Goal: Transaction & Acquisition: Purchase product/service

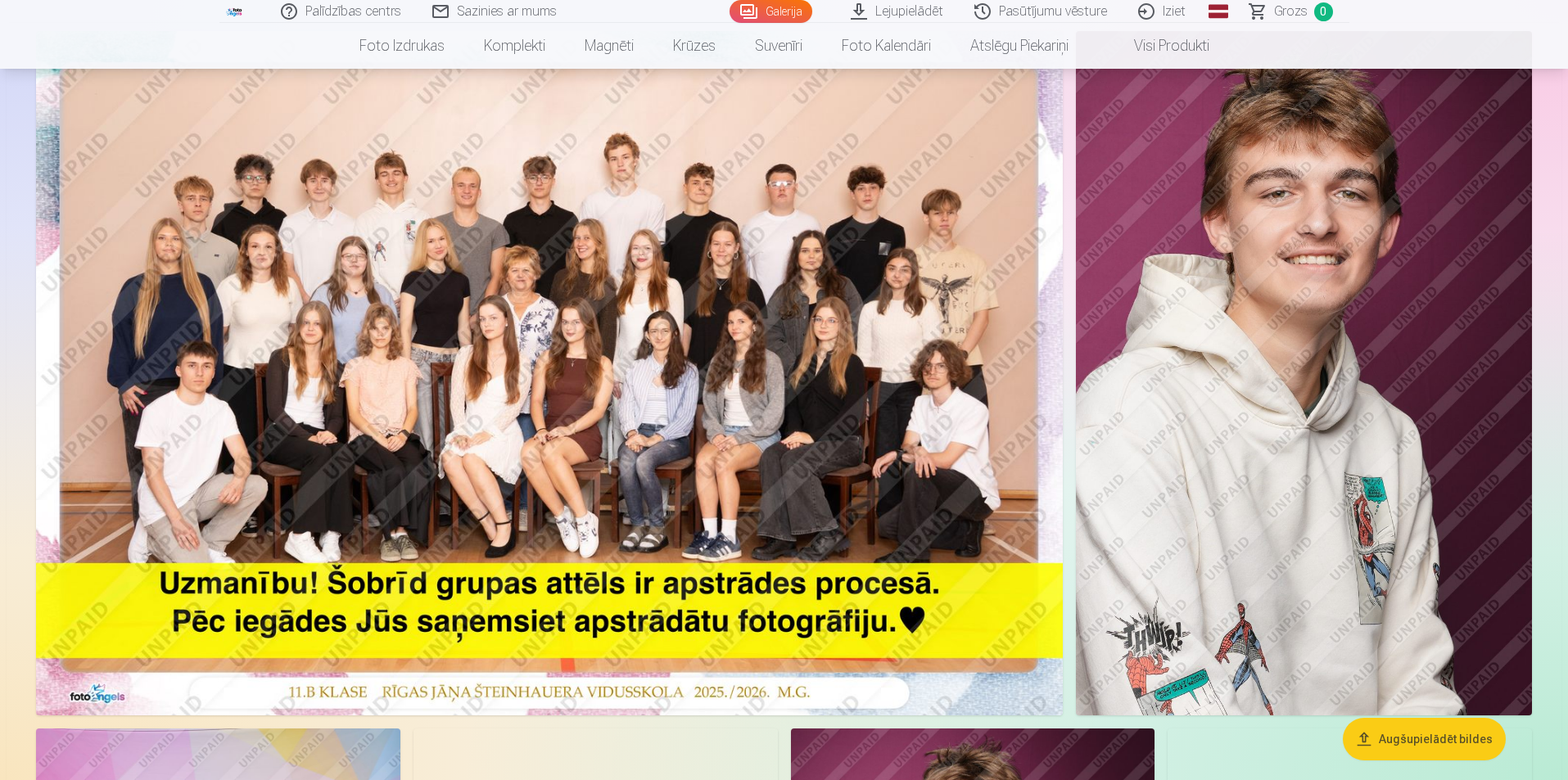
scroll to position [164, 0]
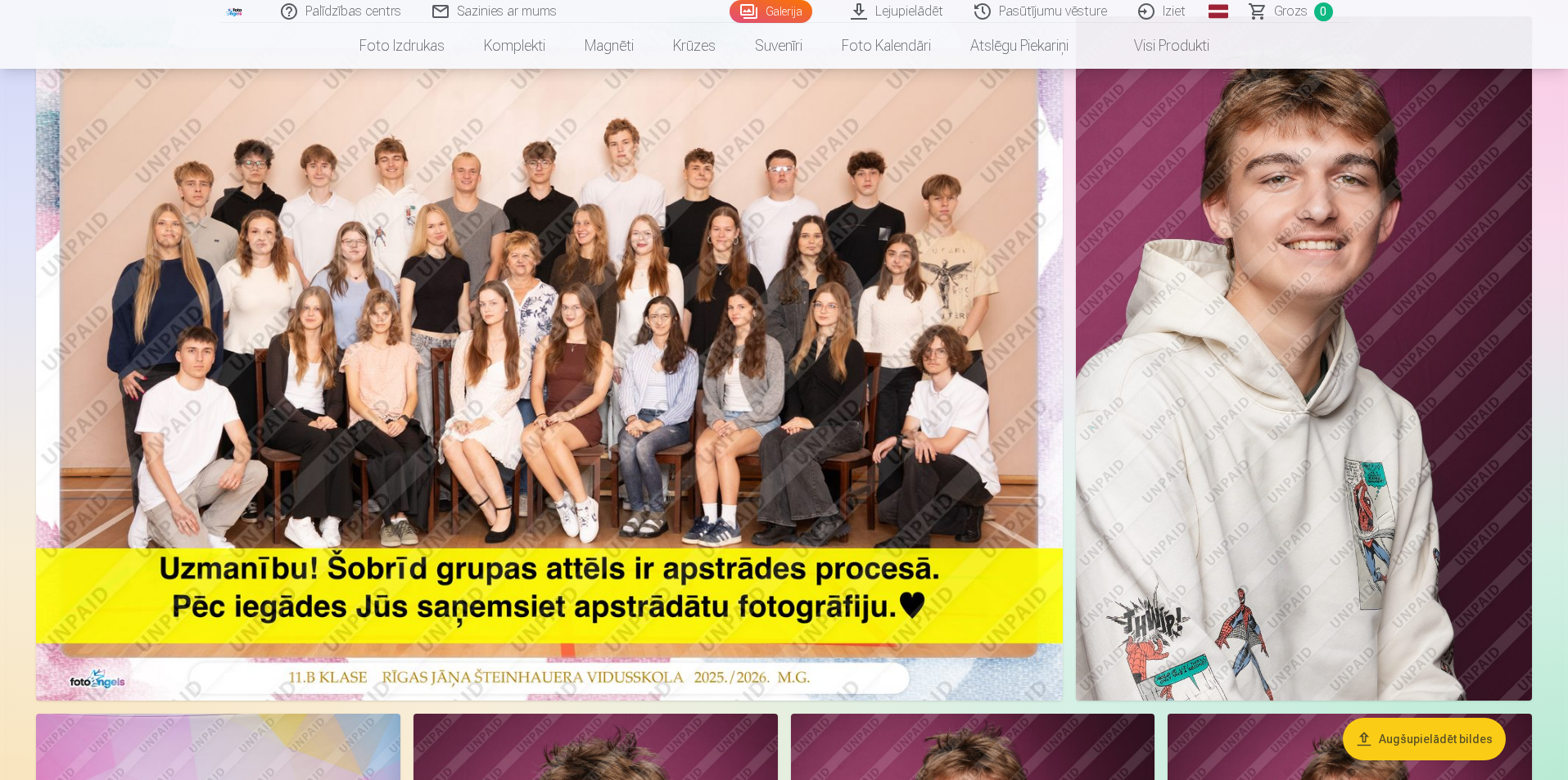
click at [400, 170] on img at bounding box center [549, 358] width 1027 height 684
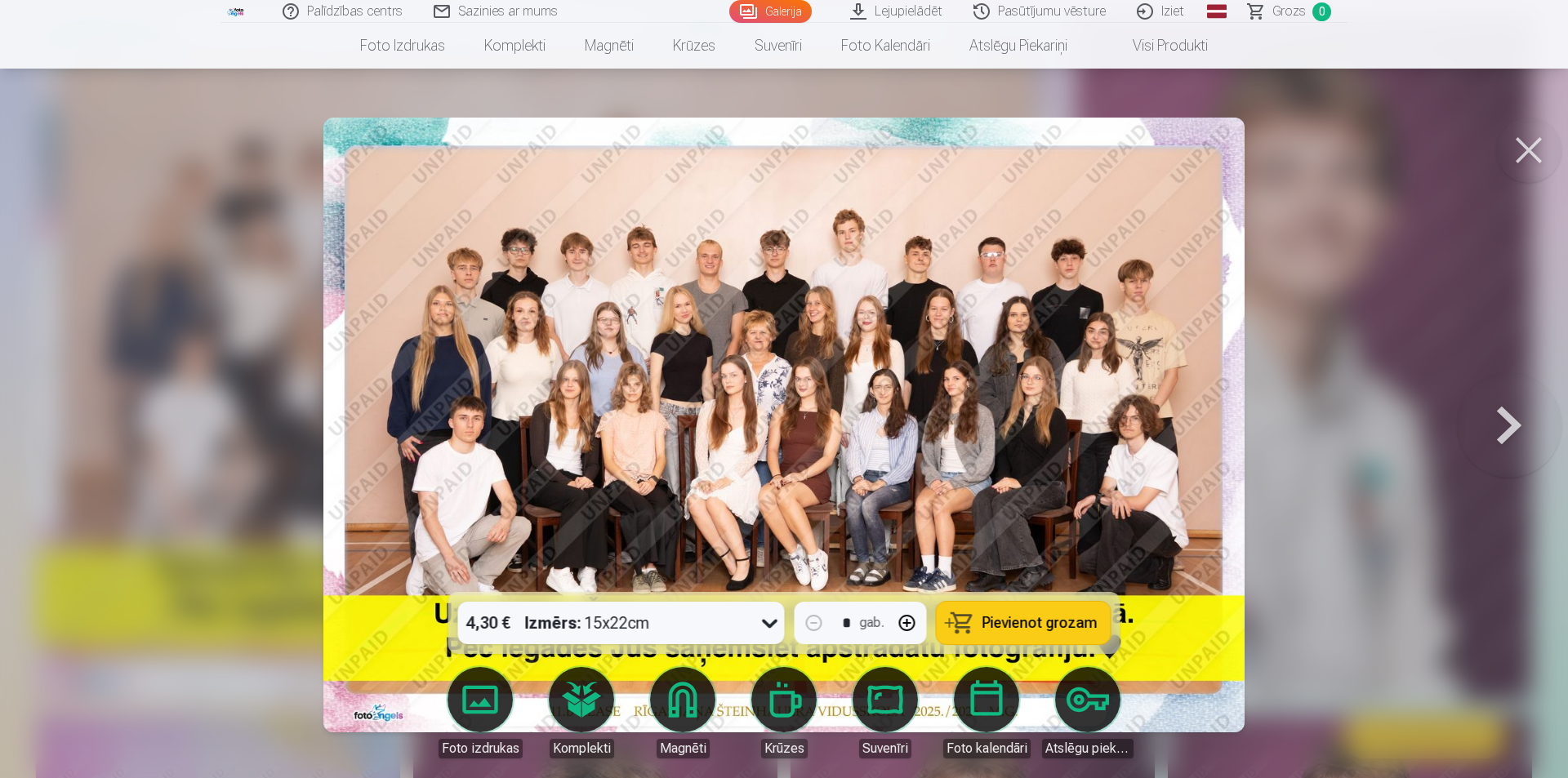
click at [1507, 422] on button at bounding box center [1508, 425] width 104 height 301
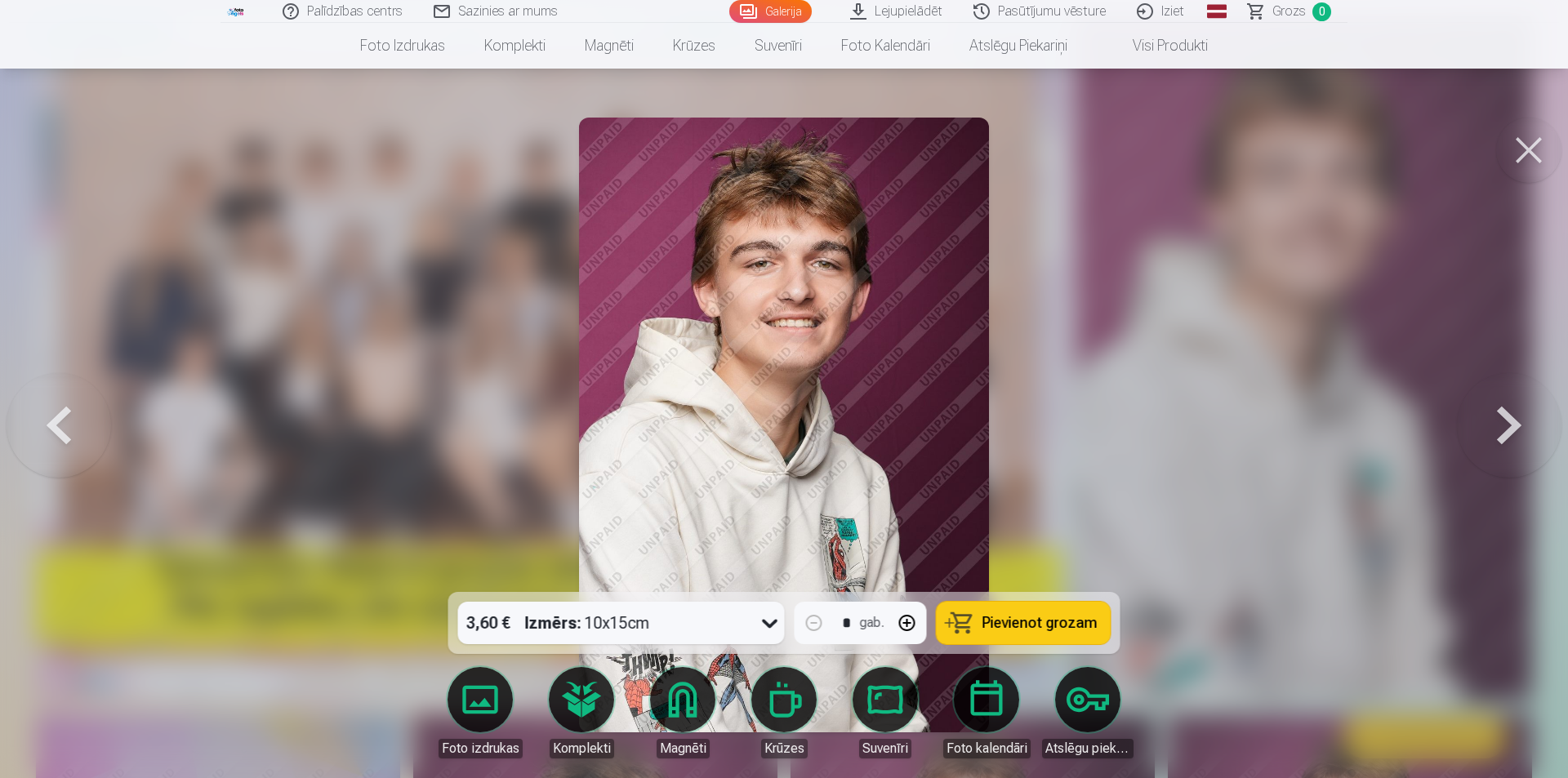
click at [1507, 422] on button at bounding box center [1508, 425] width 104 height 301
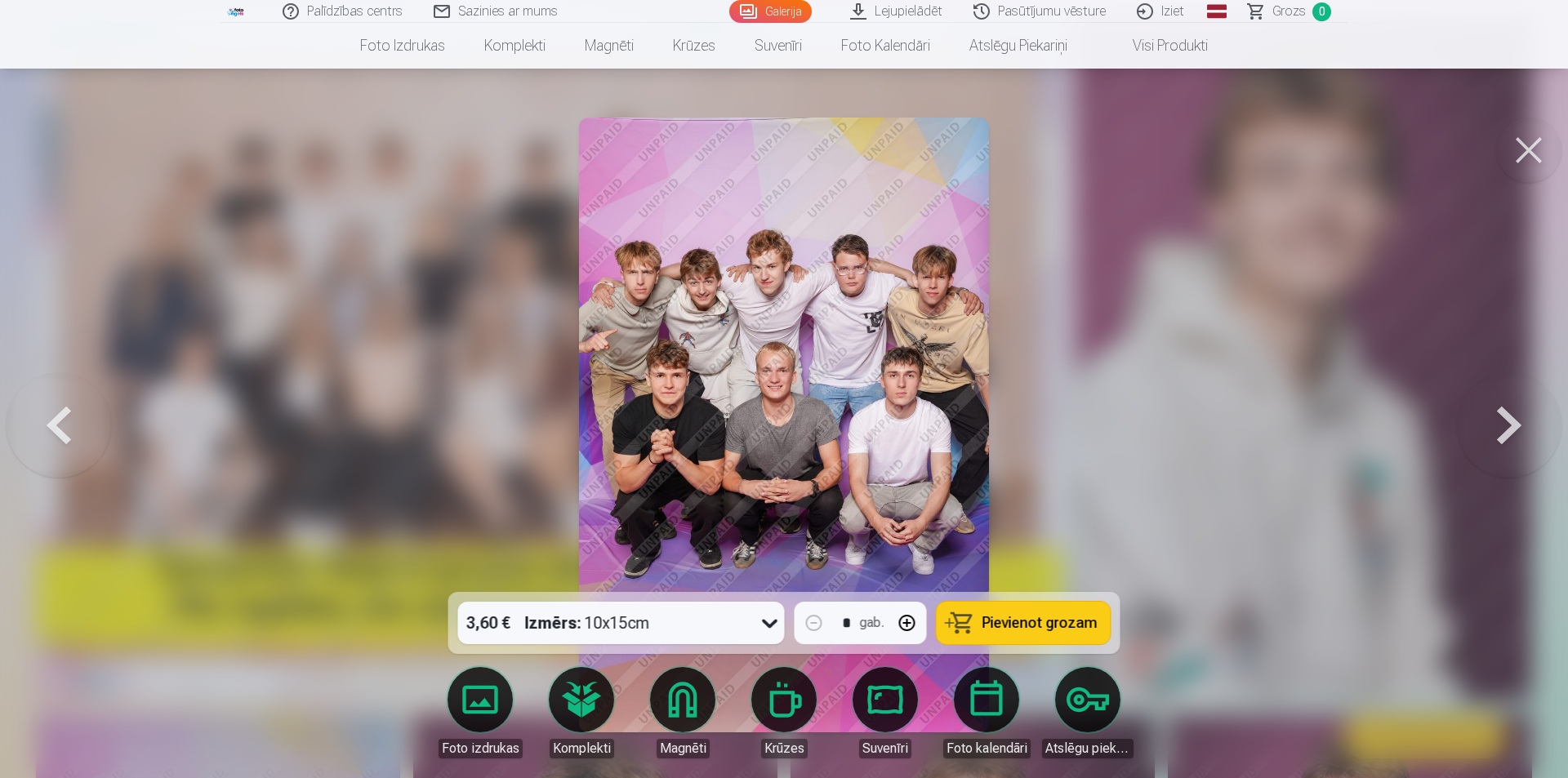
click at [1507, 422] on button at bounding box center [1508, 425] width 104 height 301
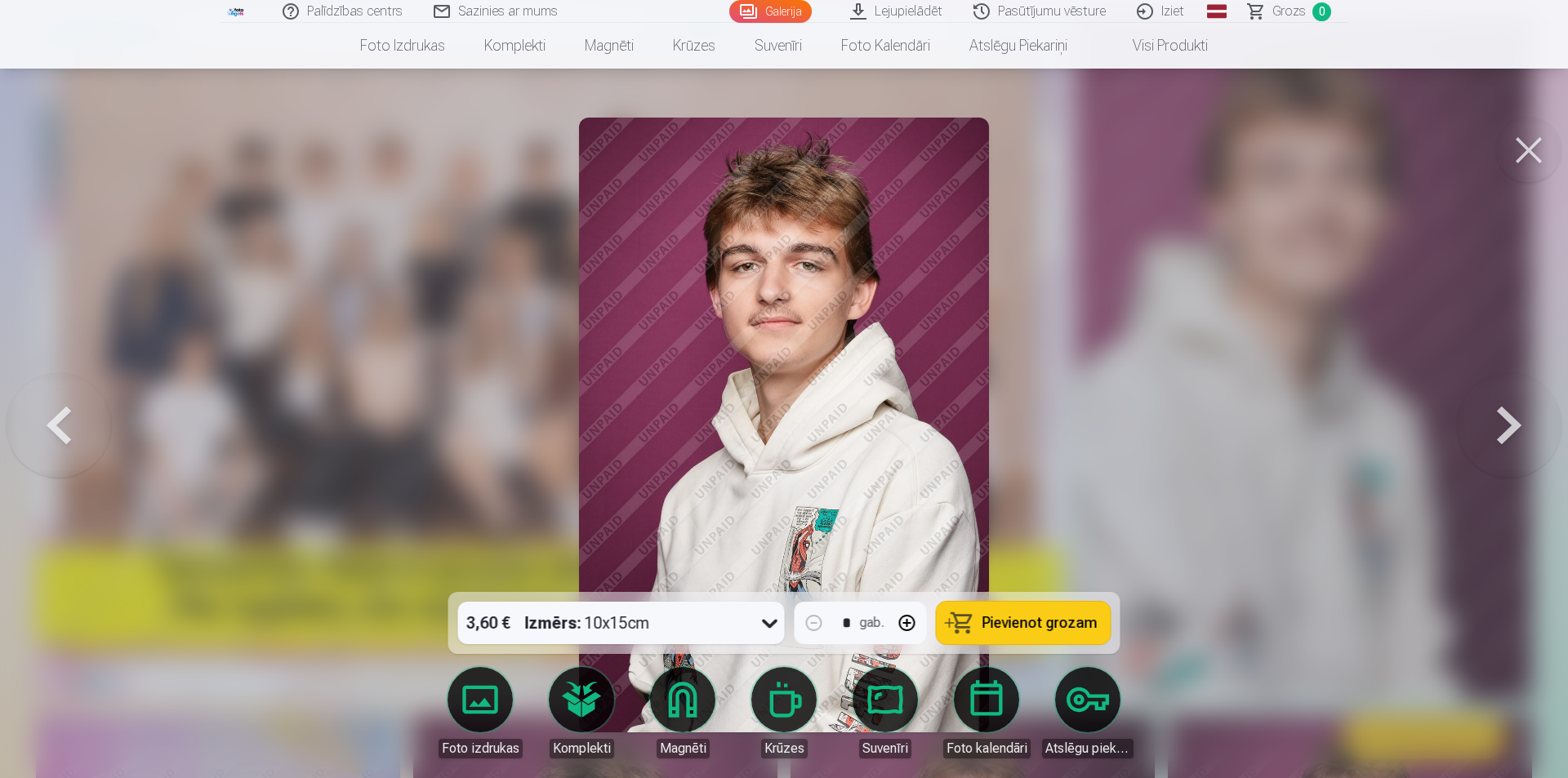
click at [1507, 422] on button at bounding box center [1508, 425] width 104 height 301
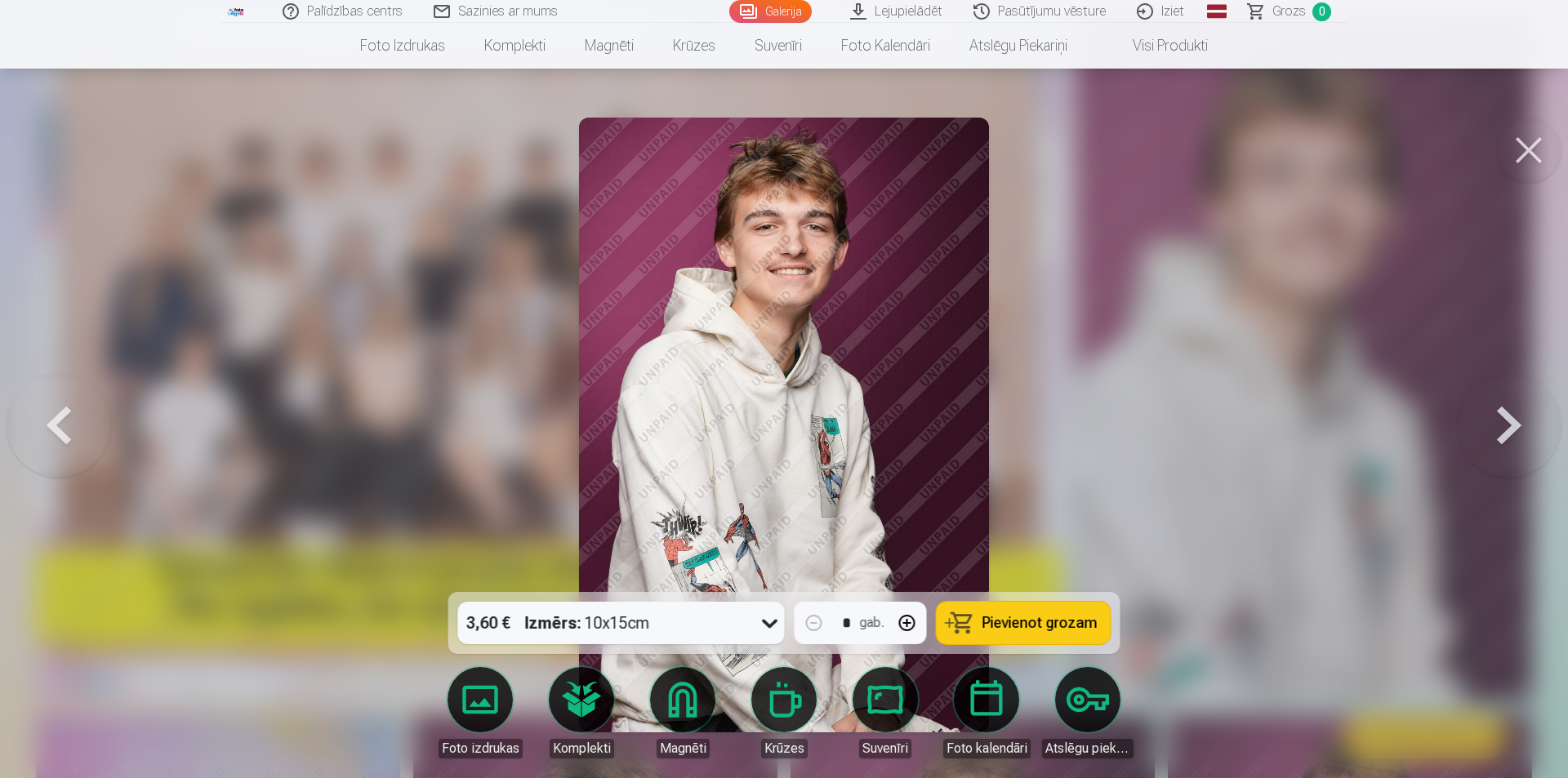
click at [1507, 422] on button at bounding box center [1508, 425] width 104 height 301
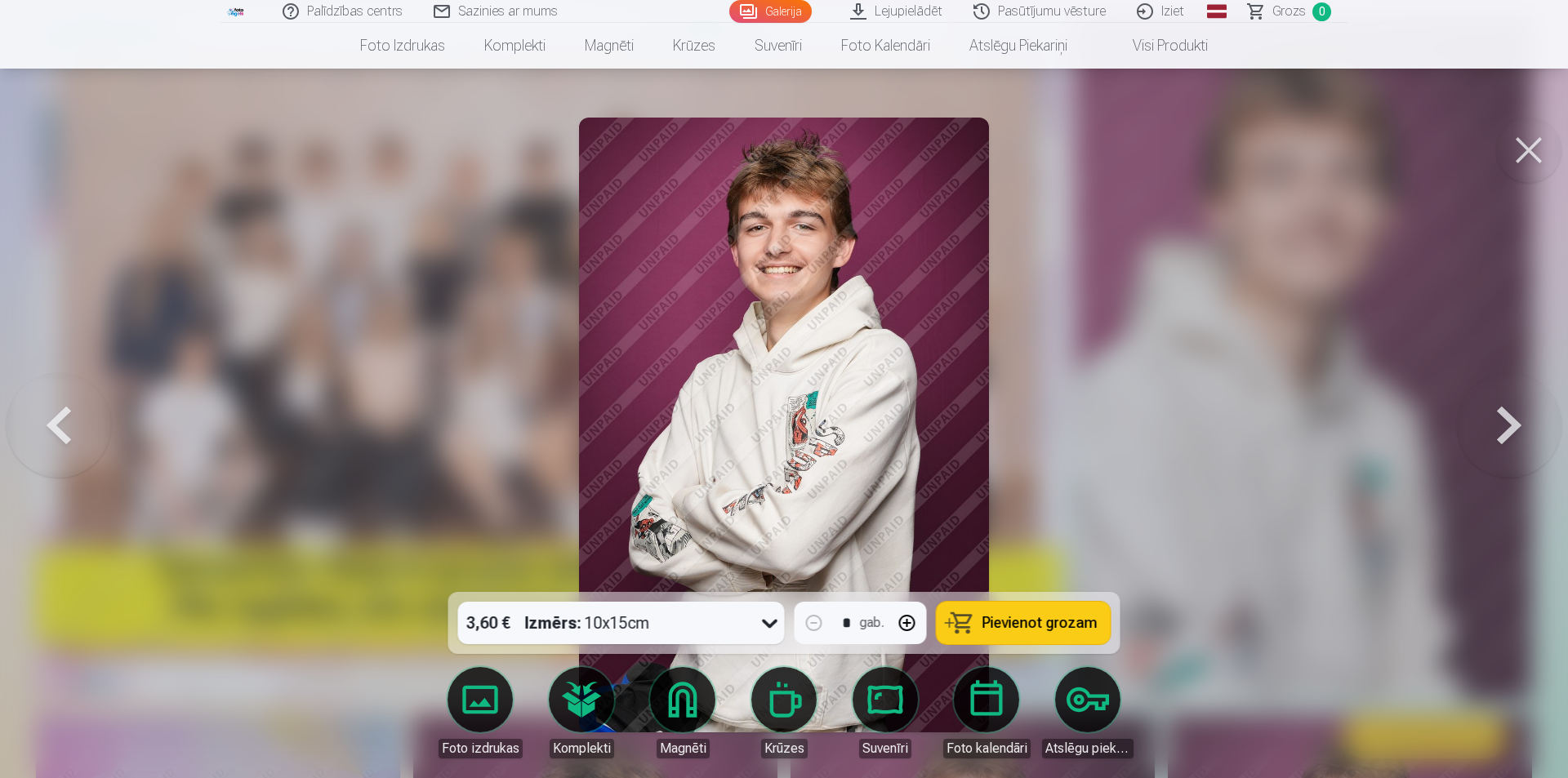
click at [1507, 422] on button at bounding box center [1508, 425] width 104 height 301
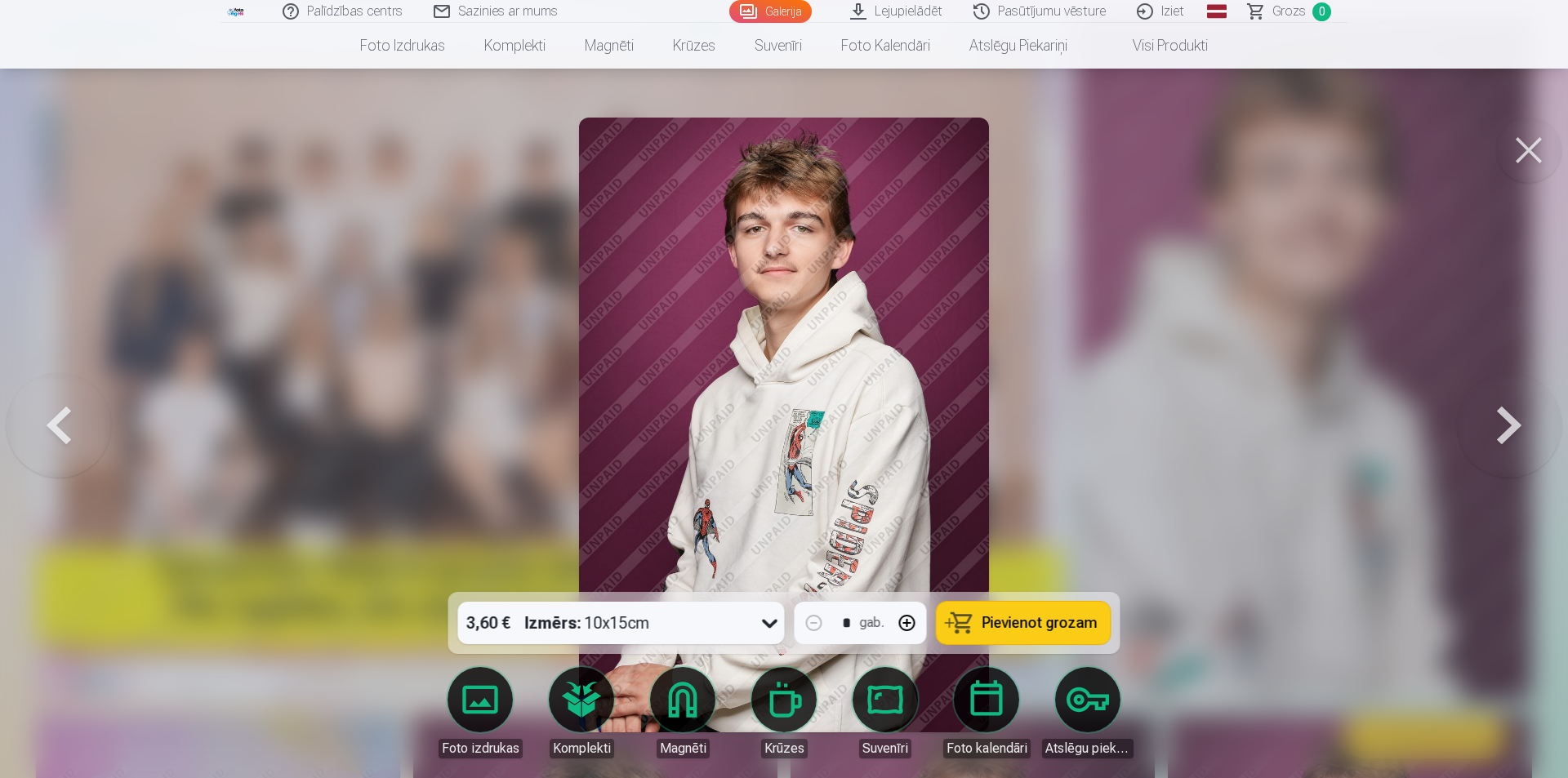
click at [1507, 422] on button at bounding box center [1508, 425] width 104 height 301
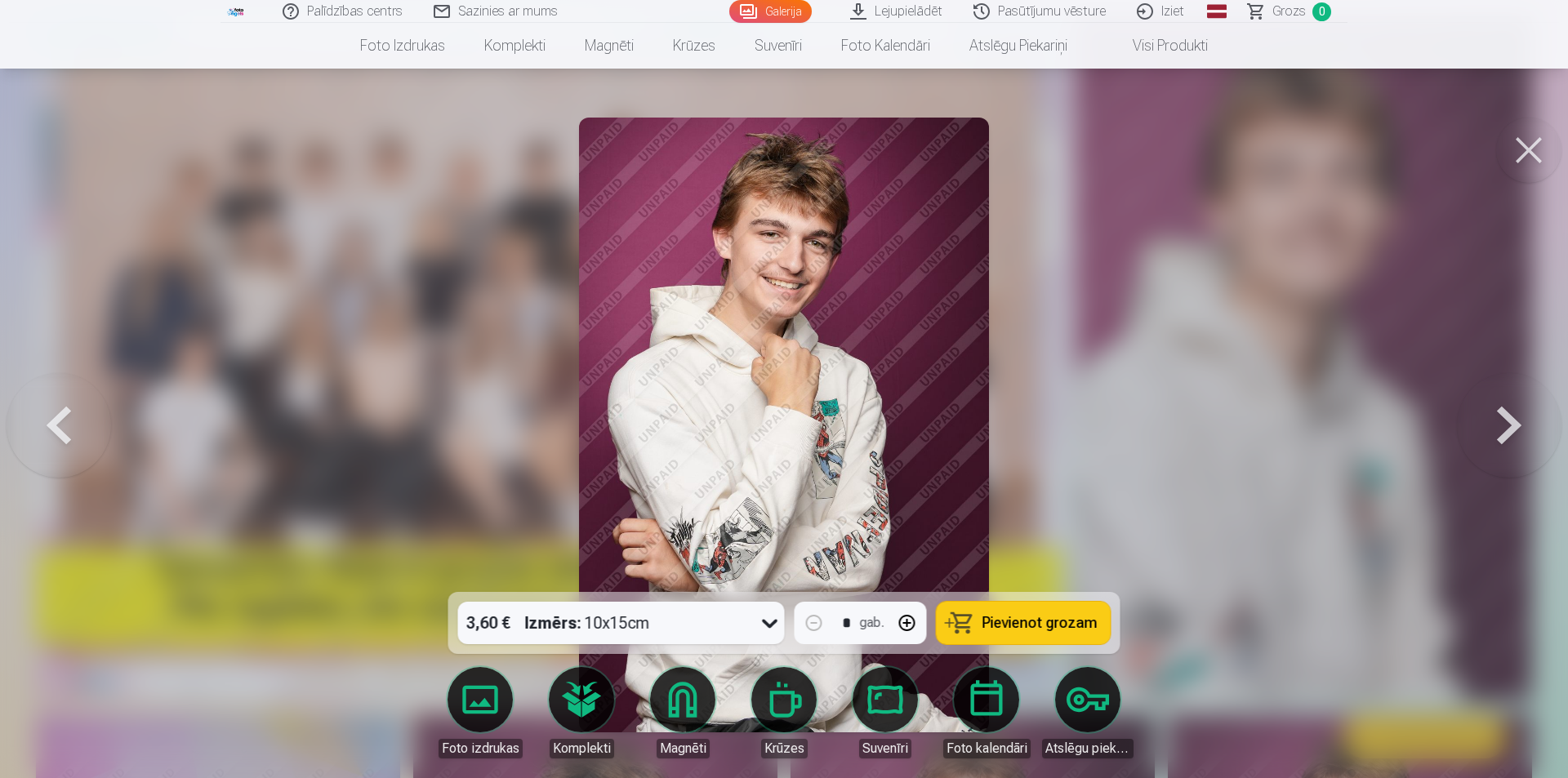
click at [1507, 422] on button at bounding box center [1508, 425] width 104 height 301
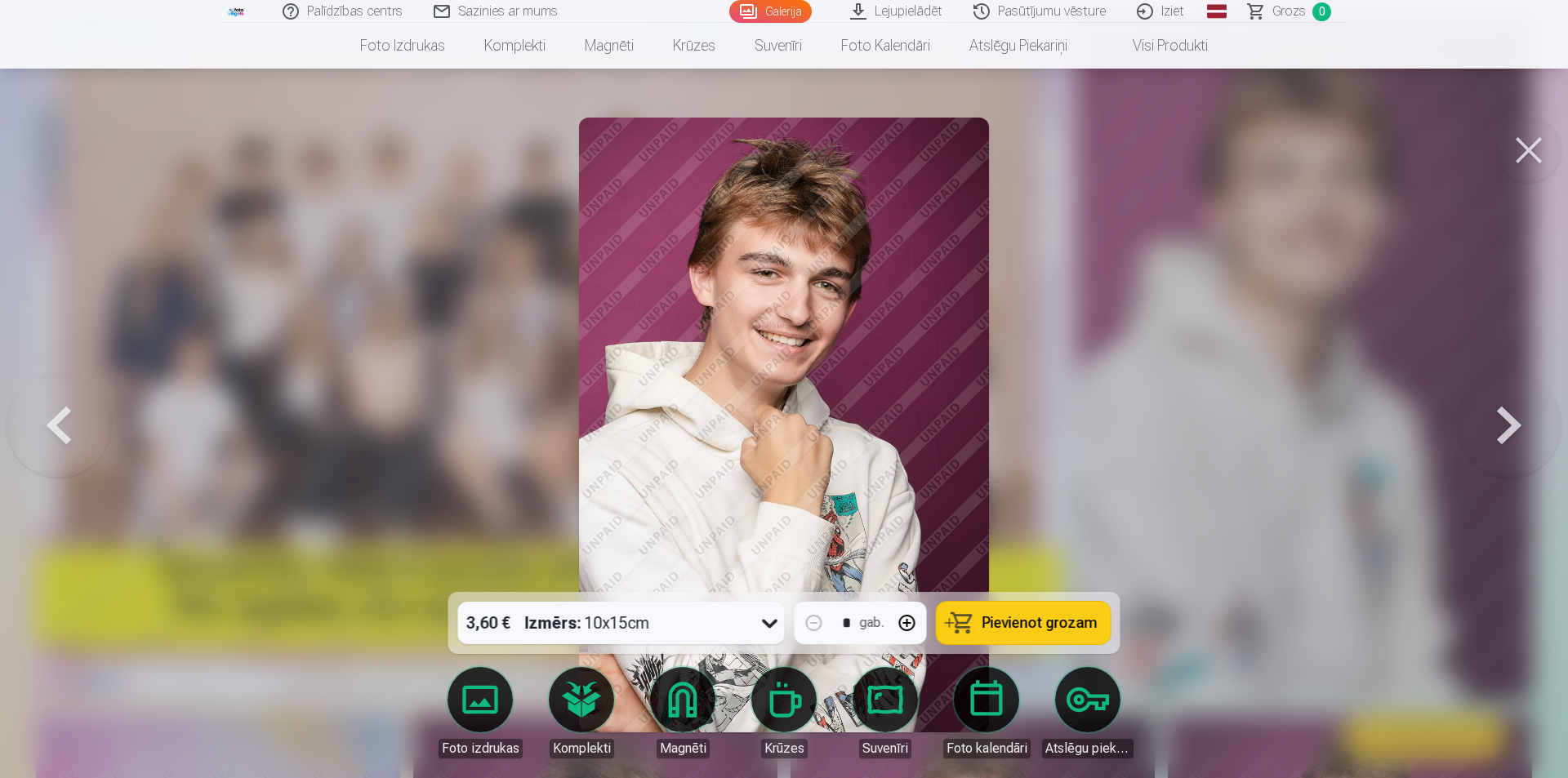
click at [1507, 422] on button at bounding box center [1508, 425] width 104 height 301
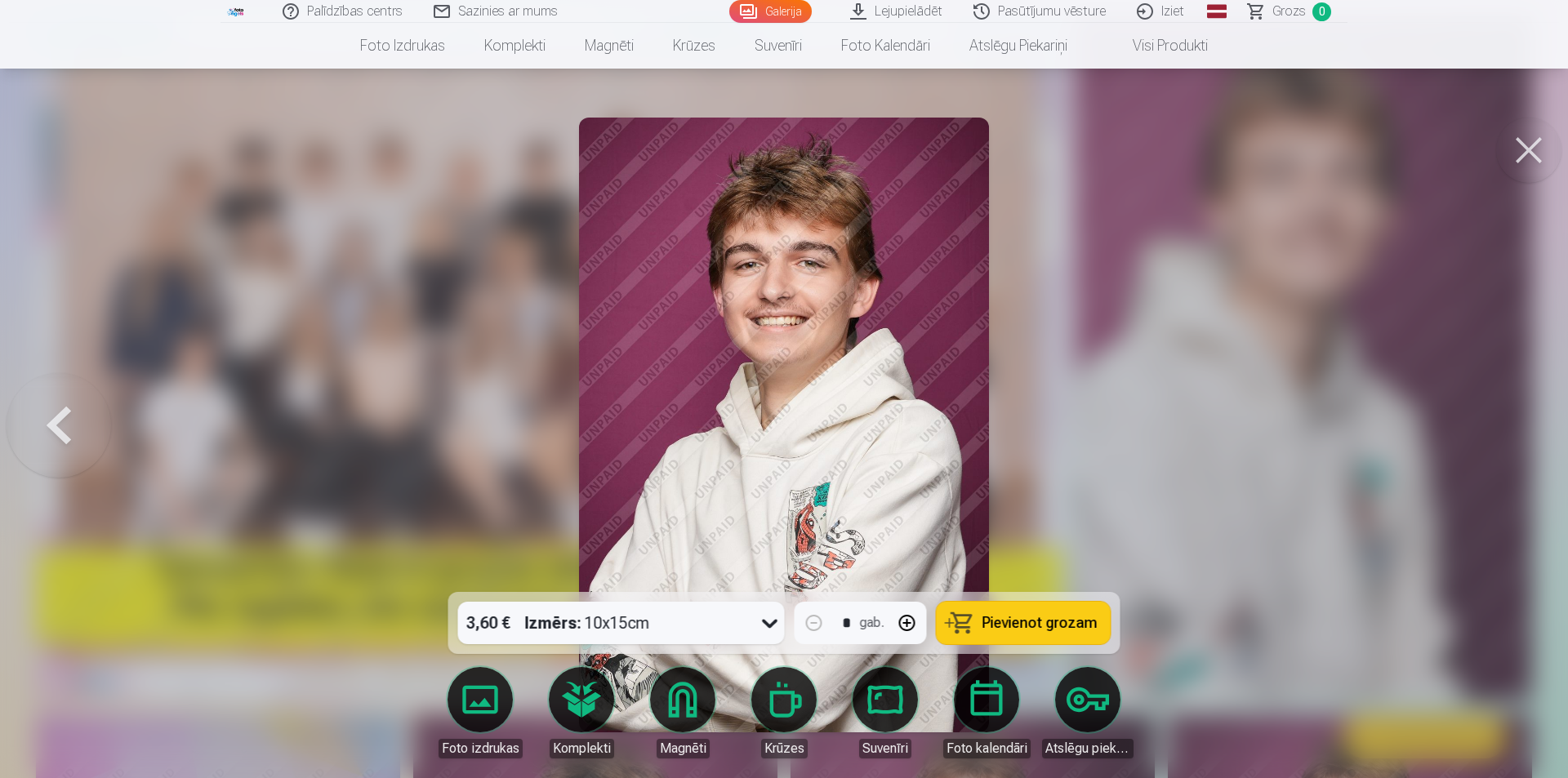
click at [1507, 422] on div at bounding box center [784, 389] width 1568 height 778
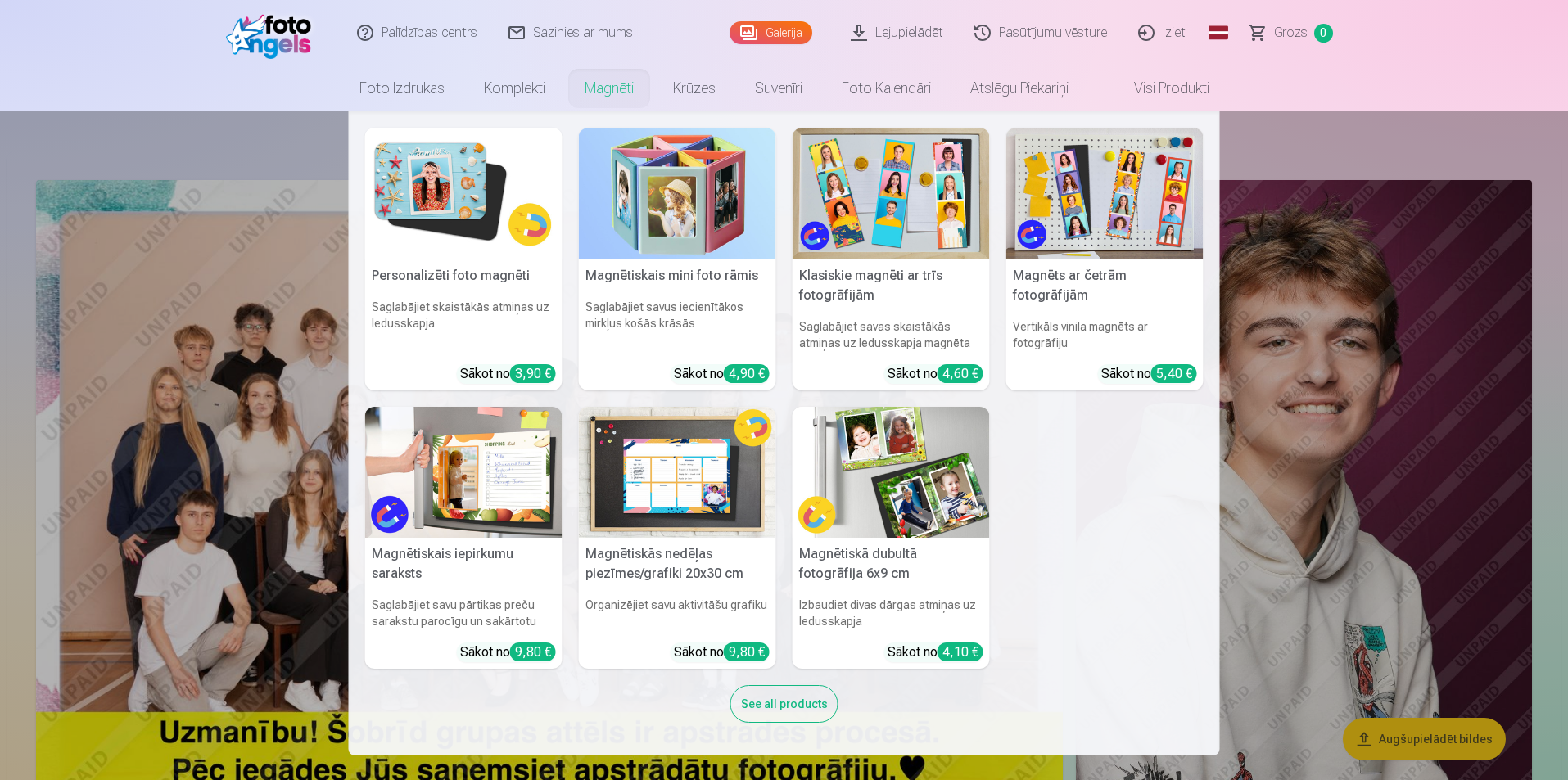
click at [600, 87] on link "Magnēti" at bounding box center [609, 89] width 89 height 46
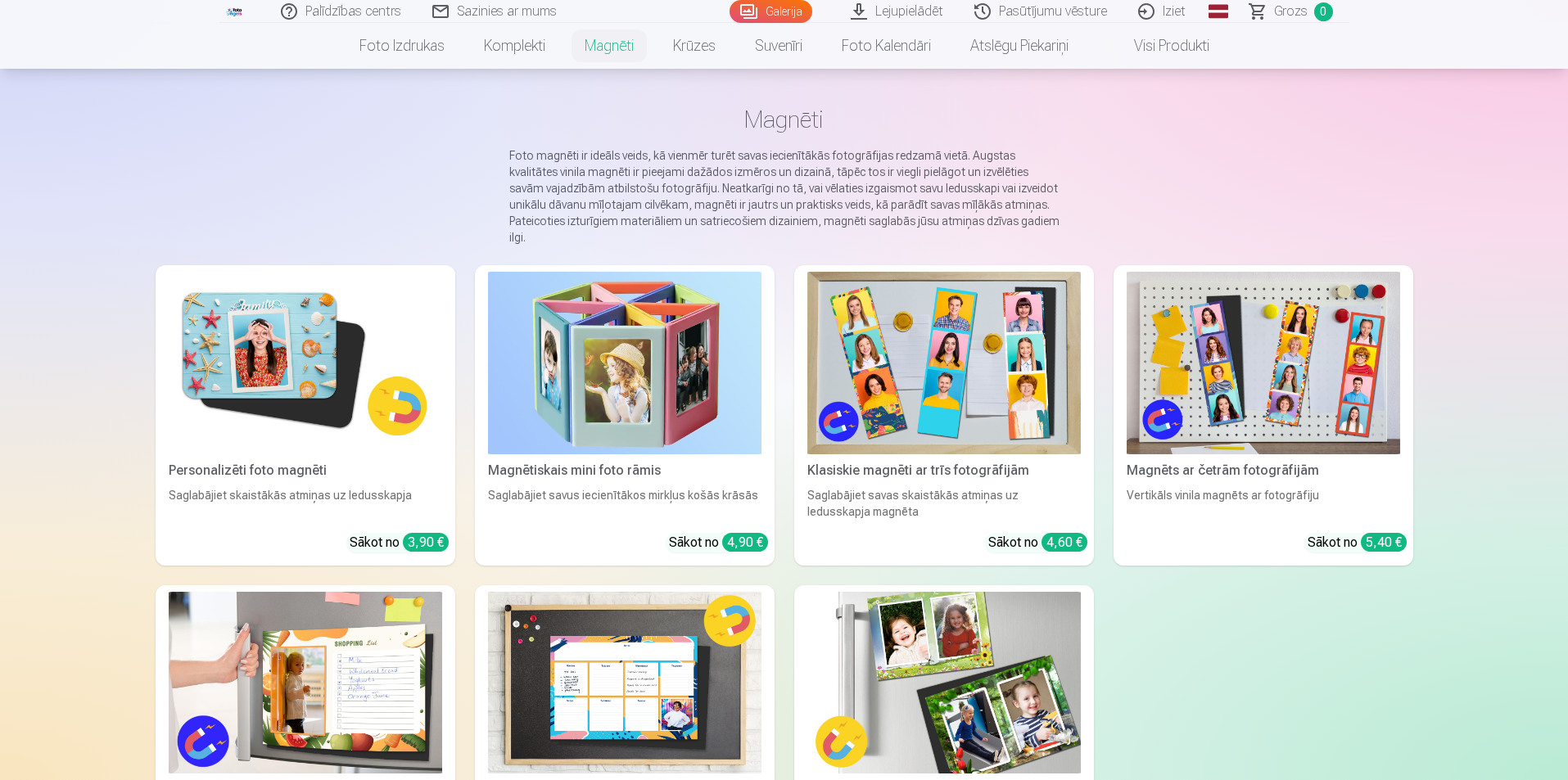
scroll to position [164, 0]
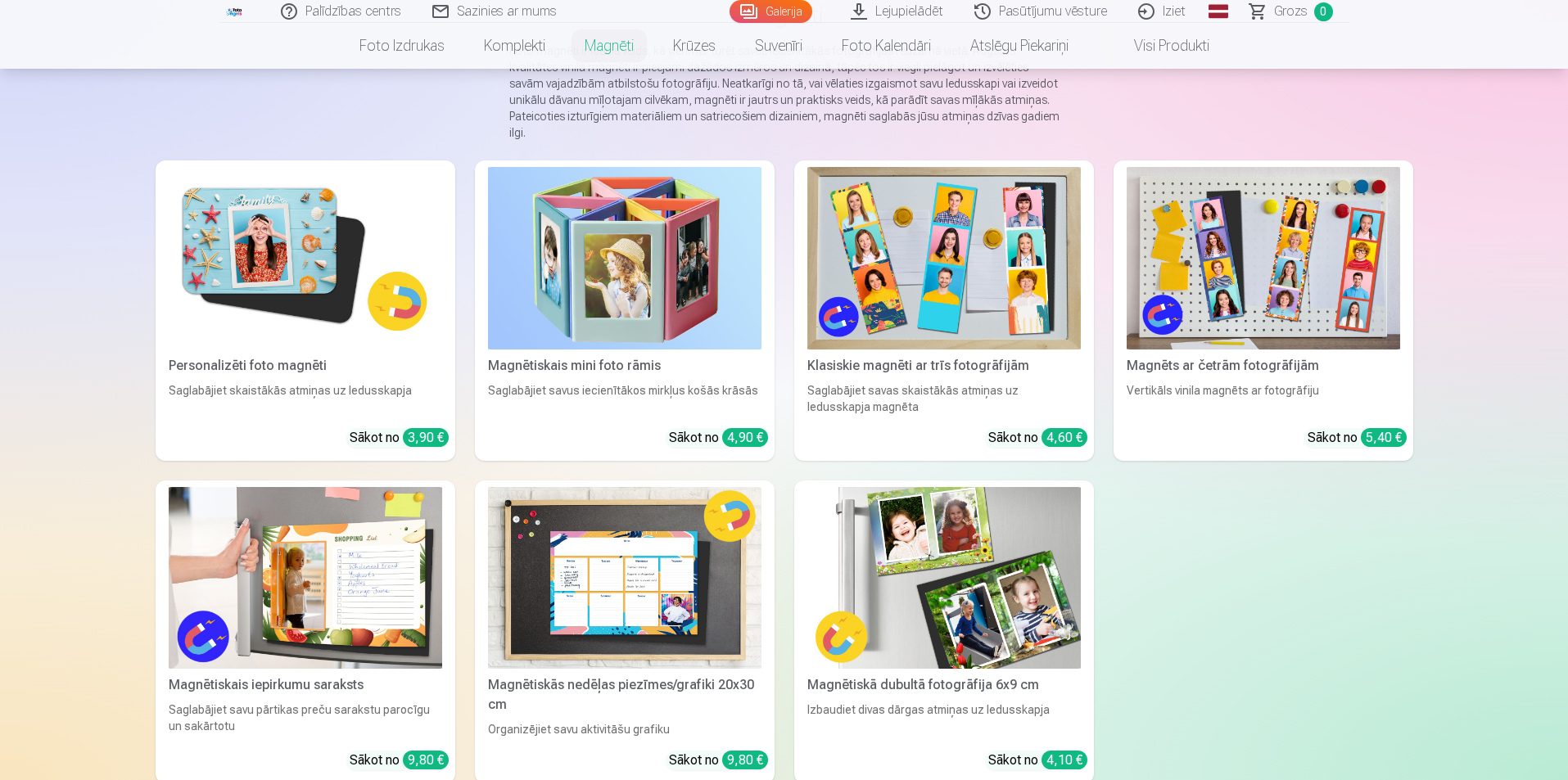
click at [319, 254] on img at bounding box center [305, 258] width 274 height 182
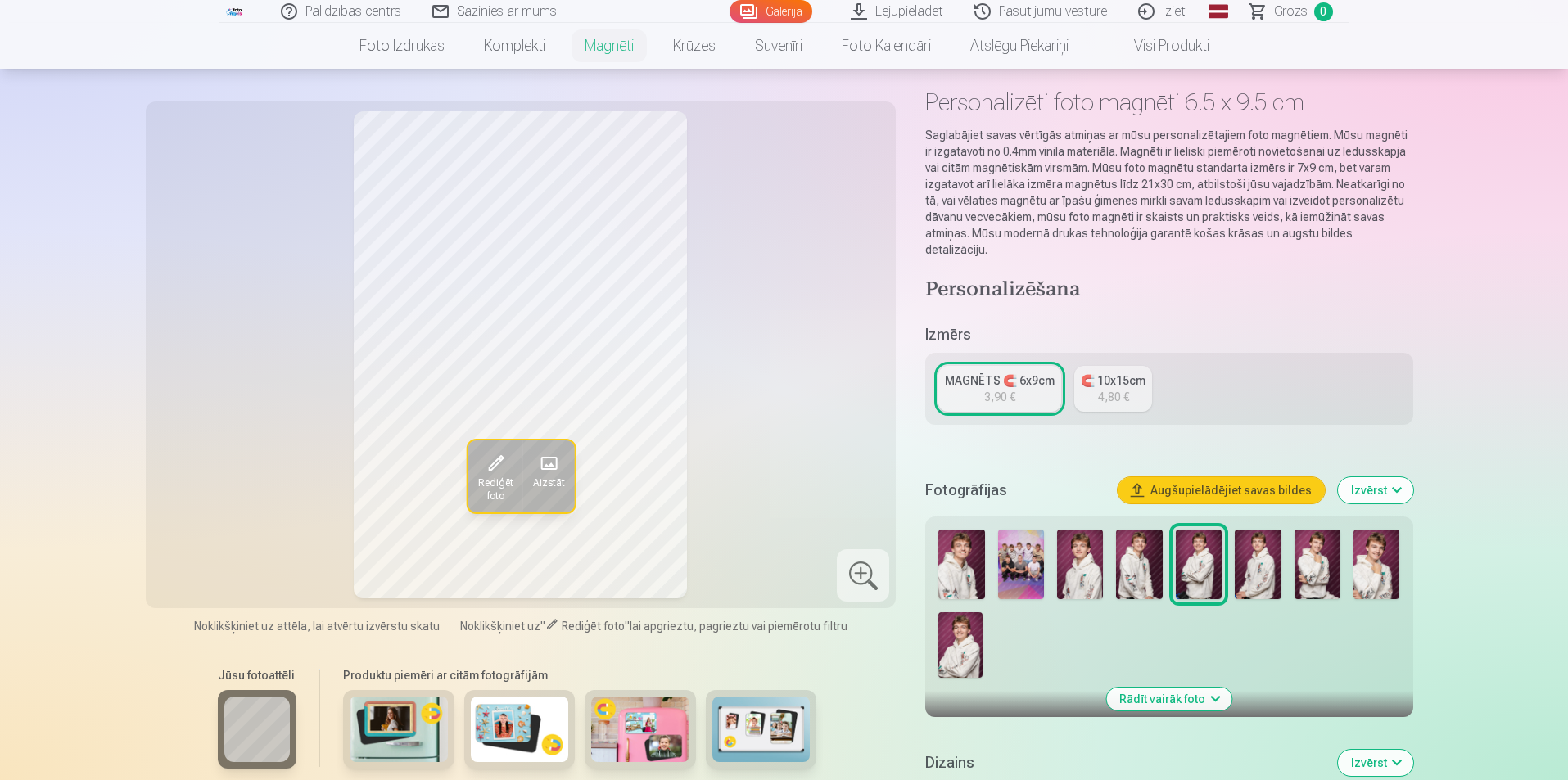
scroll to position [246, 0]
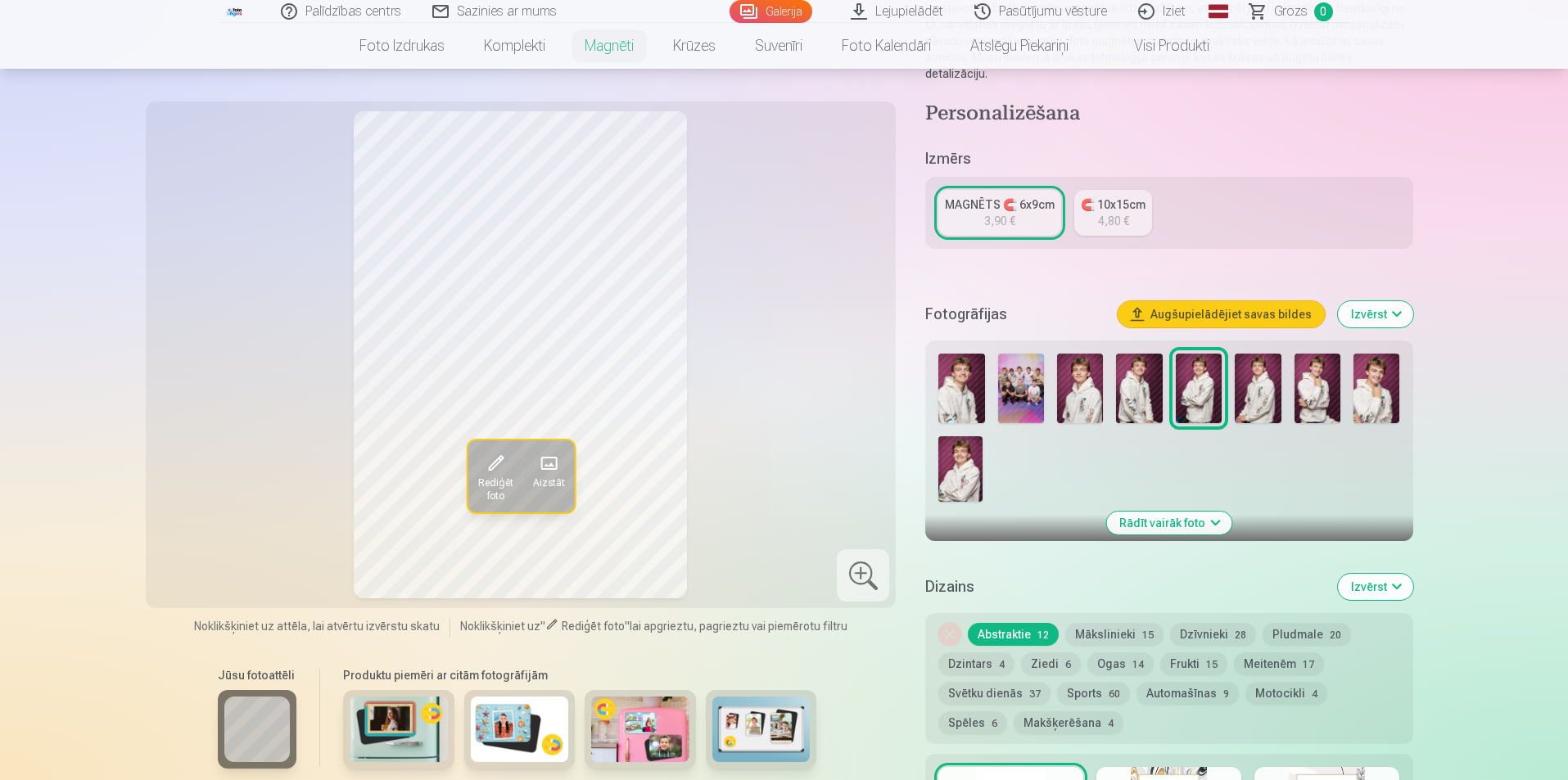
click at [974, 376] on img at bounding box center [961, 388] width 46 height 70
click at [1064, 381] on img at bounding box center [1080, 388] width 46 height 70
click at [1149, 376] on img at bounding box center [1139, 388] width 46 height 70
click at [1186, 372] on img at bounding box center [1199, 388] width 46 height 70
click at [1246, 376] on img at bounding box center [1257, 388] width 46 height 70
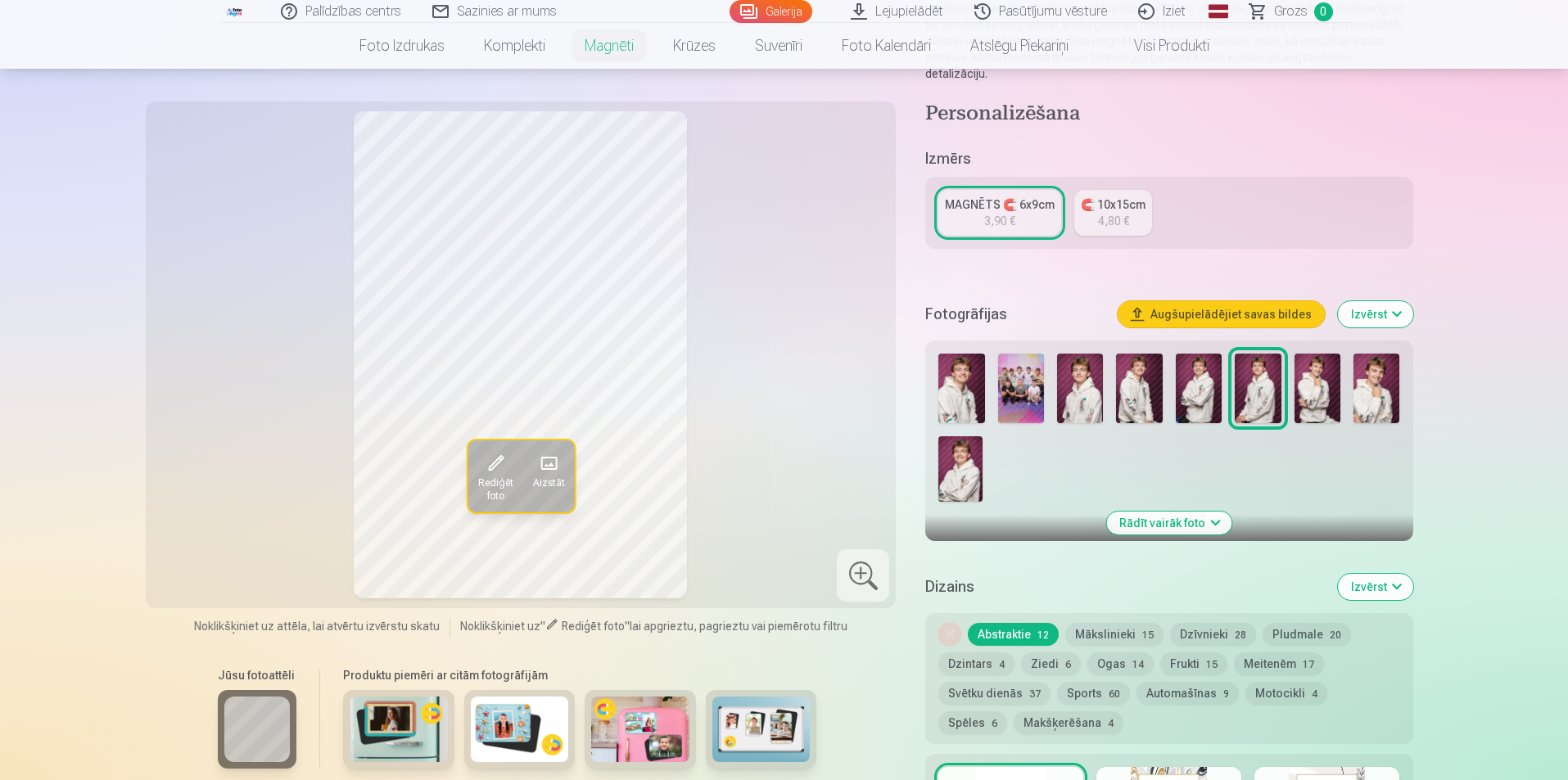
click at [1318, 369] on img at bounding box center [1317, 388] width 46 height 70
click at [1385, 390] on img at bounding box center [1376, 388] width 46 height 70
click at [940, 455] on img at bounding box center [960, 469] width 44 height 66
click at [1379, 367] on img at bounding box center [1376, 388] width 46 height 70
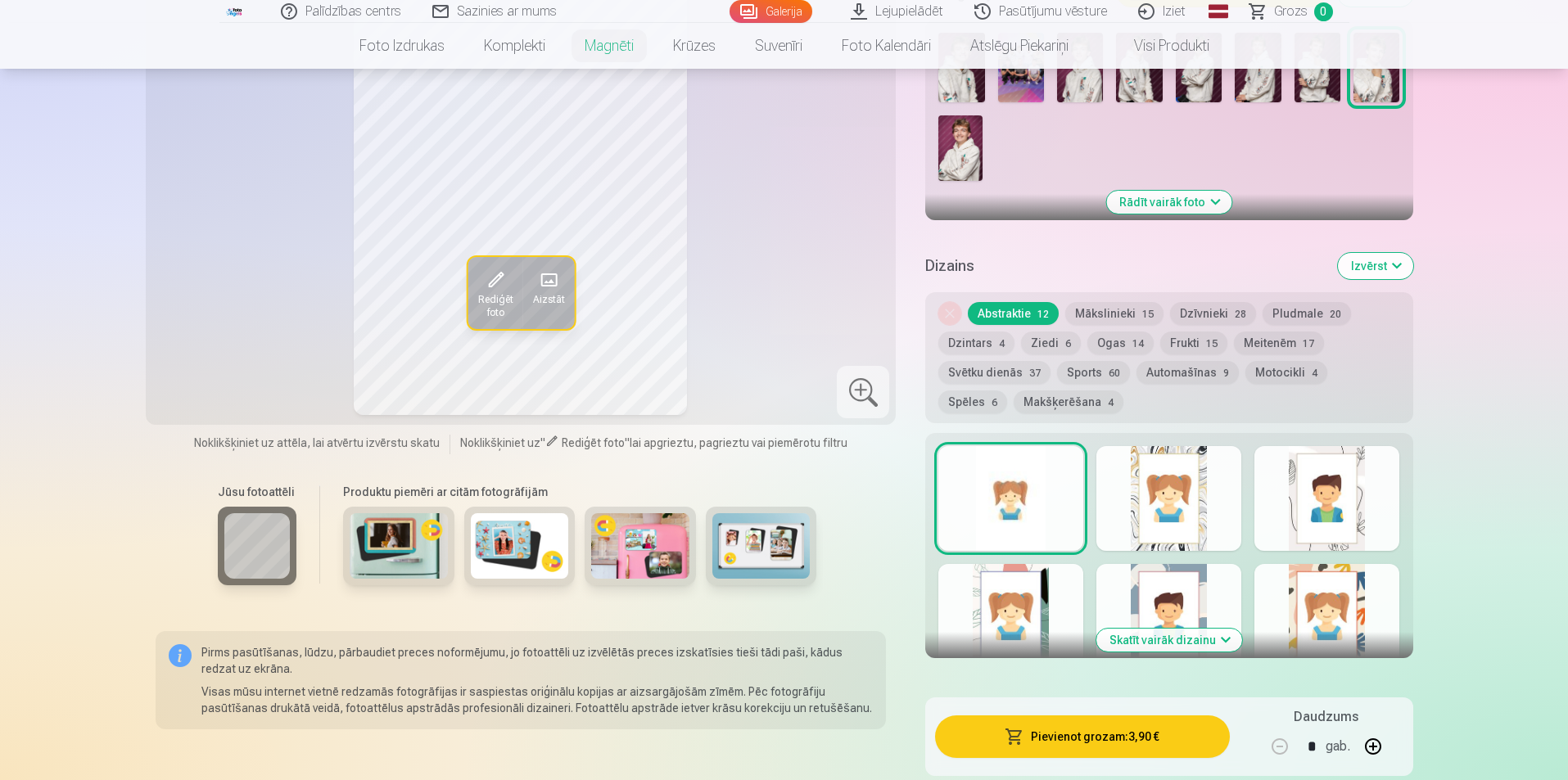
scroll to position [573, 0]
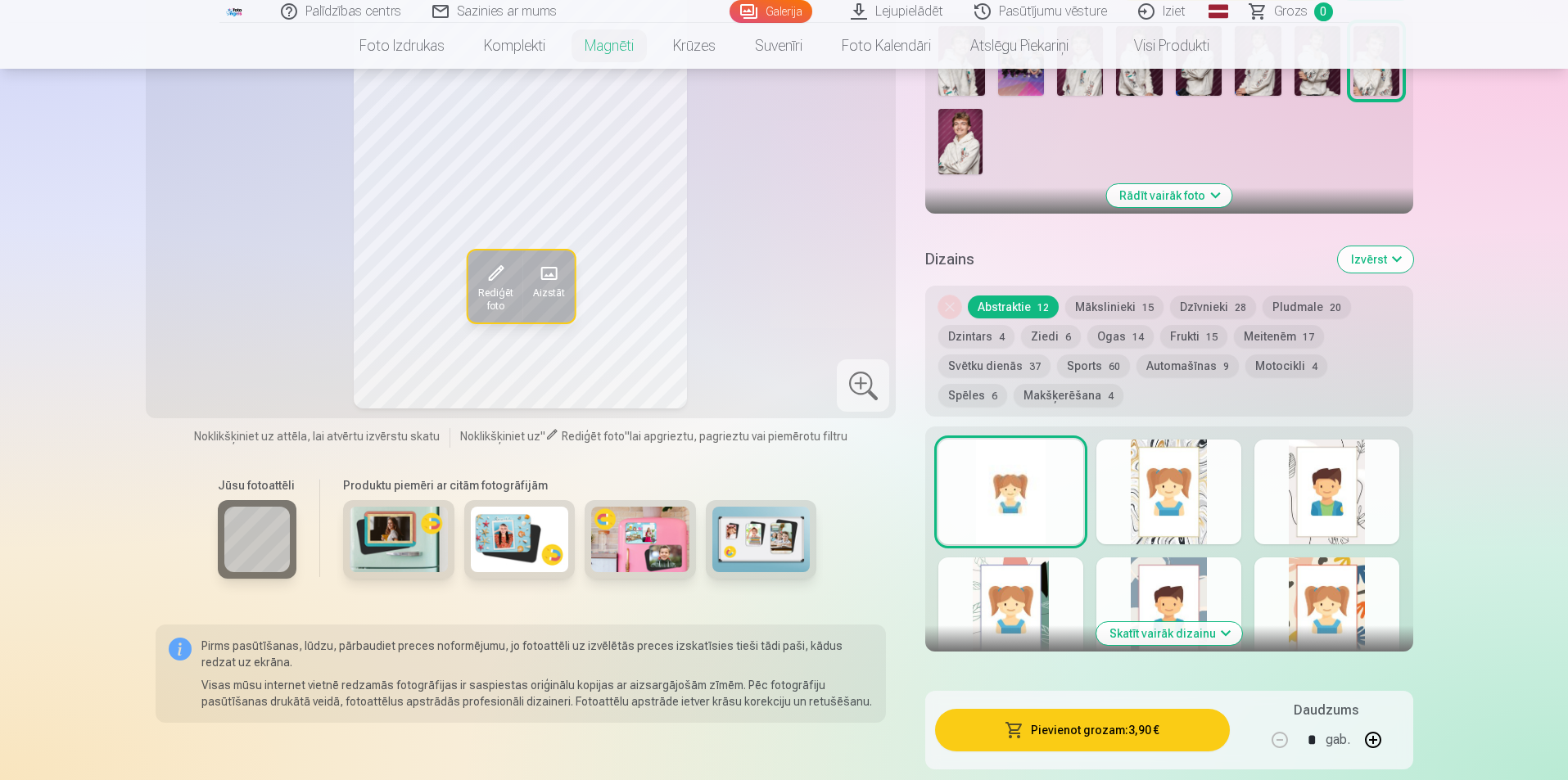
click at [1220, 622] on button "Skatīt vairāk dizainu" at bounding box center [1168, 634] width 146 height 23
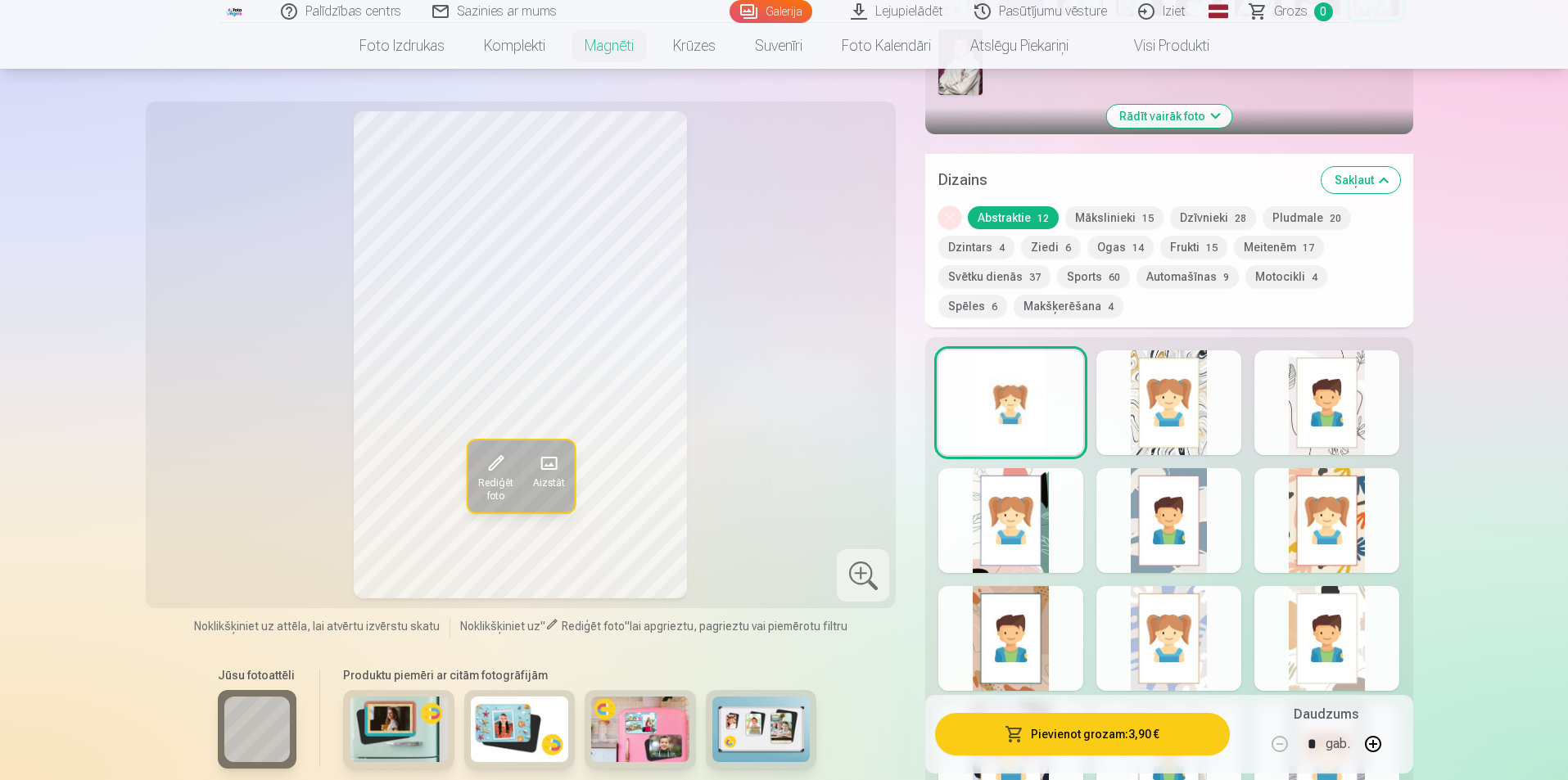
scroll to position [819, 0]
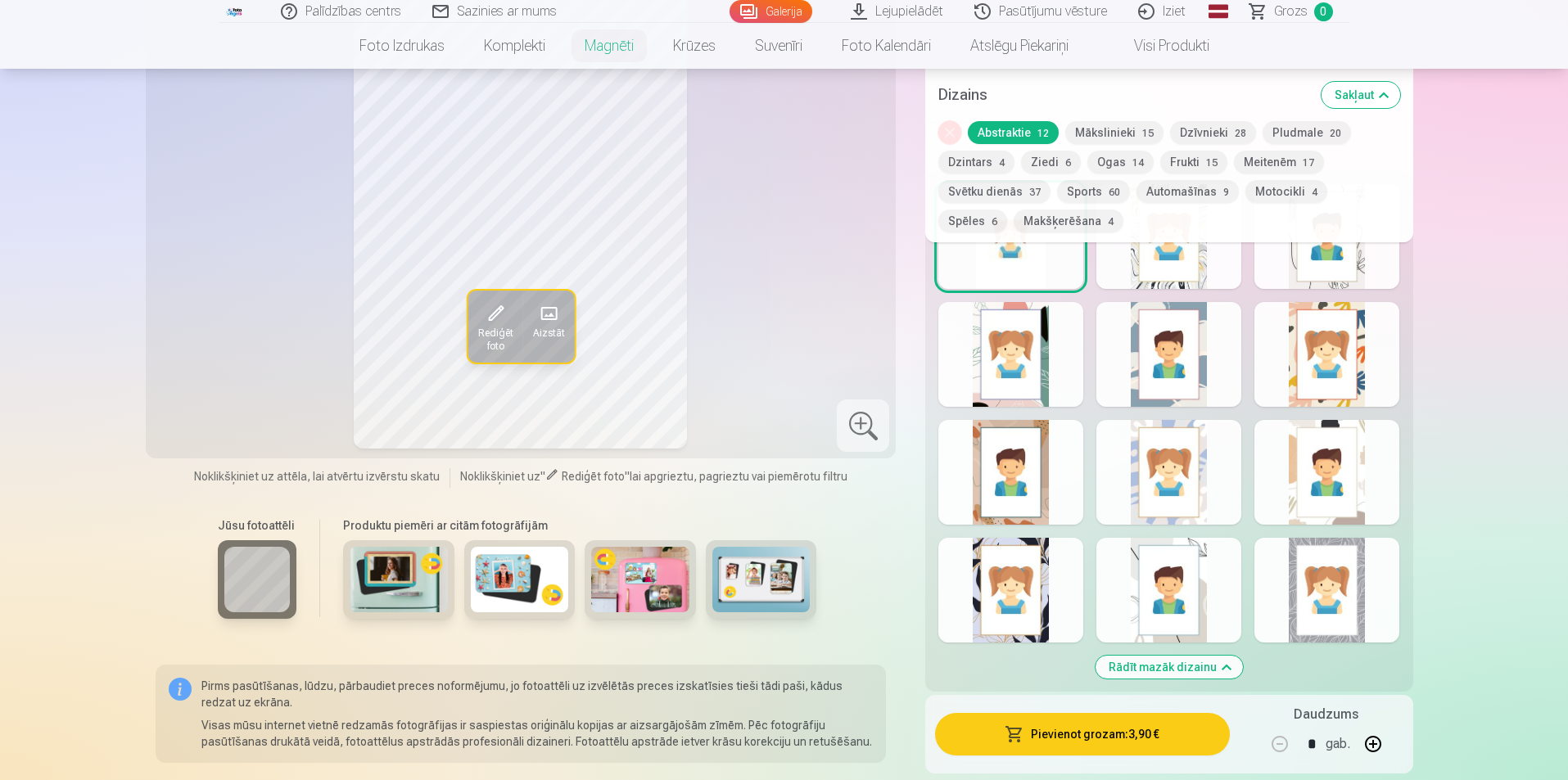
click at [1023, 485] on div at bounding box center [1011, 472] width 145 height 104
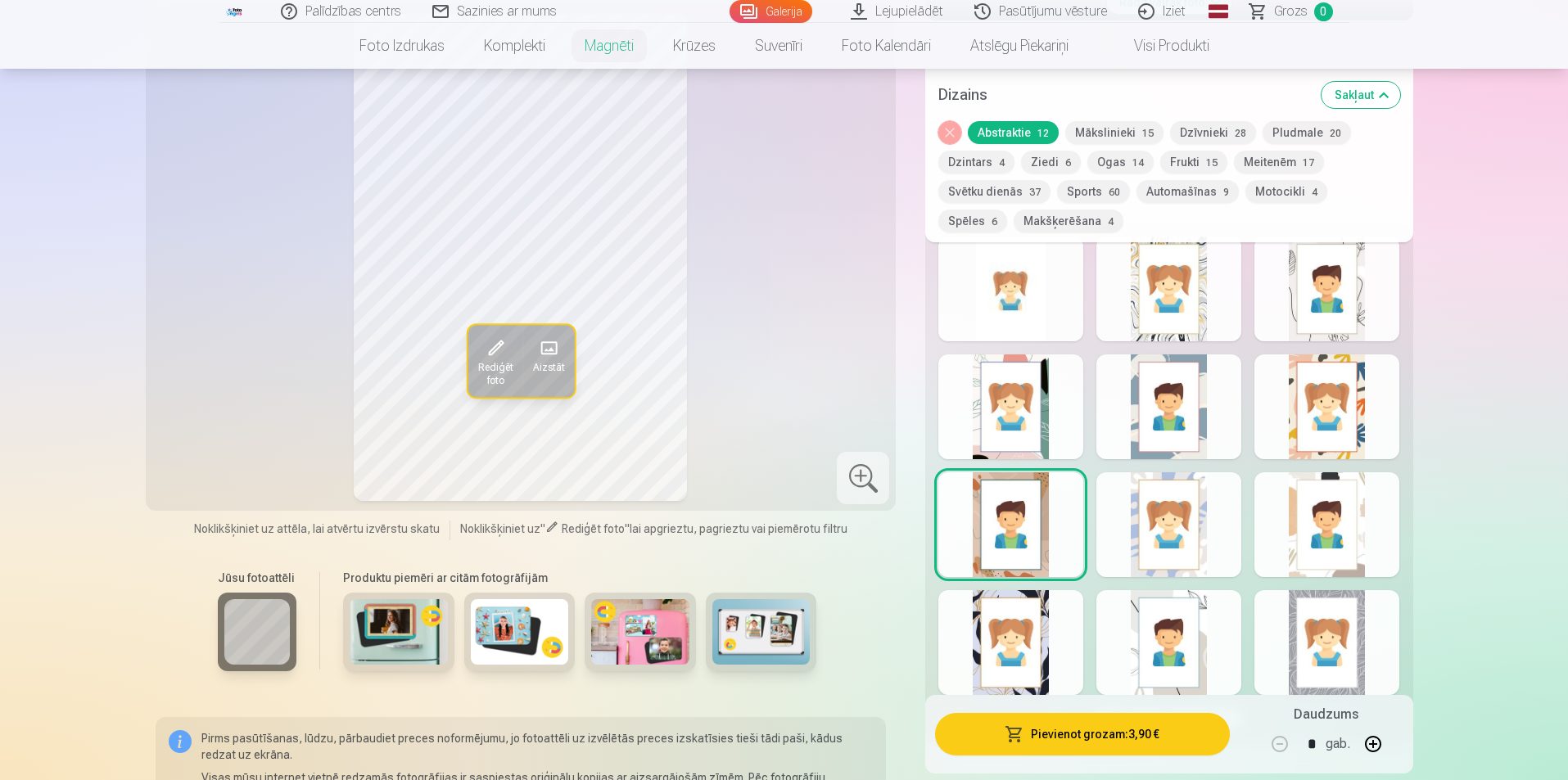
scroll to position [736, 0]
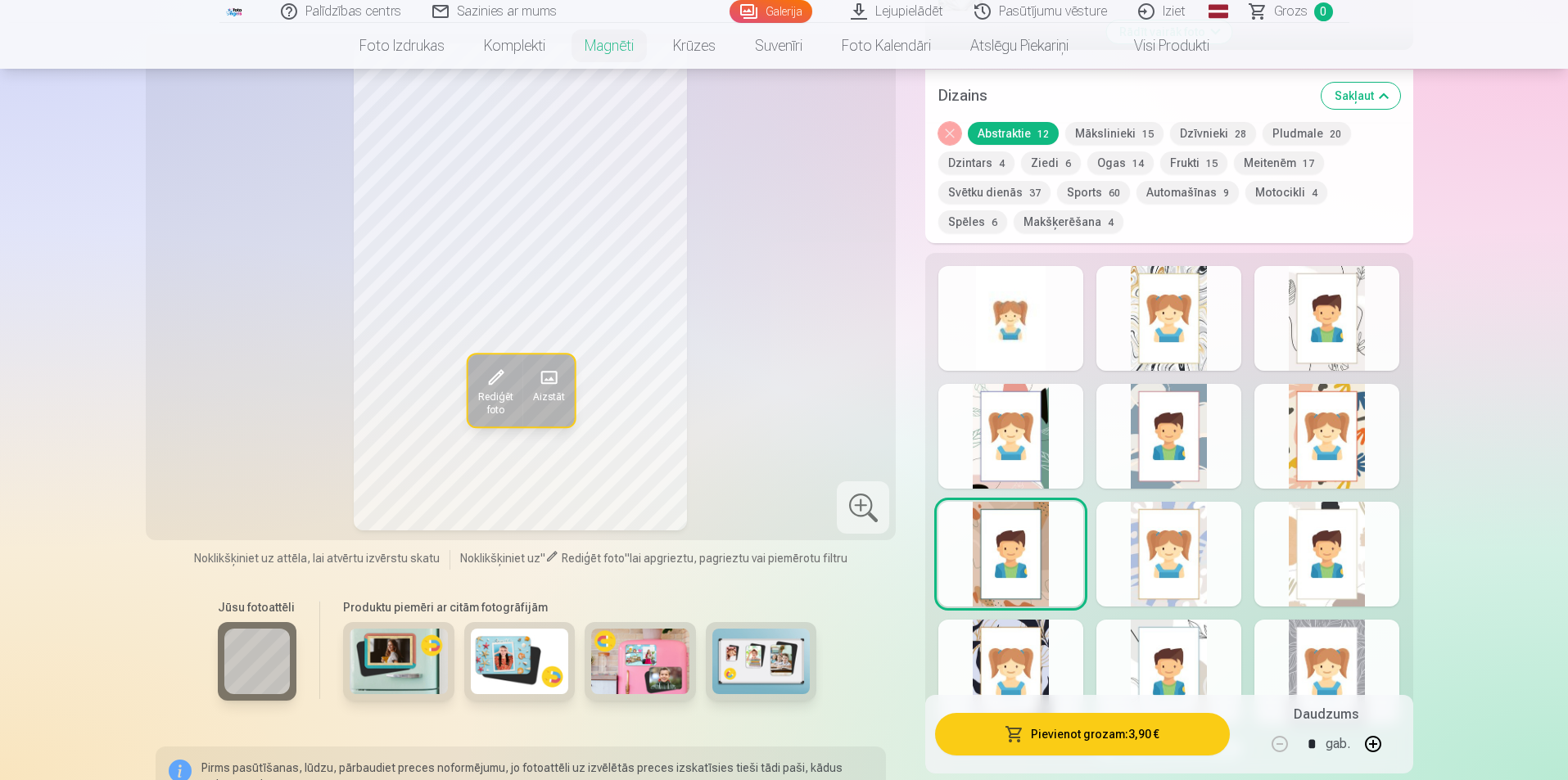
click at [1149, 535] on div at bounding box center [1168, 553] width 145 height 104
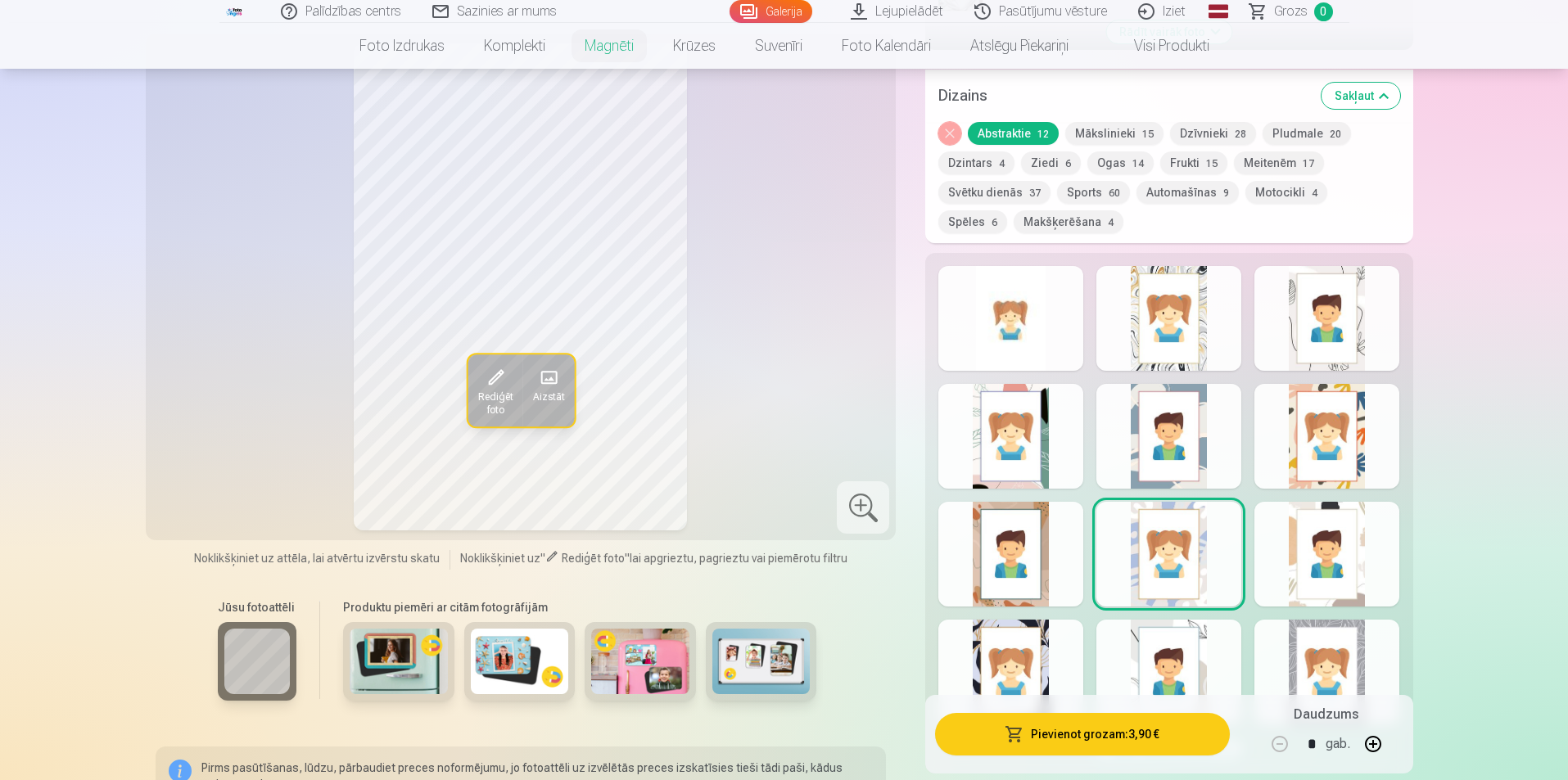
click at [1310, 537] on div at bounding box center [1326, 553] width 145 height 104
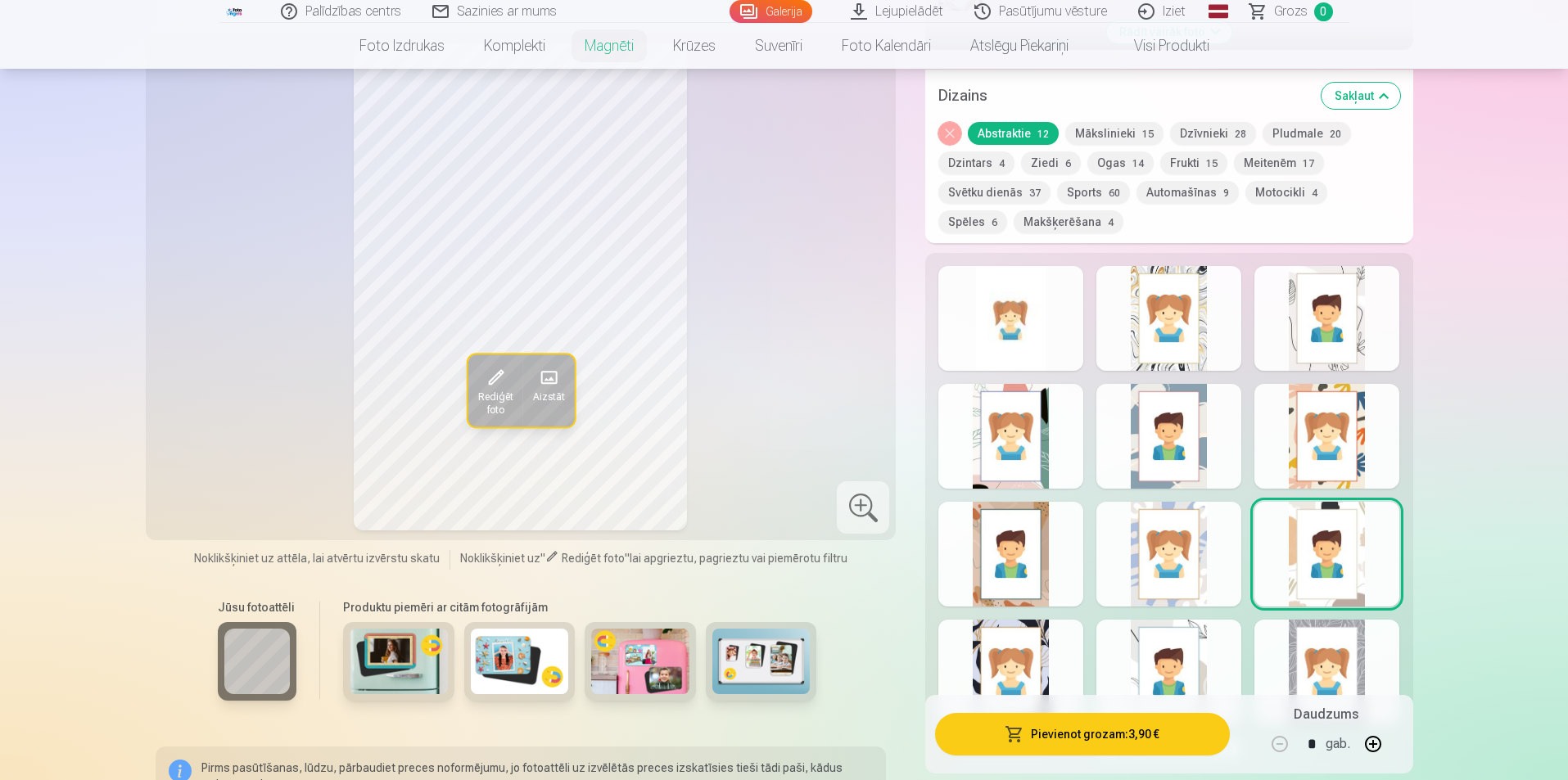
click at [1164, 659] on div at bounding box center [1168, 672] width 145 height 104
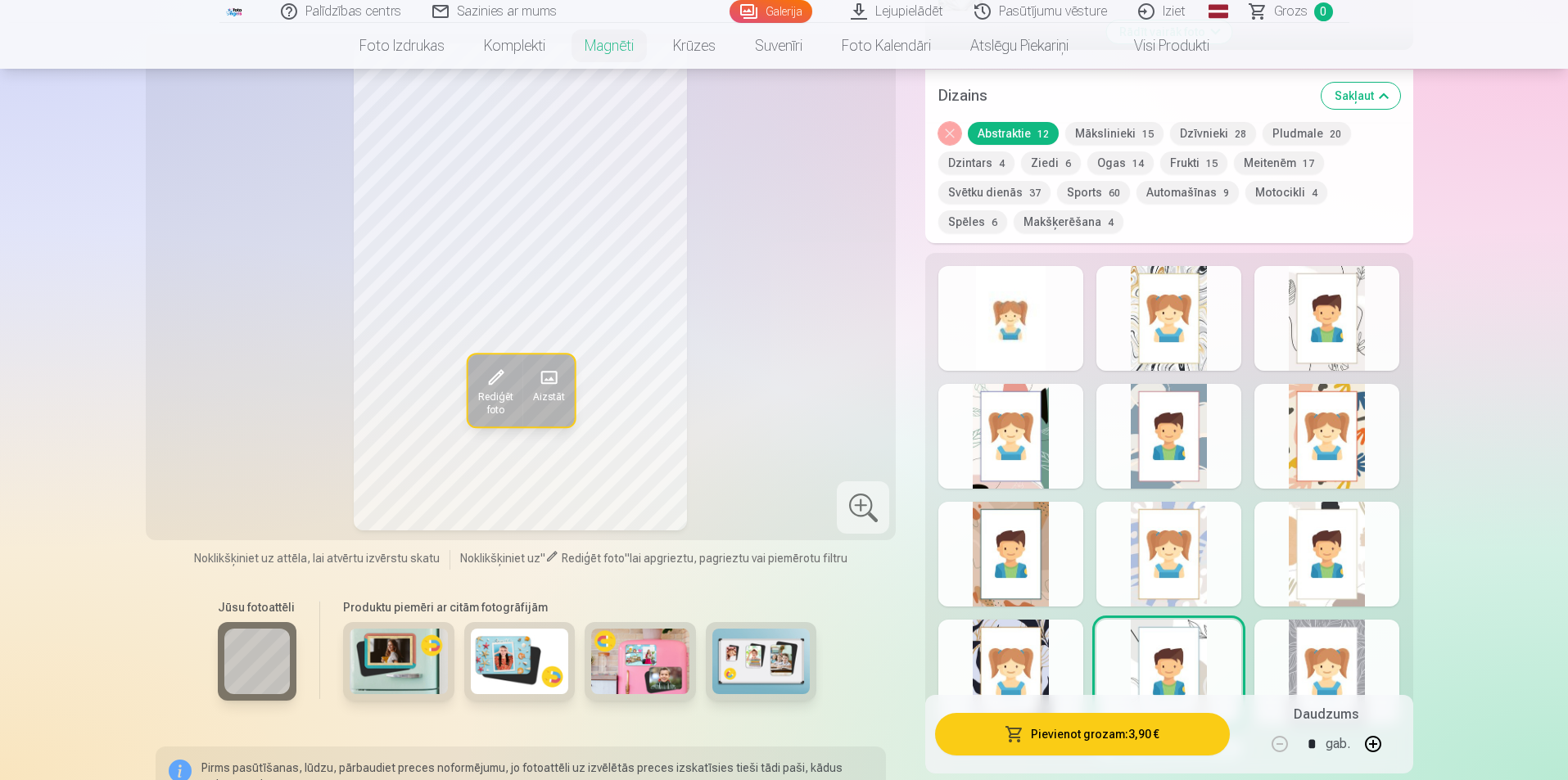
click at [1024, 665] on div at bounding box center [1011, 672] width 145 height 104
click at [1311, 656] on div at bounding box center [1326, 672] width 145 height 104
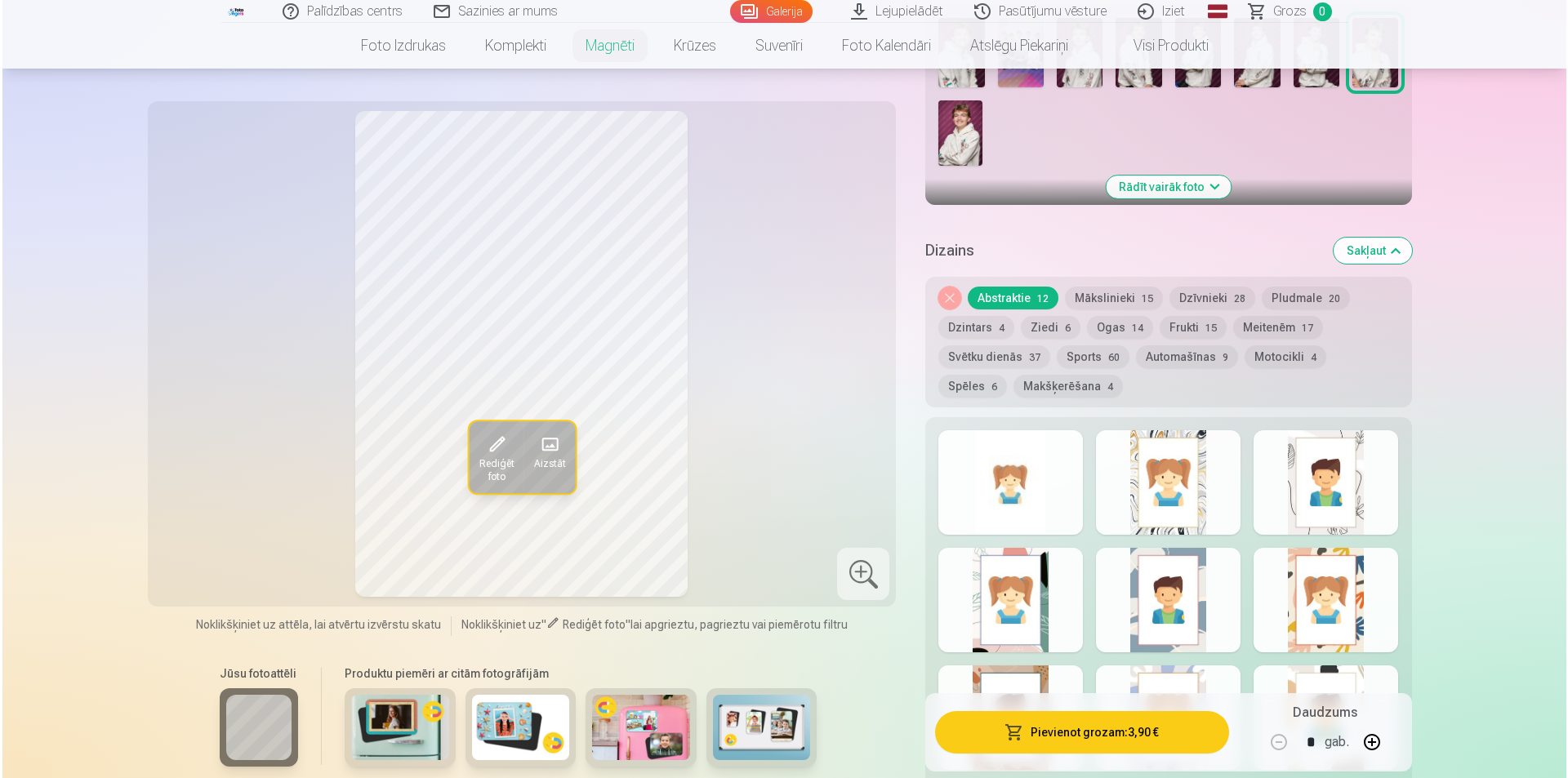
scroll to position [571, 0]
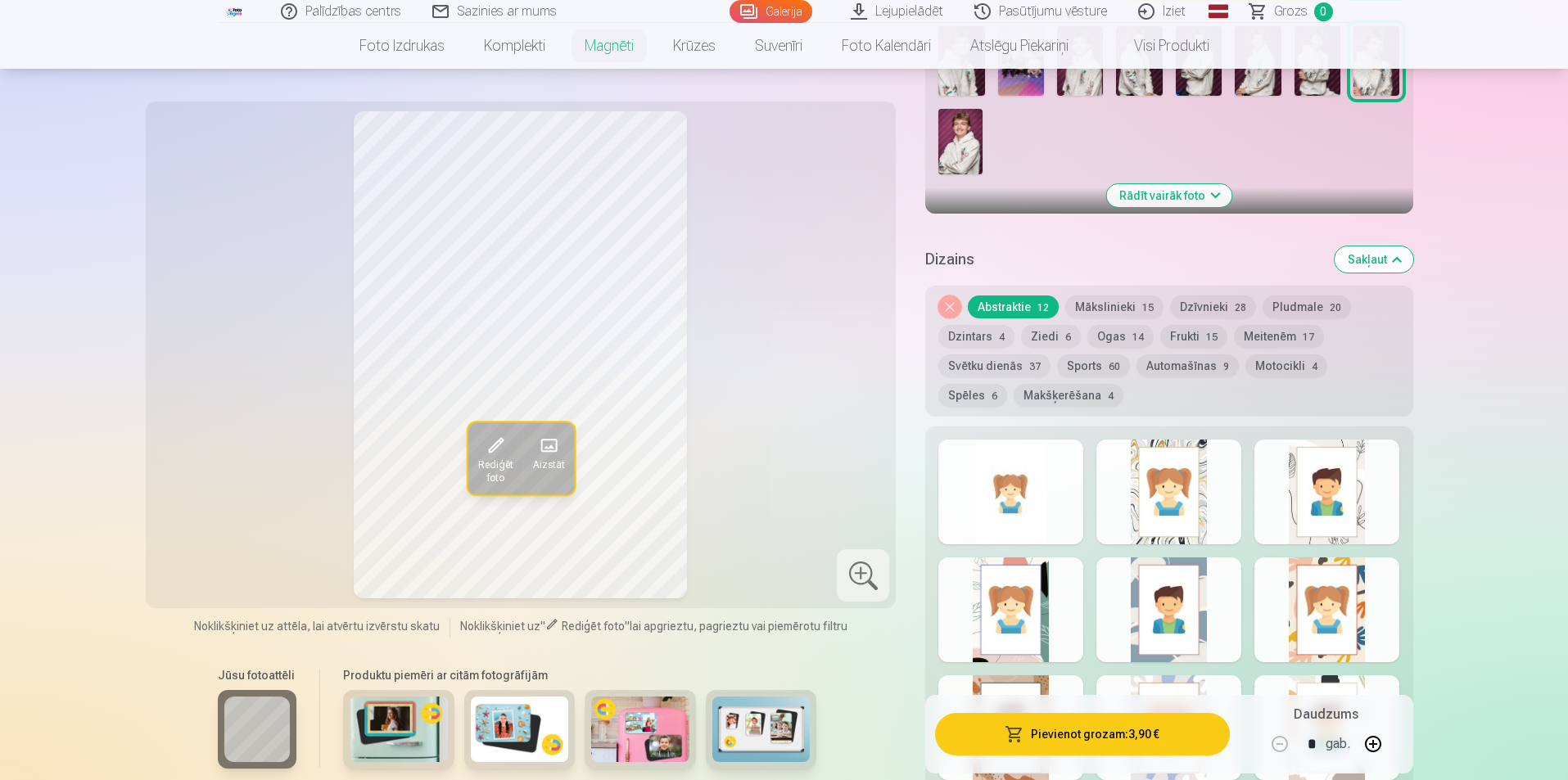
click at [1027, 473] on div at bounding box center [1011, 492] width 145 height 104
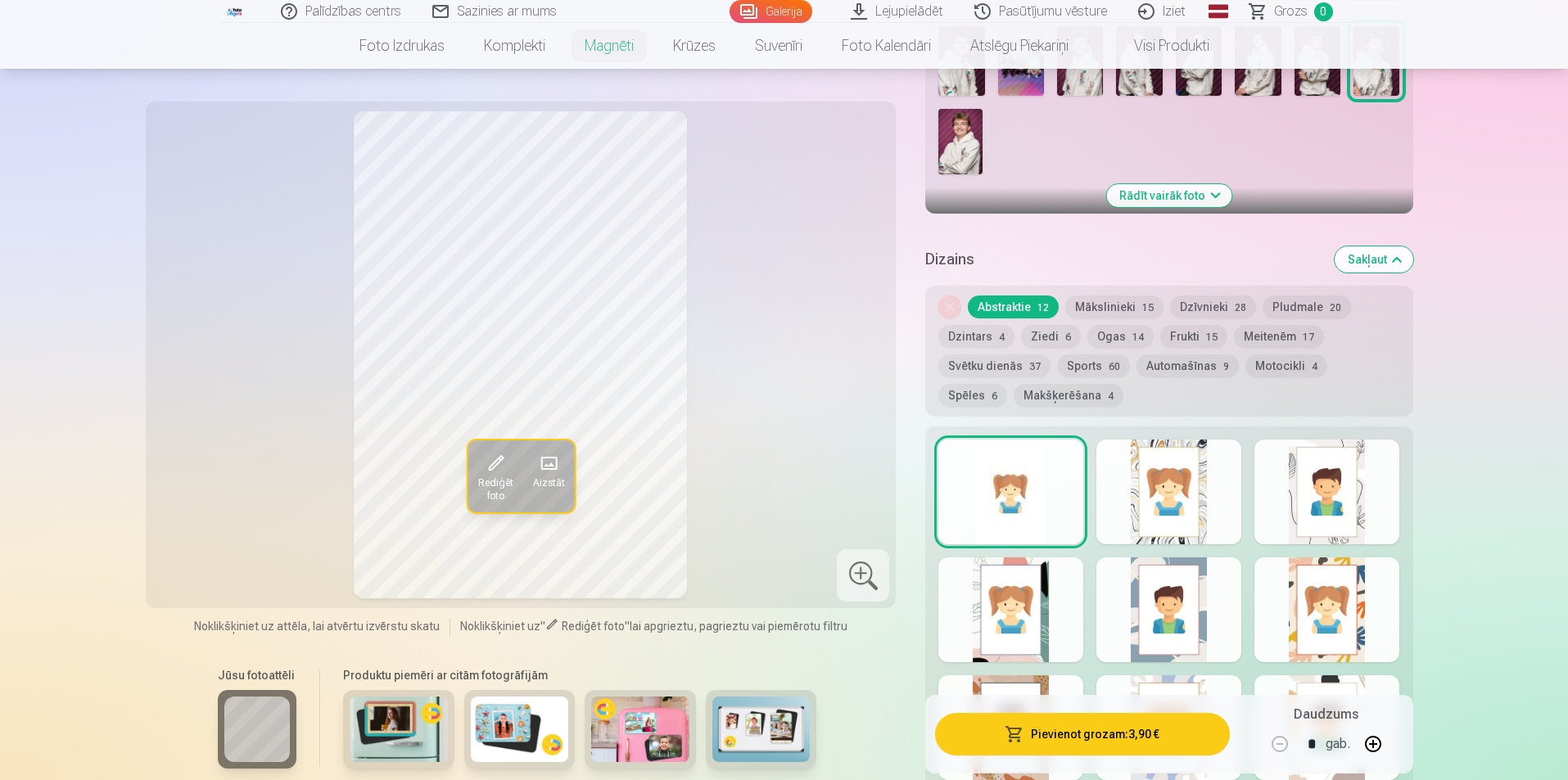
click at [1131, 730] on button "Pievienot grozam : 3,90 €" at bounding box center [1081, 734] width 294 height 43
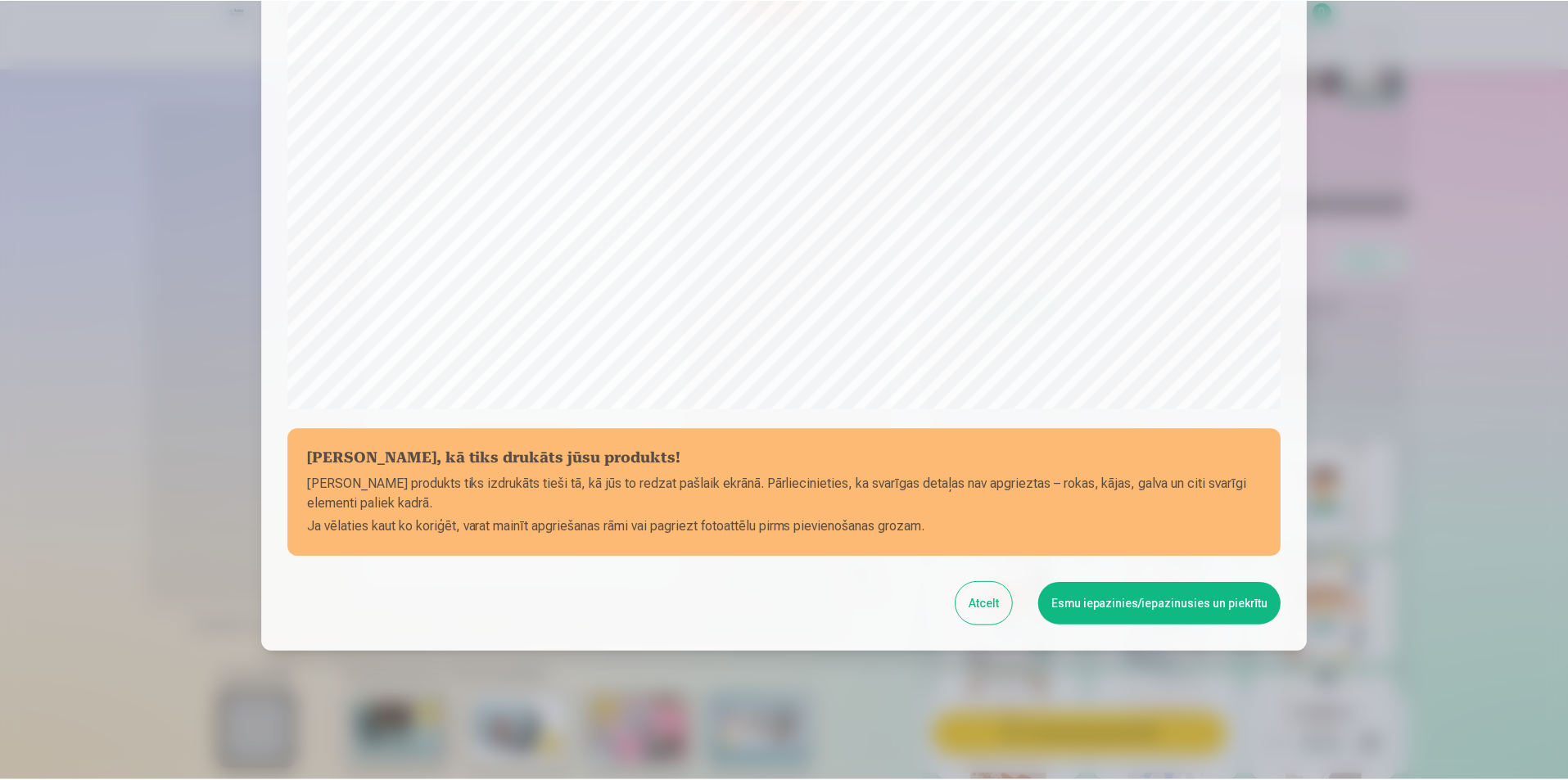
scroll to position [399, 0]
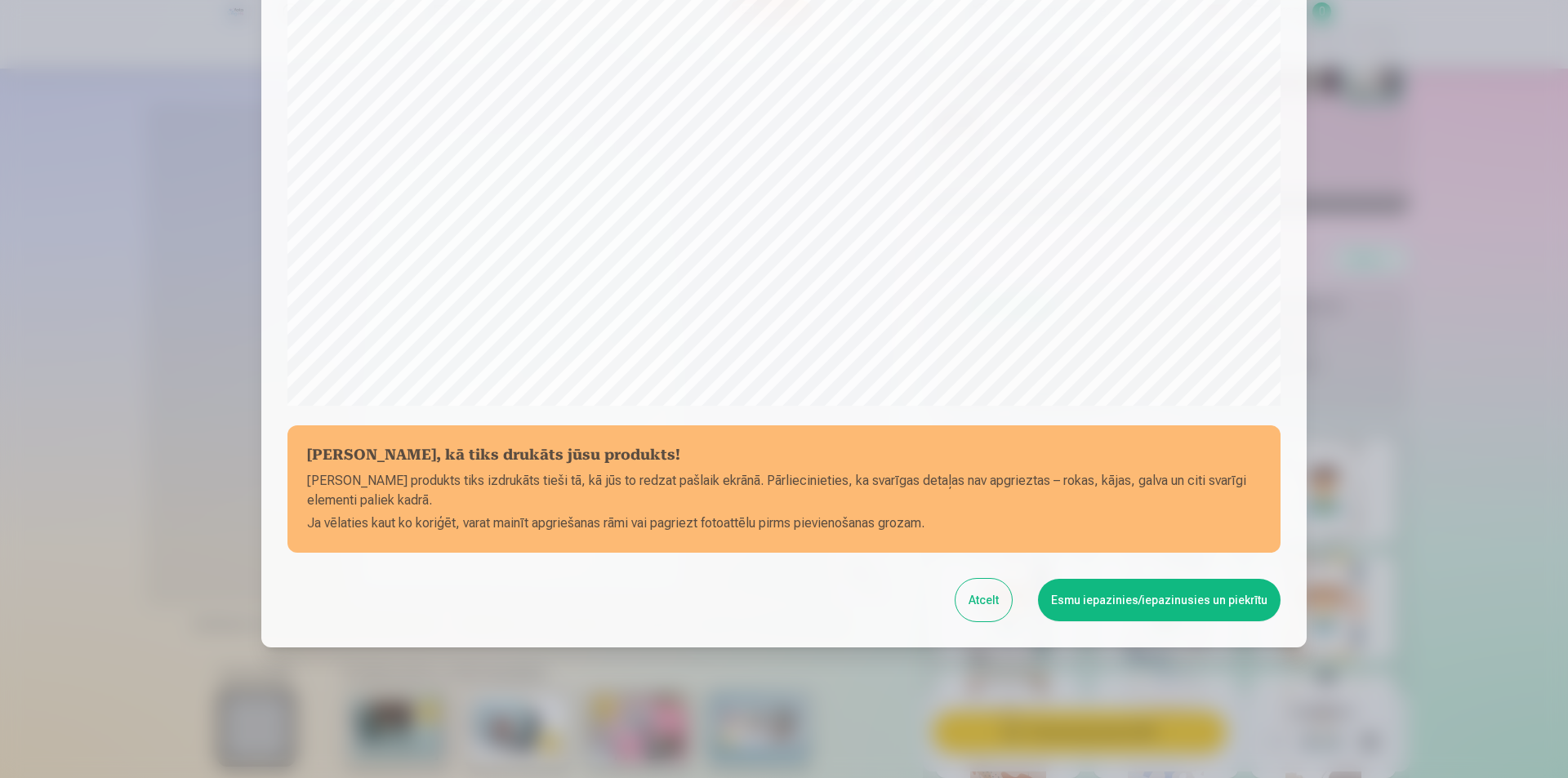
click at [979, 594] on button "Atcelt" at bounding box center [983, 600] width 57 height 43
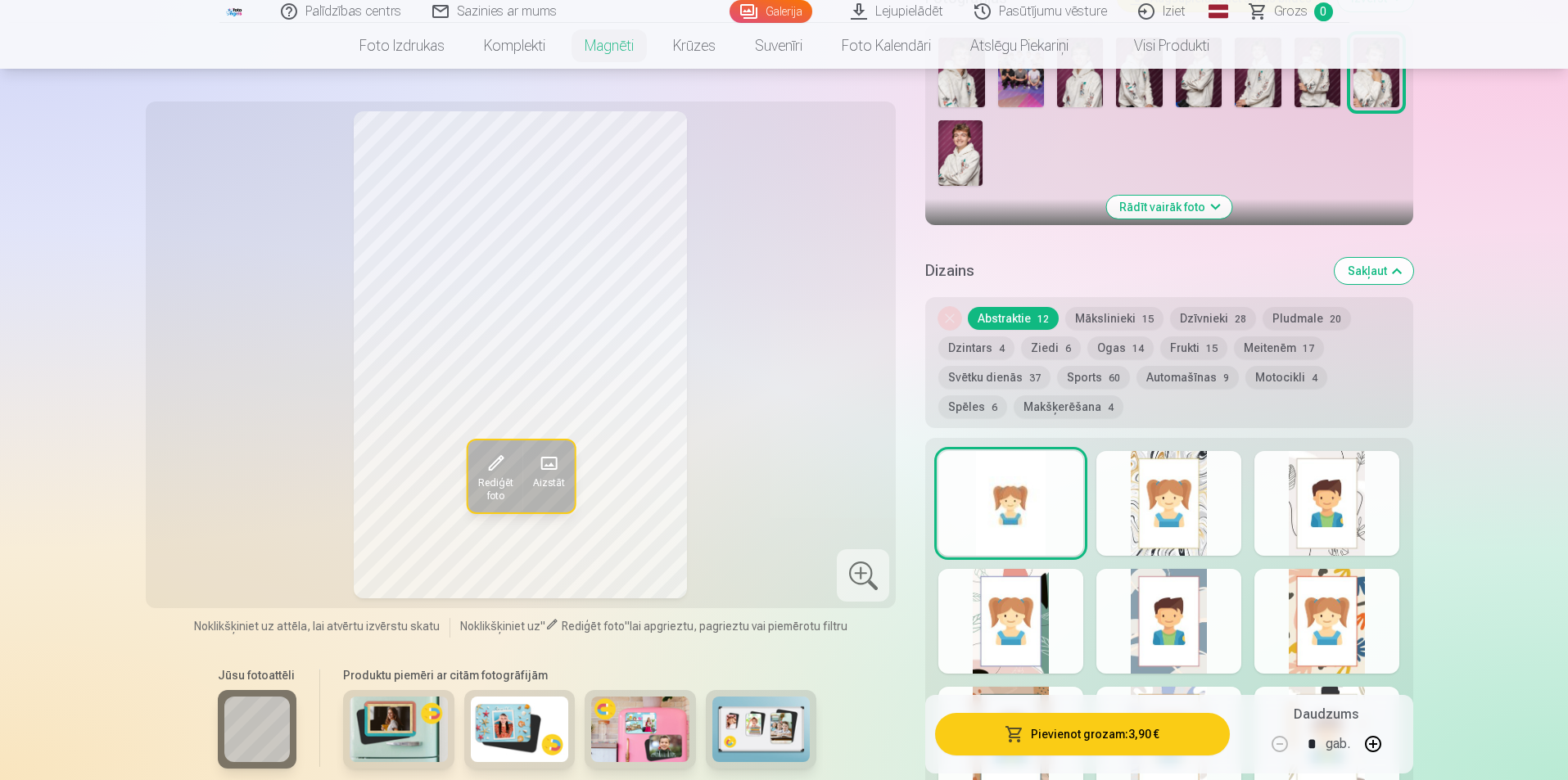
scroll to position [409, 0]
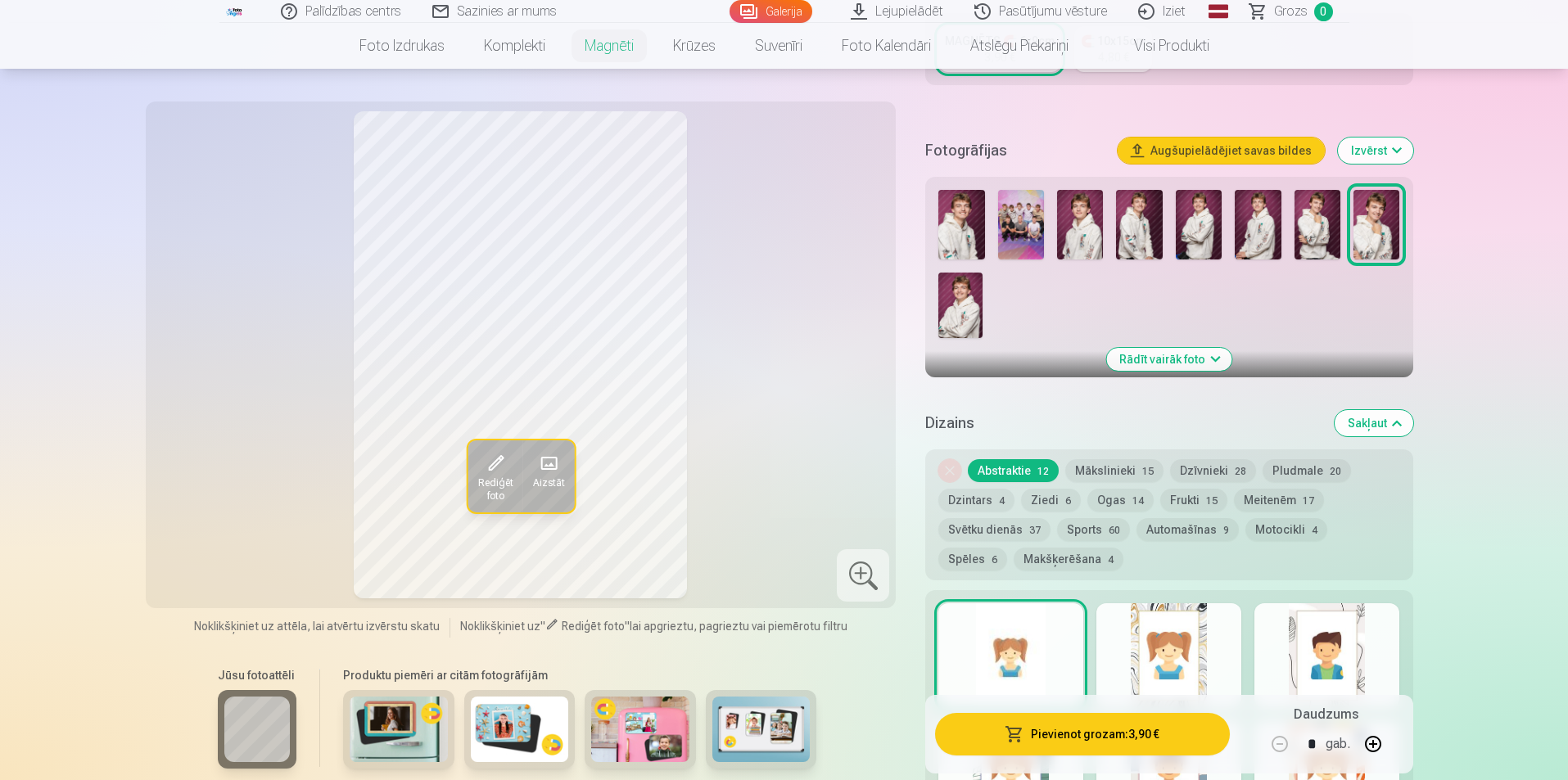
click at [952, 277] on img at bounding box center [960, 306] width 44 height 66
click at [1024, 210] on img at bounding box center [1021, 224] width 46 height 70
click at [951, 204] on img at bounding box center [961, 224] width 46 height 70
click at [1081, 219] on img at bounding box center [1080, 224] width 46 height 70
click at [1129, 201] on img at bounding box center [1139, 224] width 46 height 70
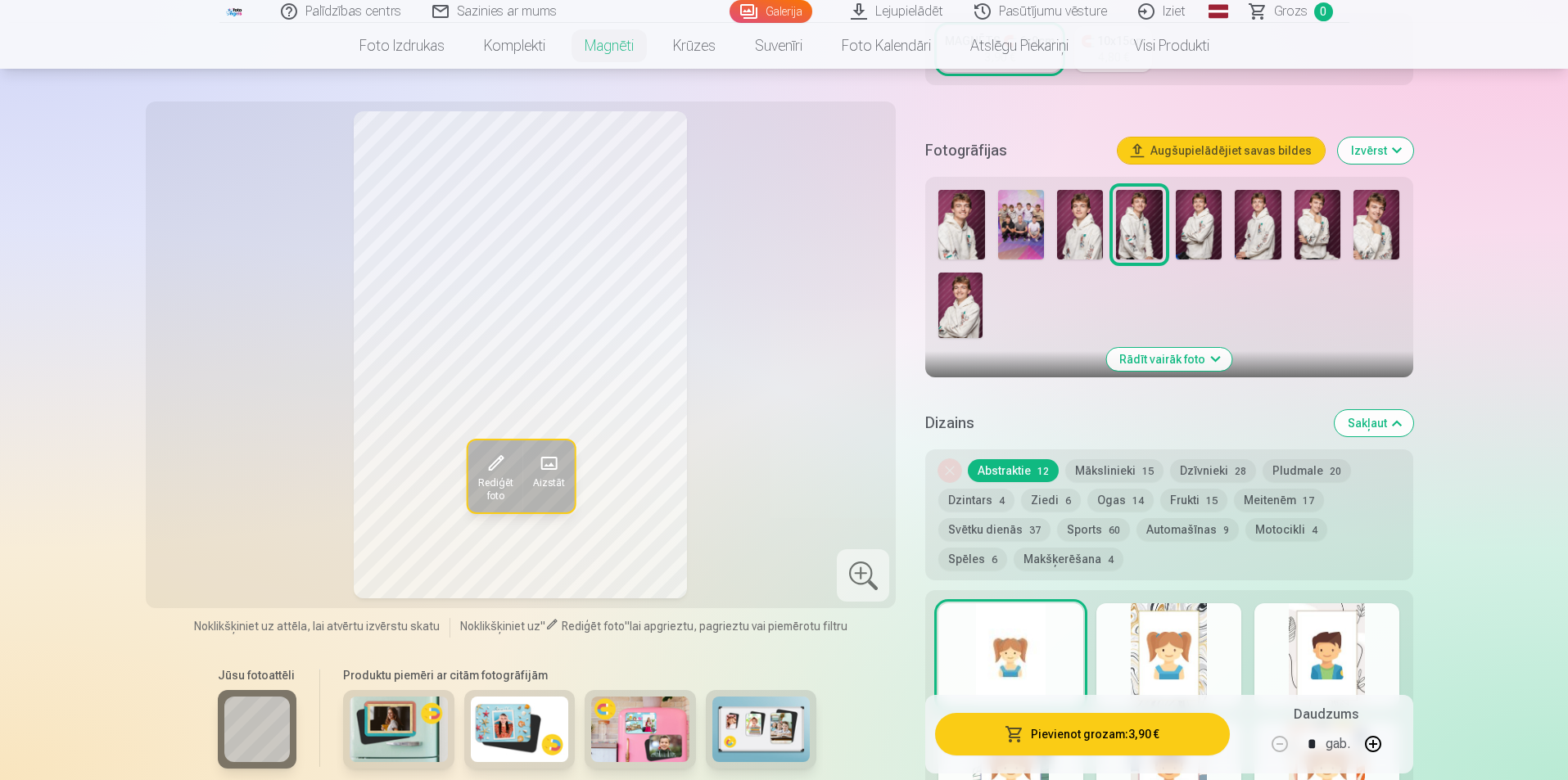
click at [1182, 199] on img at bounding box center [1199, 224] width 46 height 70
click at [1245, 207] on img at bounding box center [1257, 224] width 46 height 70
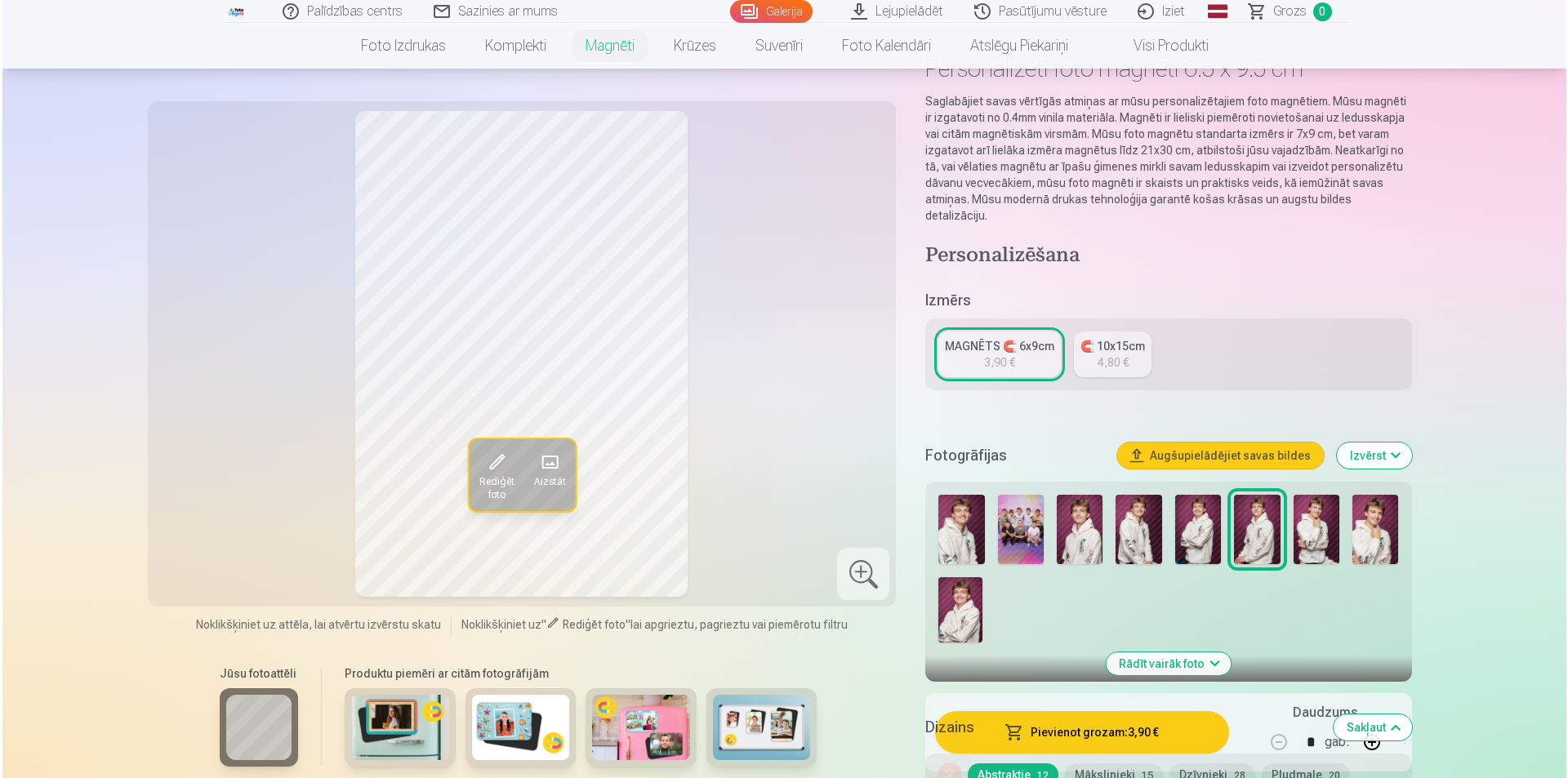
scroll to position [0, 0]
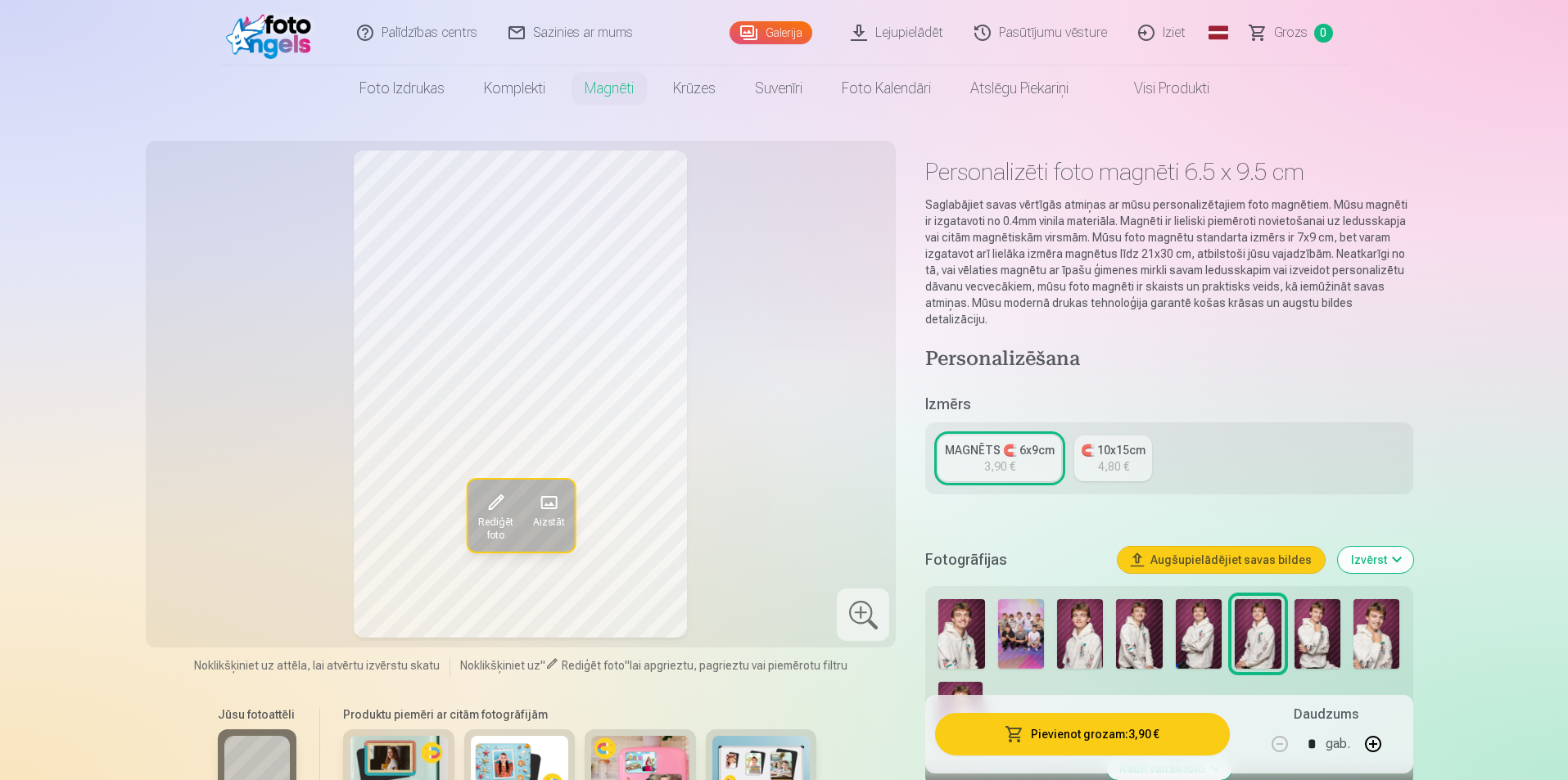
click at [1309, 614] on img at bounding box center [1317, 634] width 46 height 70
click at [1374, 624] on img at bounding box center [1376, 634] width 46 height 70
click at [1298, 620] on img at bounding box center [1317, 634] width 46 height 70
click at [1376, 612] on img at bounding box center [1376, 634] width 46 height 70
click at [1075, 737] on button "Pievienot grozam : 3,90 €" at bounding box center [1081, 734] width 294 height 43
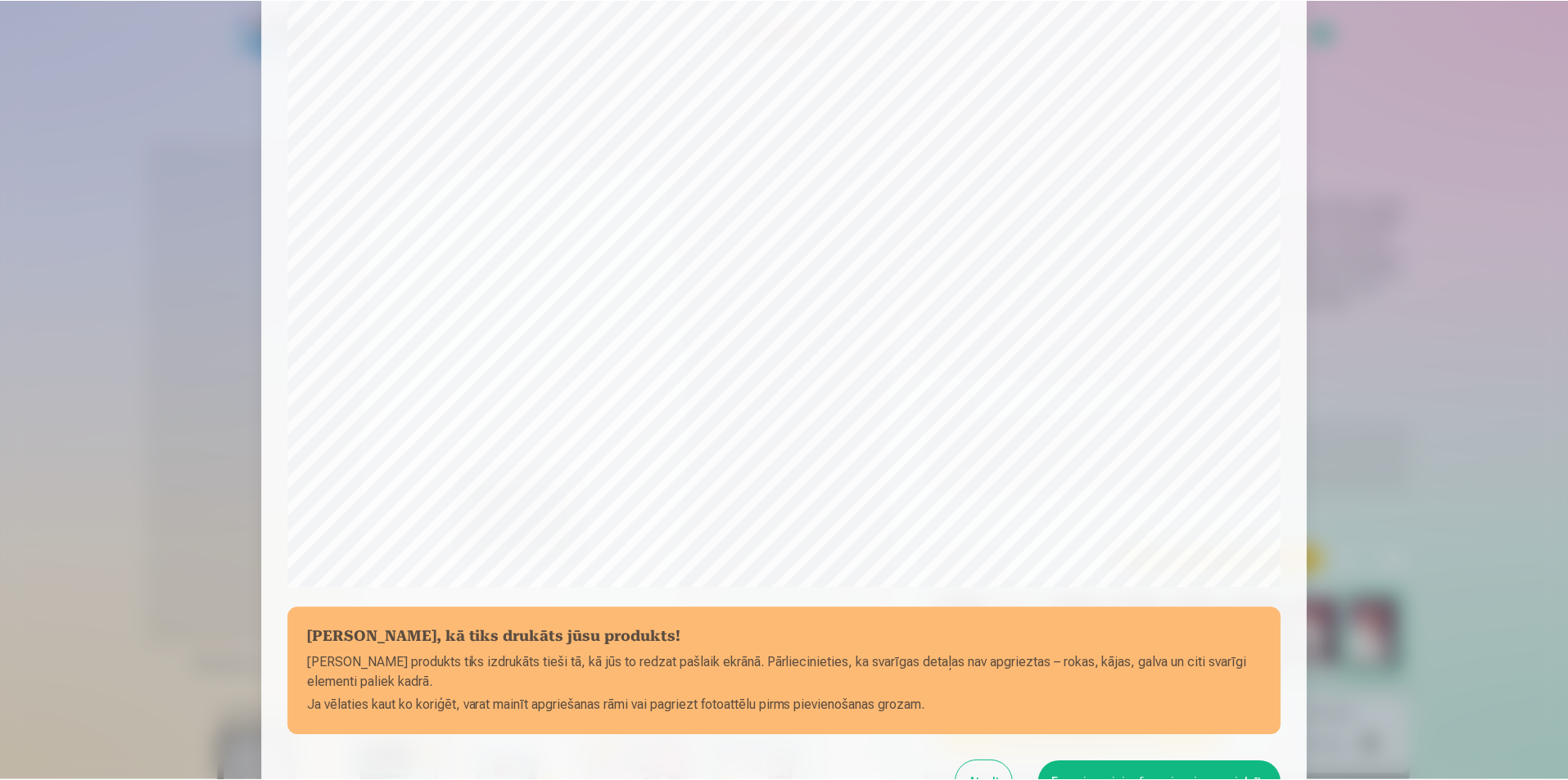
scroll to position [327, 0]
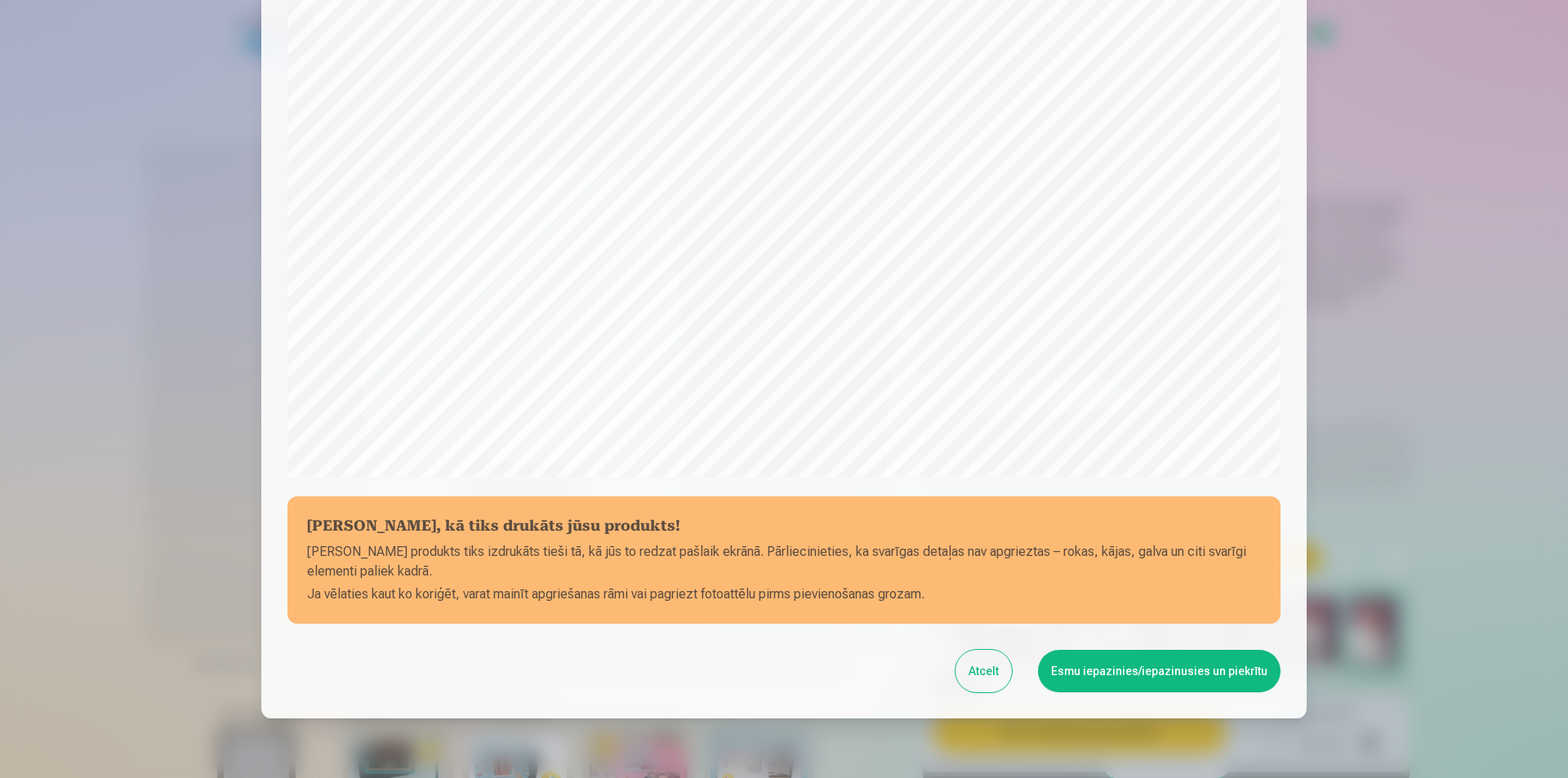
click at [1160, 676] on button "Esmu iepazinies/iepazinusies un piekrītu" at bounding box center [1159, 671] width 243 height 43
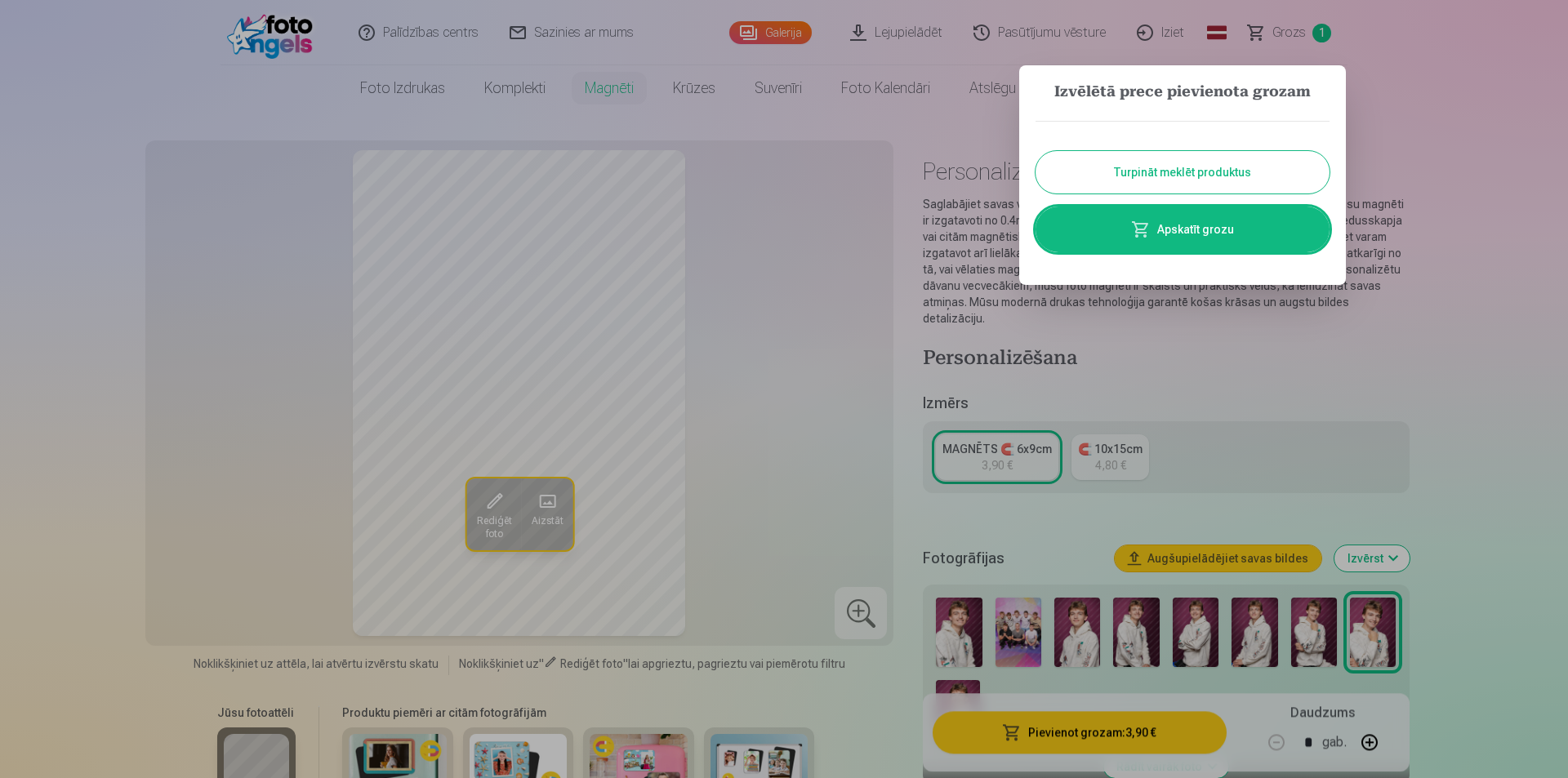
click at [1155, 174] on button "Turpināt meklēt produktus" at bounding box center [1182, 172] width 294 height 43
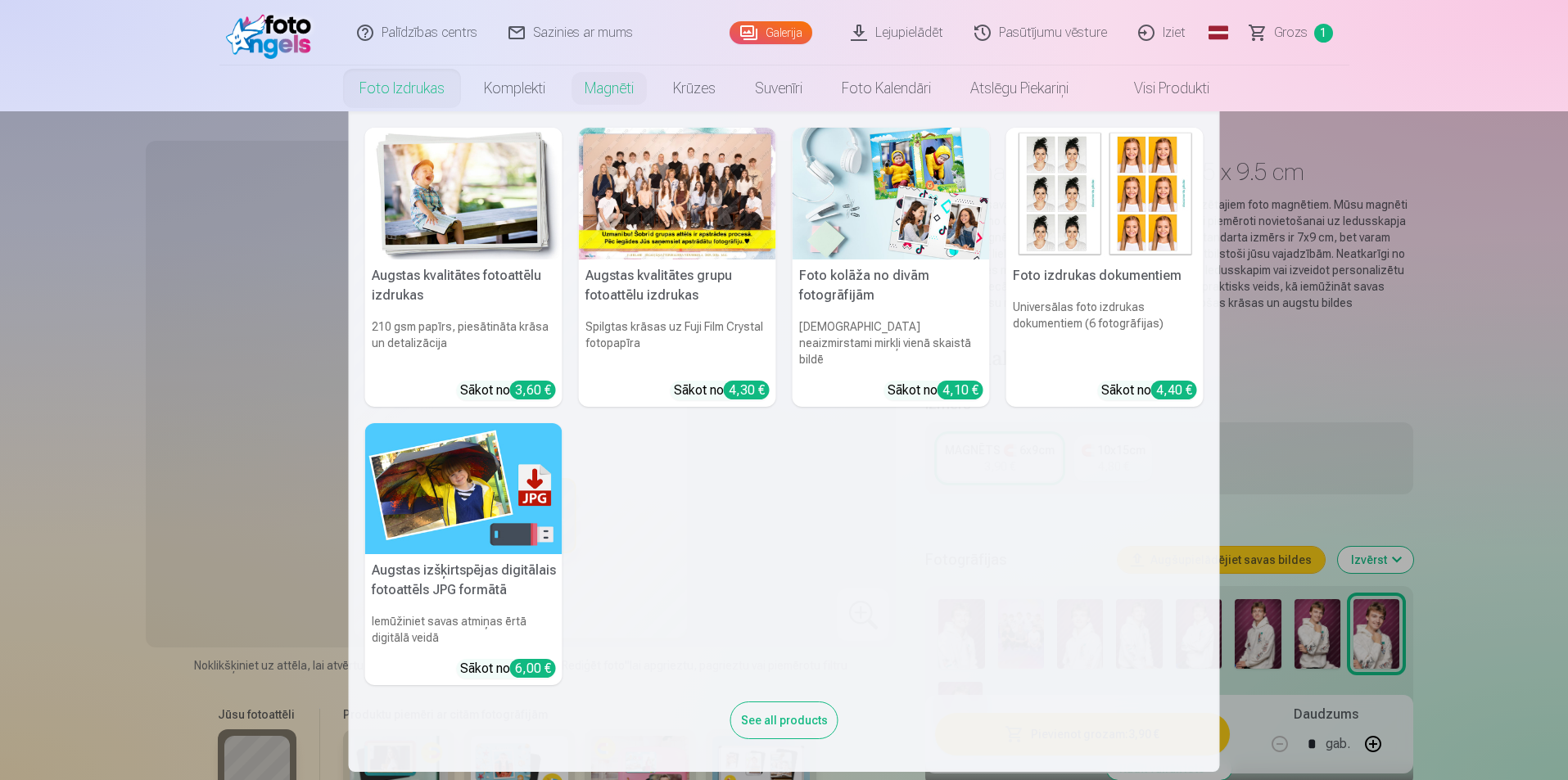
click at [377, 77] on link "Foto izdrukas" at bounding box center [401, 89] width 124 height 46
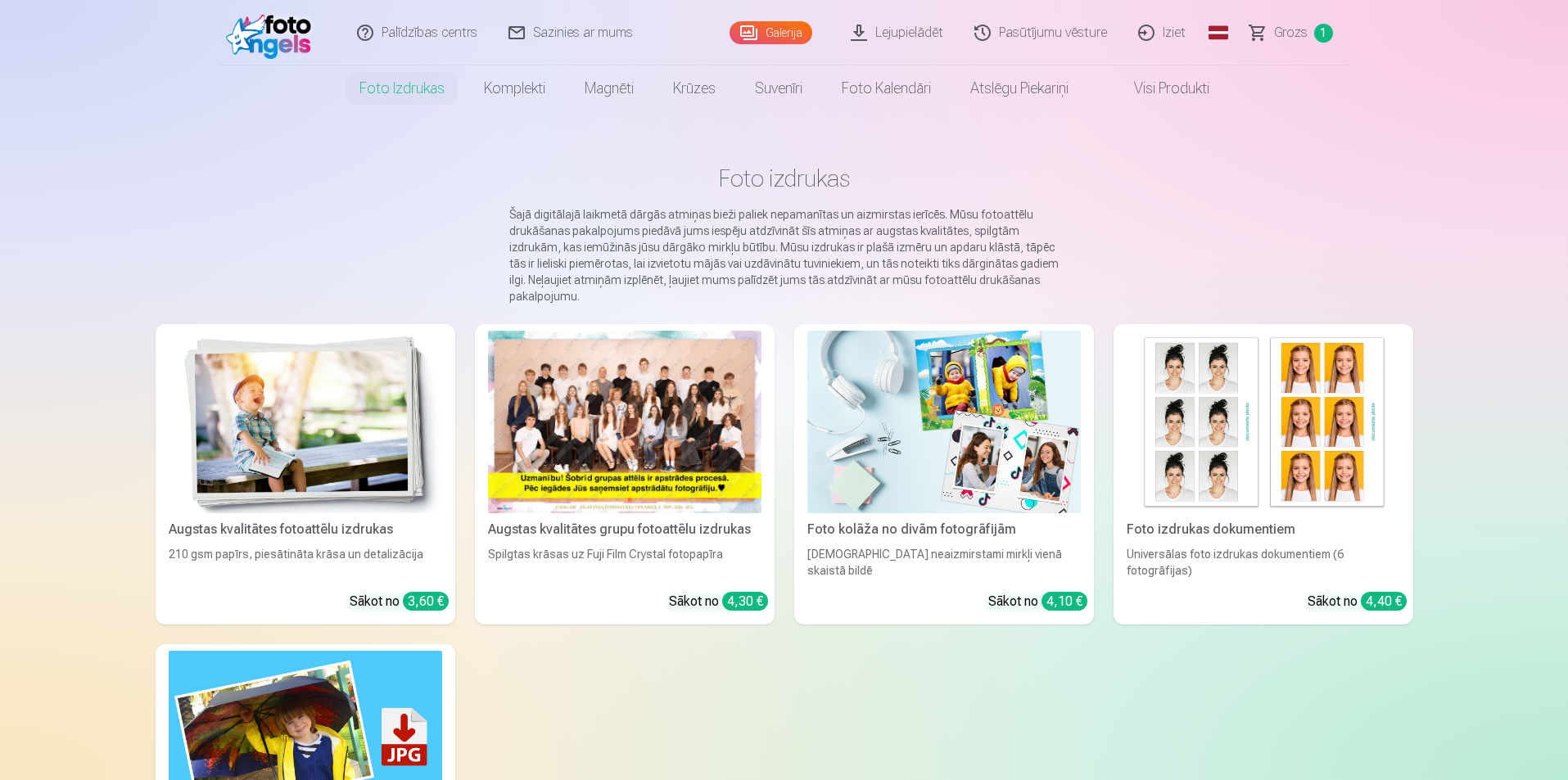
click at [687, 415] on div at bounding box center [624, 422] width 274 height 182
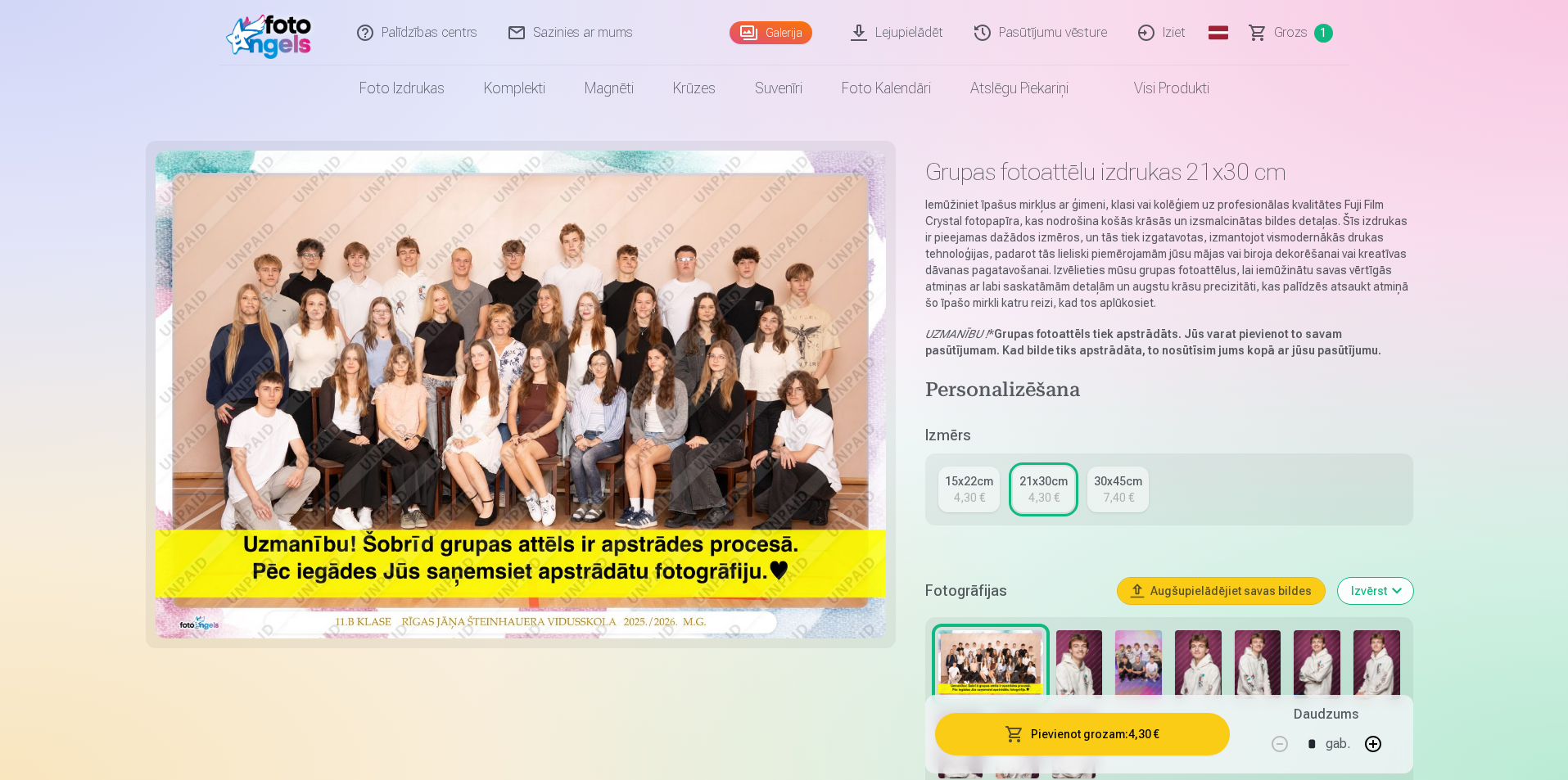
click at [958, 487] on div "15x22cm" at bounding box center [969, 481] width 49 height 16
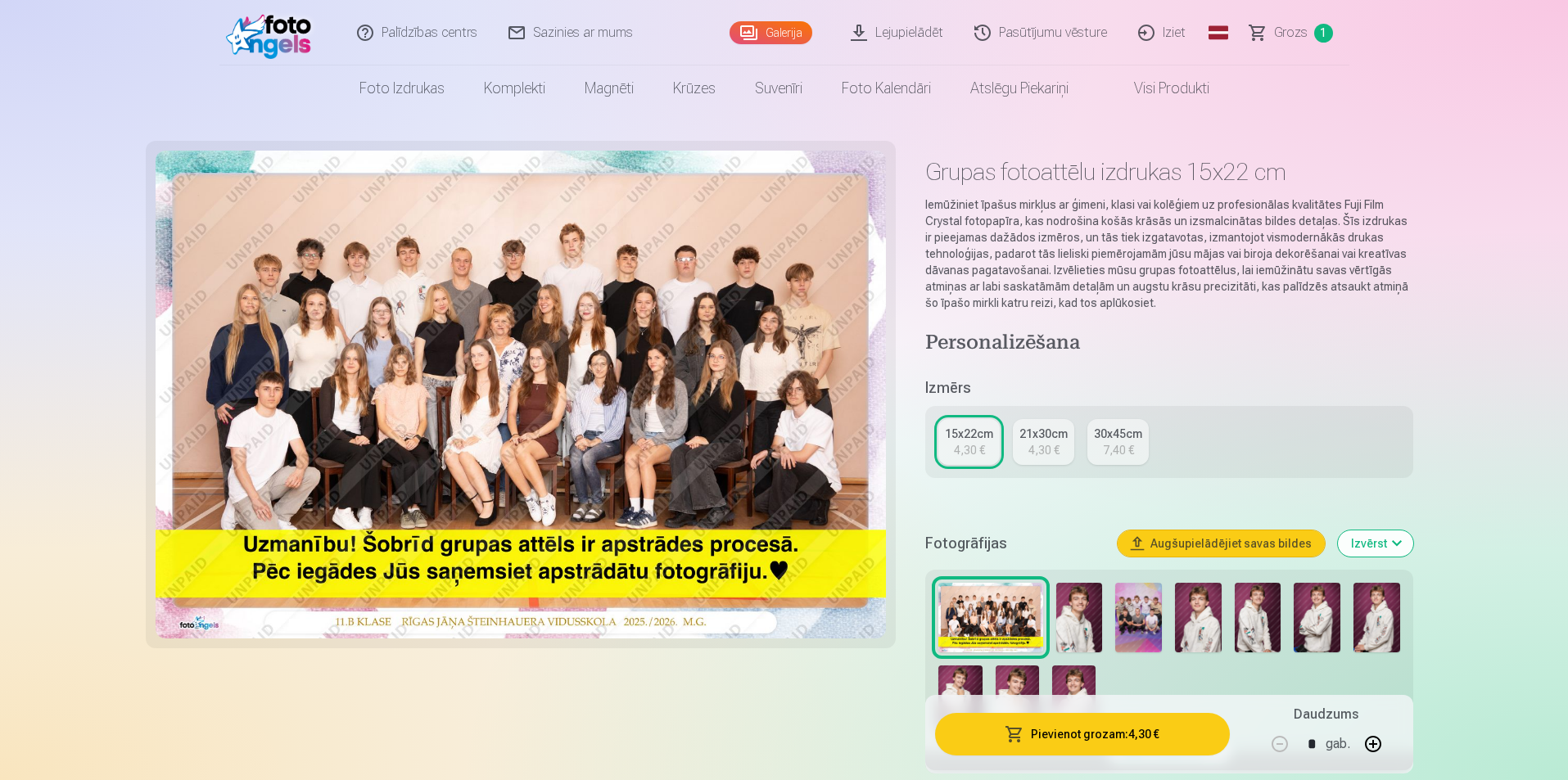
click at [1038, 438] on div "21x30cm" at bounding box center [1043, 434] width 49 height 16
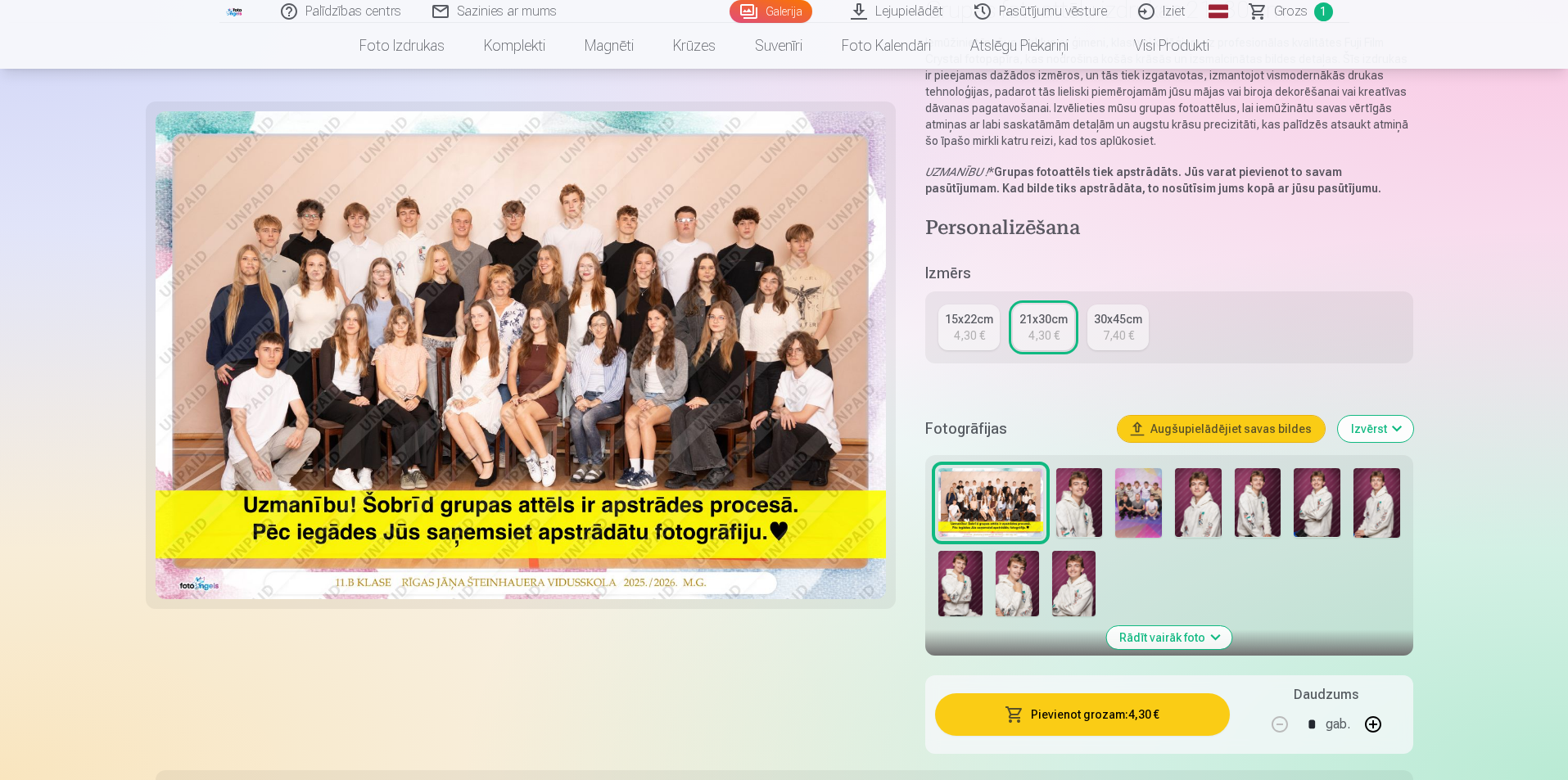
scroll to position [164, 0]
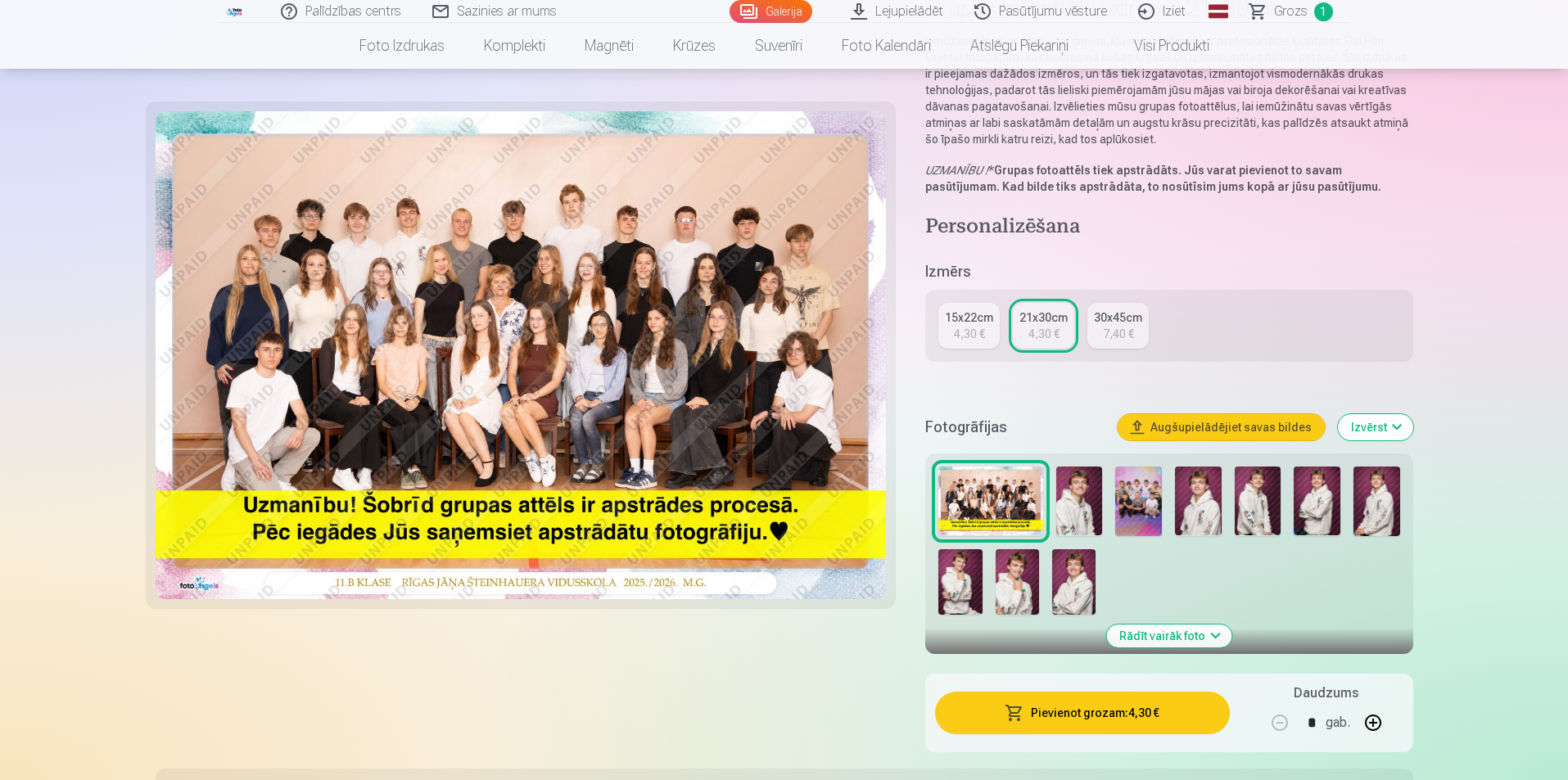
click at [1092, 707] on button "Pievienot grozam : 4,30 €" at bounding box center [1081, 713] width 294 height 43
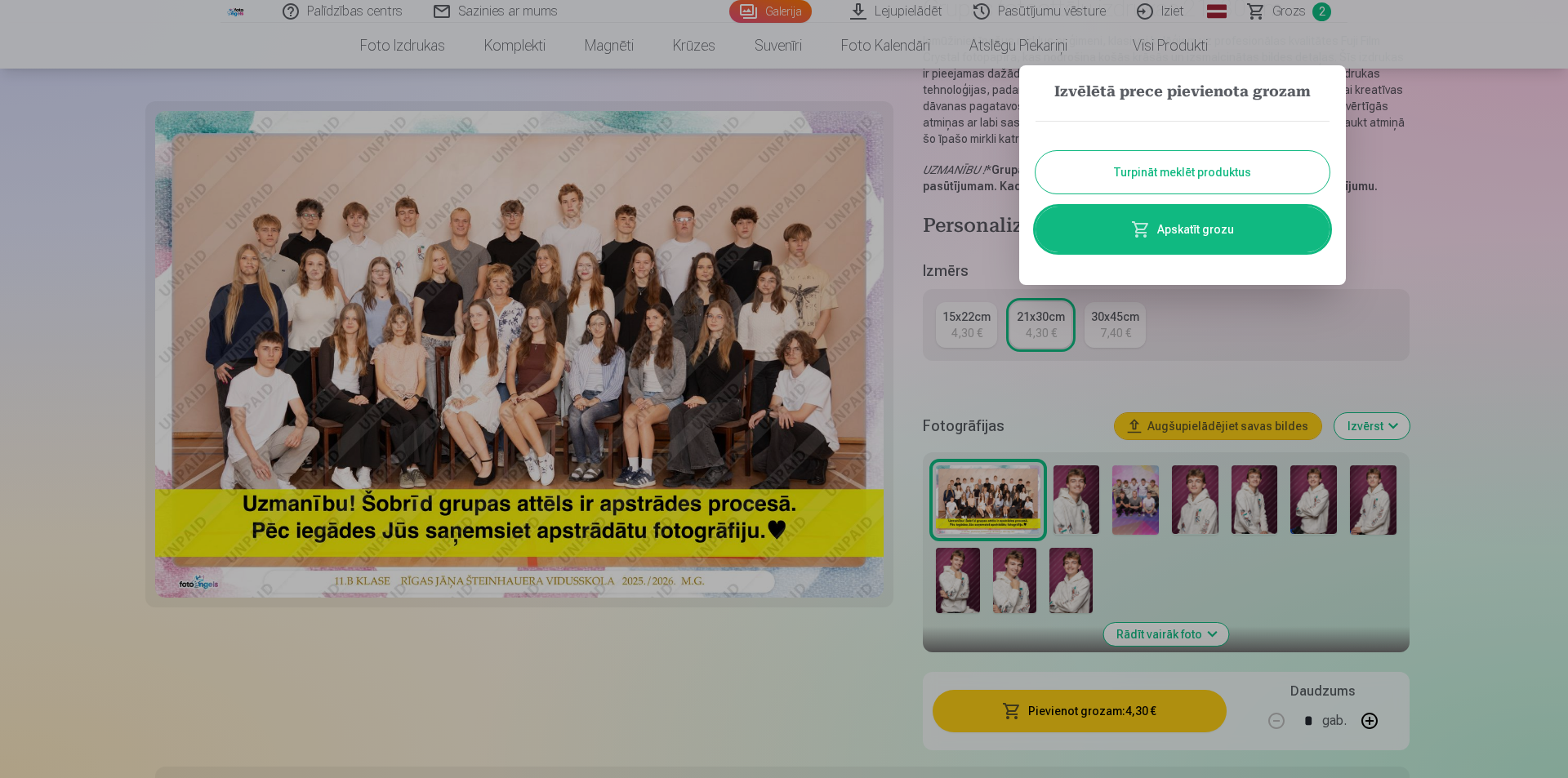
click at [1180, 166] on button "Turpināt meklēt produktus" at bounding box center [1182, 172] width 294 height 43
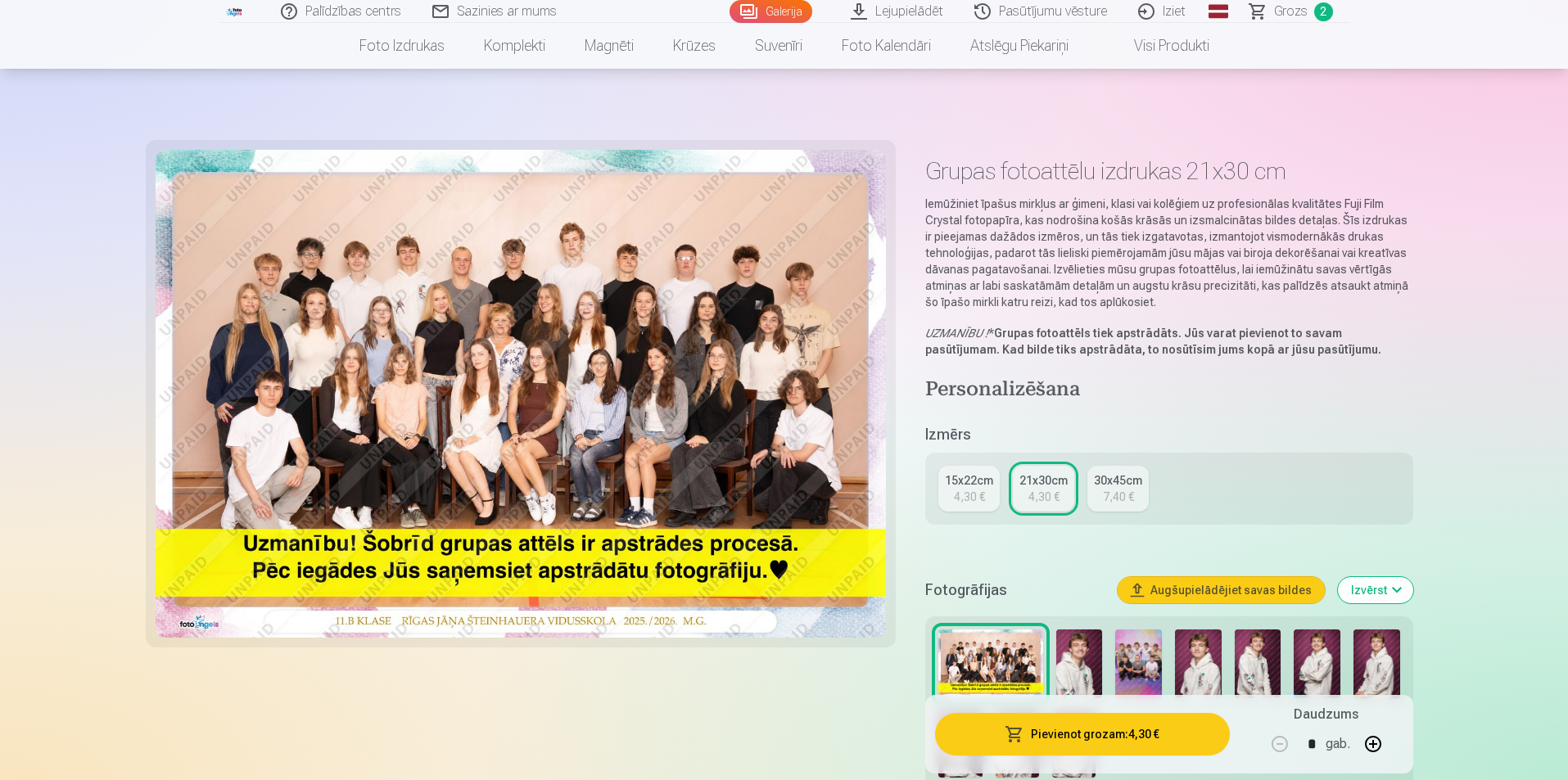
scroll to position [0, 0]
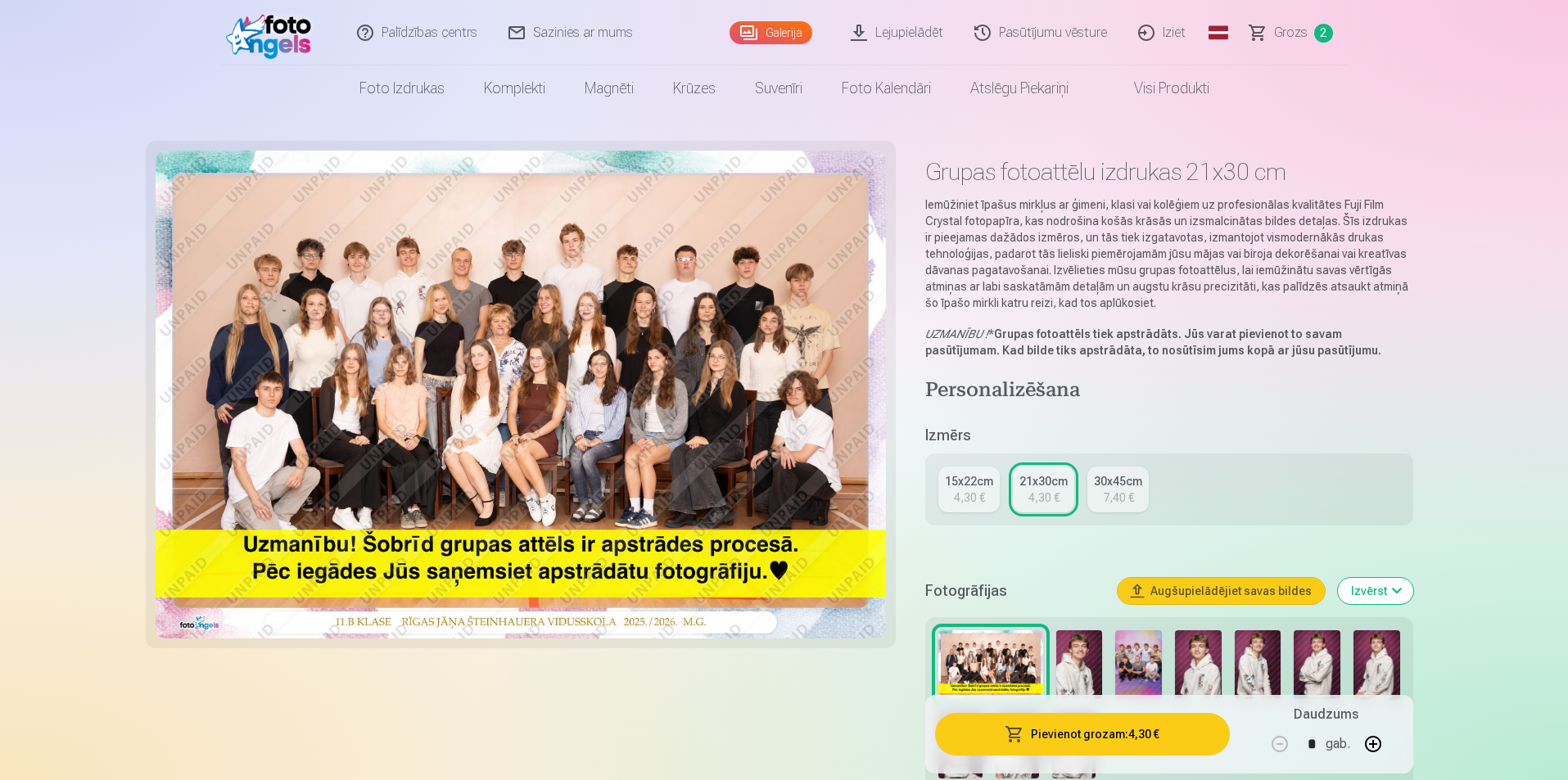
click at [1137, 654] on img at bounding box center [1138, 665] width 47 height 70
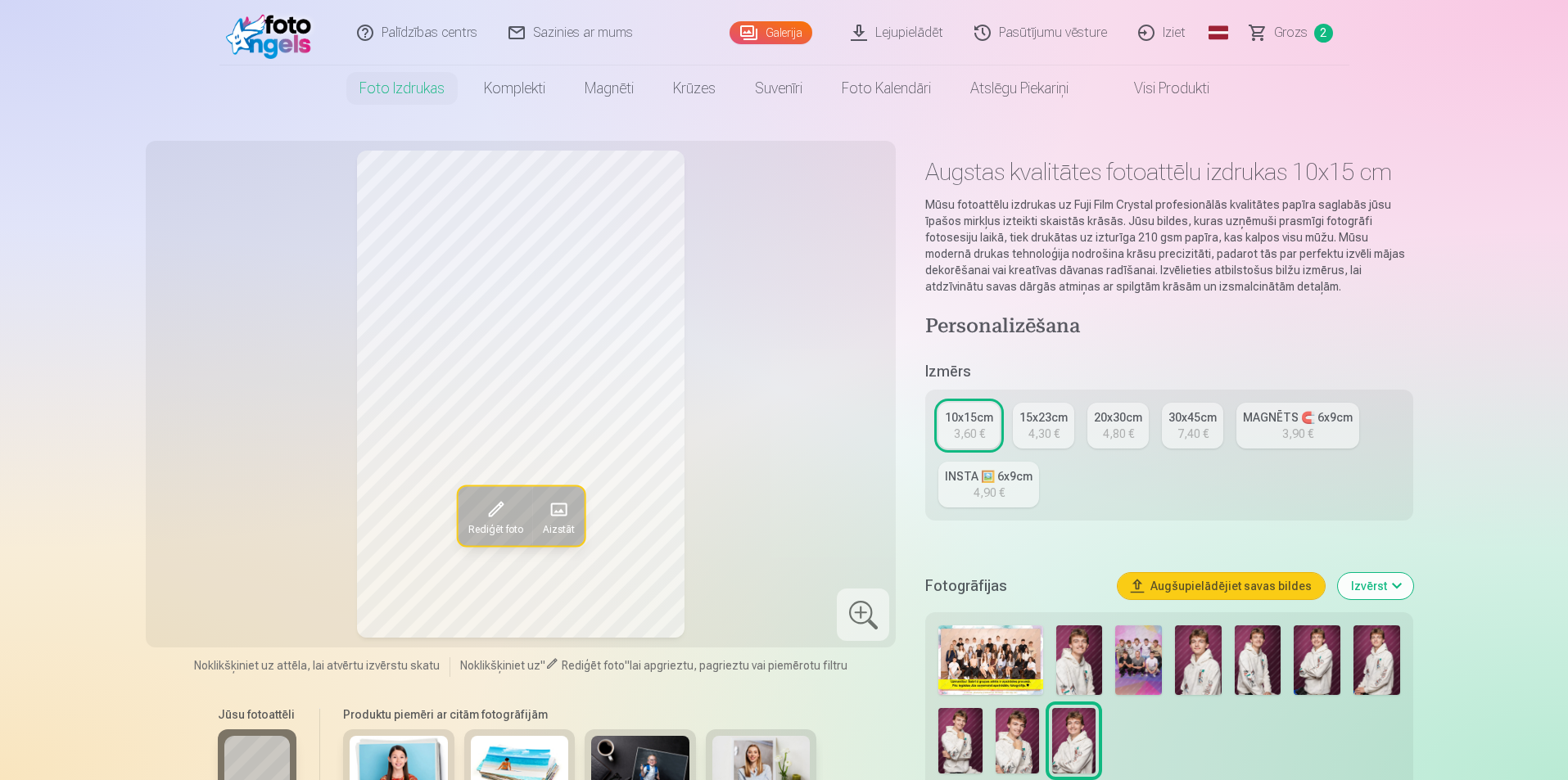
click at [1143, 651] on img at bounding box center [1138, 660] width 47 height 70
click at [960, 408] on link "10x15cm 3,60 €" at bounding box center [969, 426] width 62 height 46
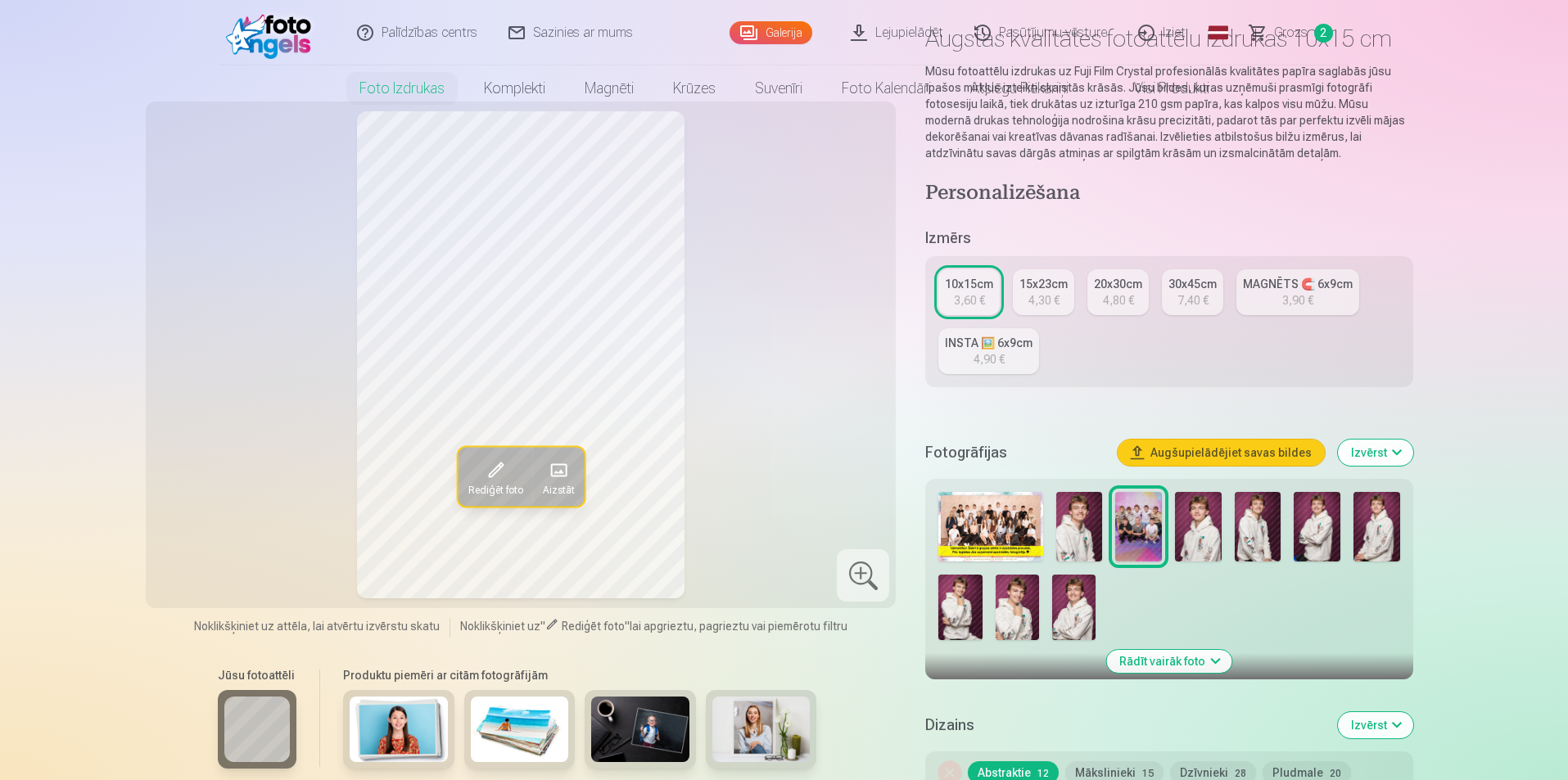
scroll to position [327, 0]
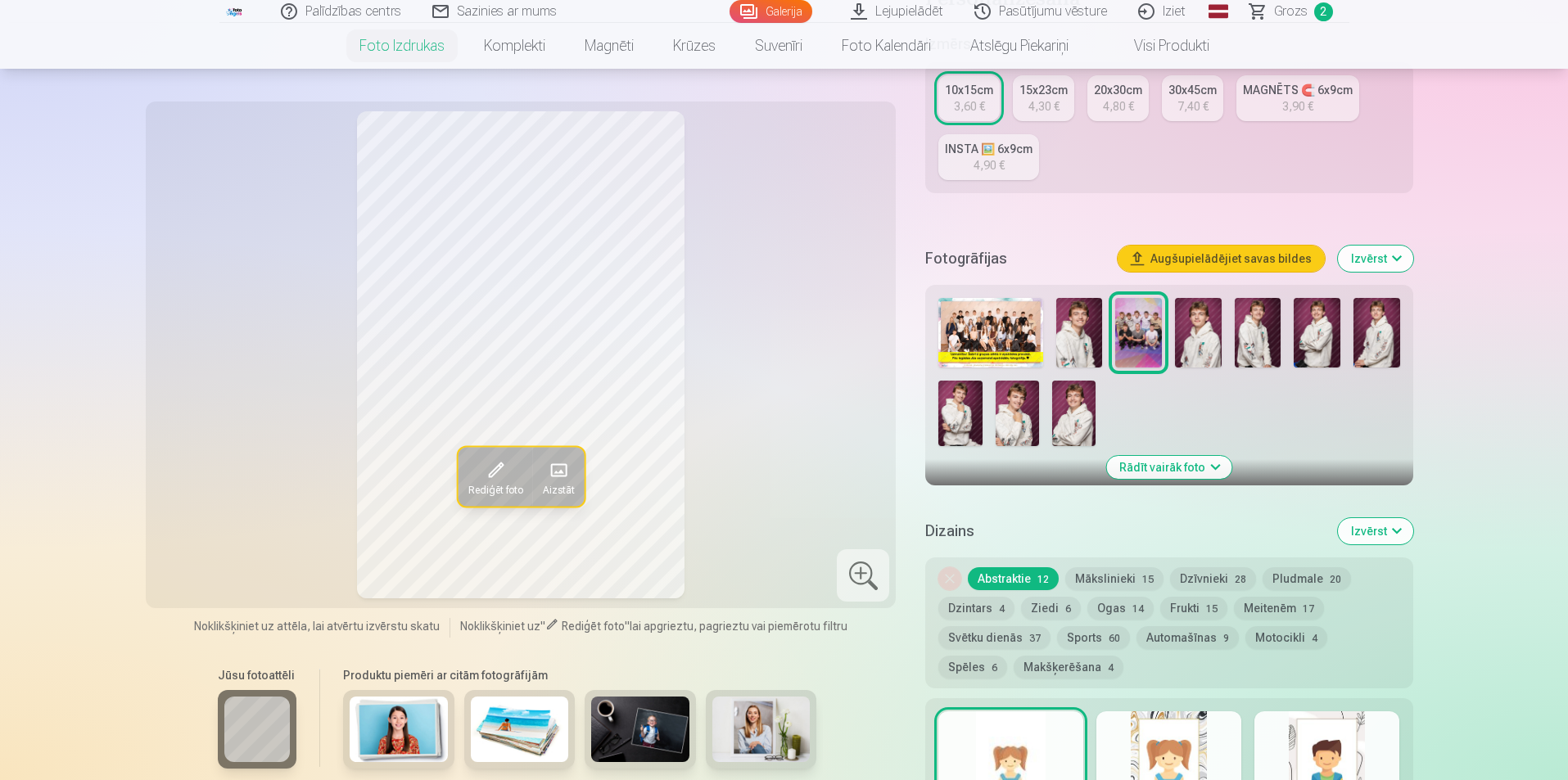
click at [1131, 335] on img at bounding box center [1138, 332] width 47 height 70
click at [1202, 468] on button "Rādīt vairāk foto" at bounding box center [1168, 468] width 125 height 23
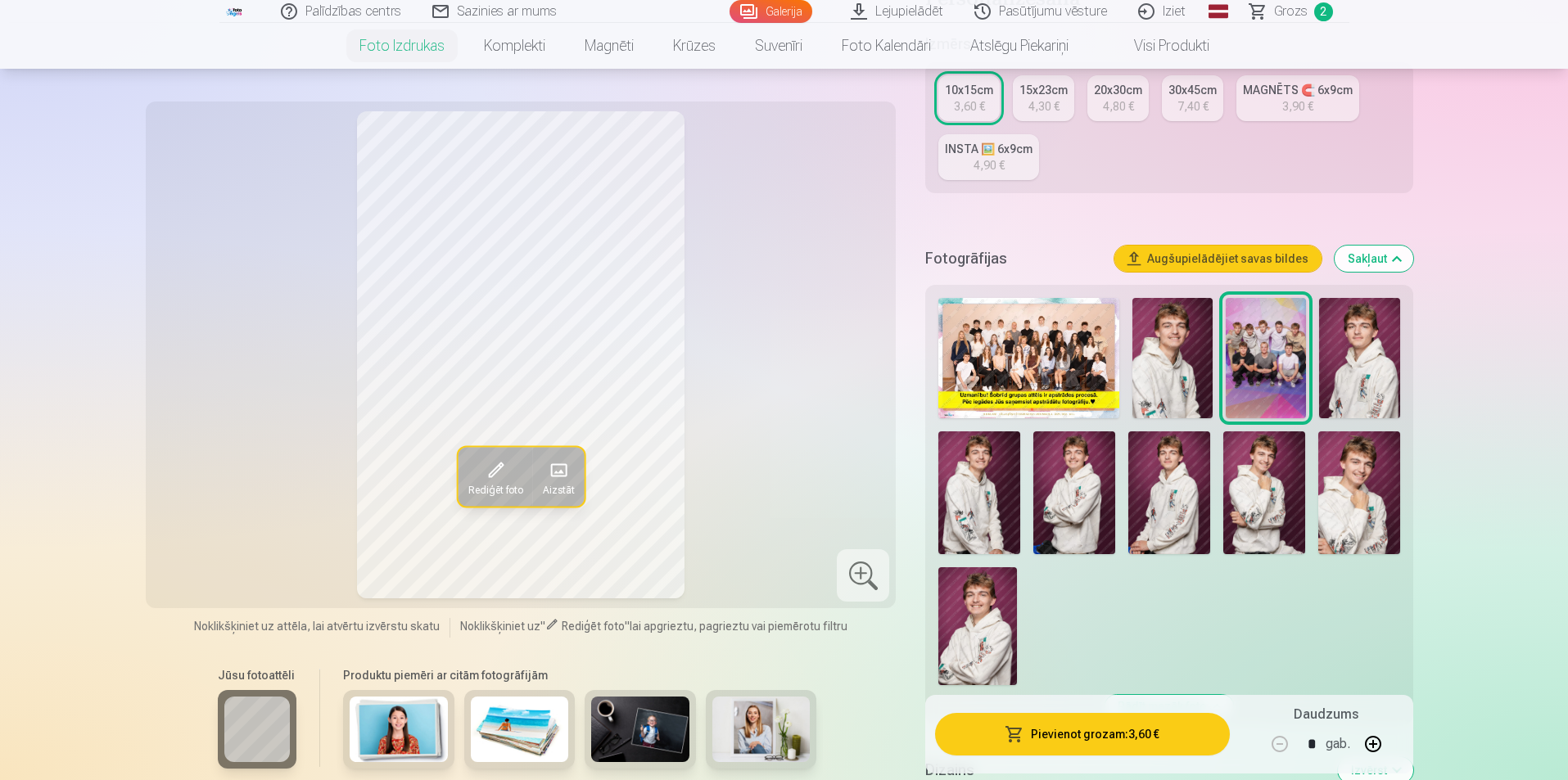
click at [1247, 351] on img at bounding box center [1265, 358] width 81 height 120
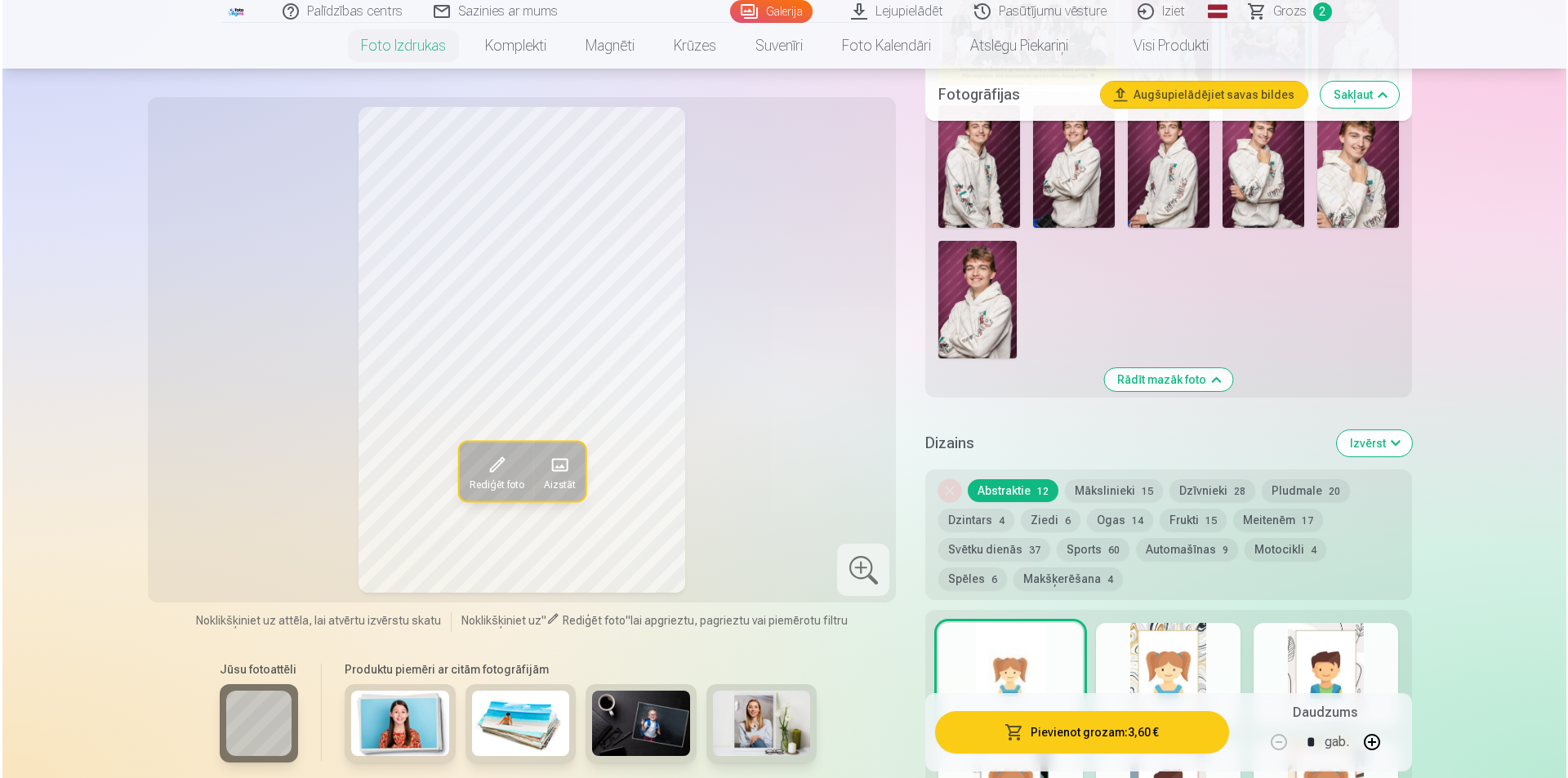
scroll to position [653, 0]
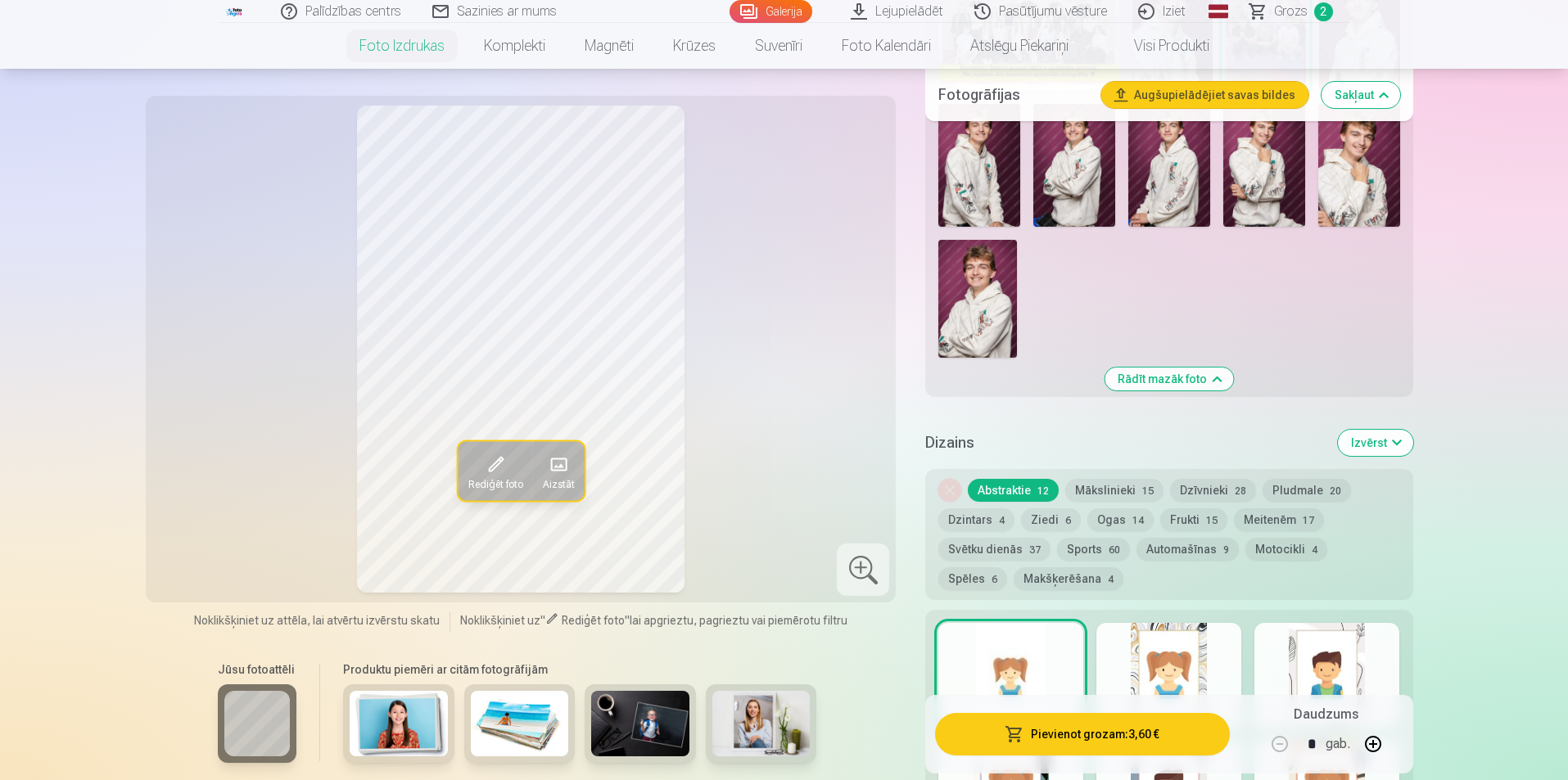
click at [1085, 731] on button "Pievienot grozam : 3,60 €" at bounding box center [1081, 734] width 294 height 43
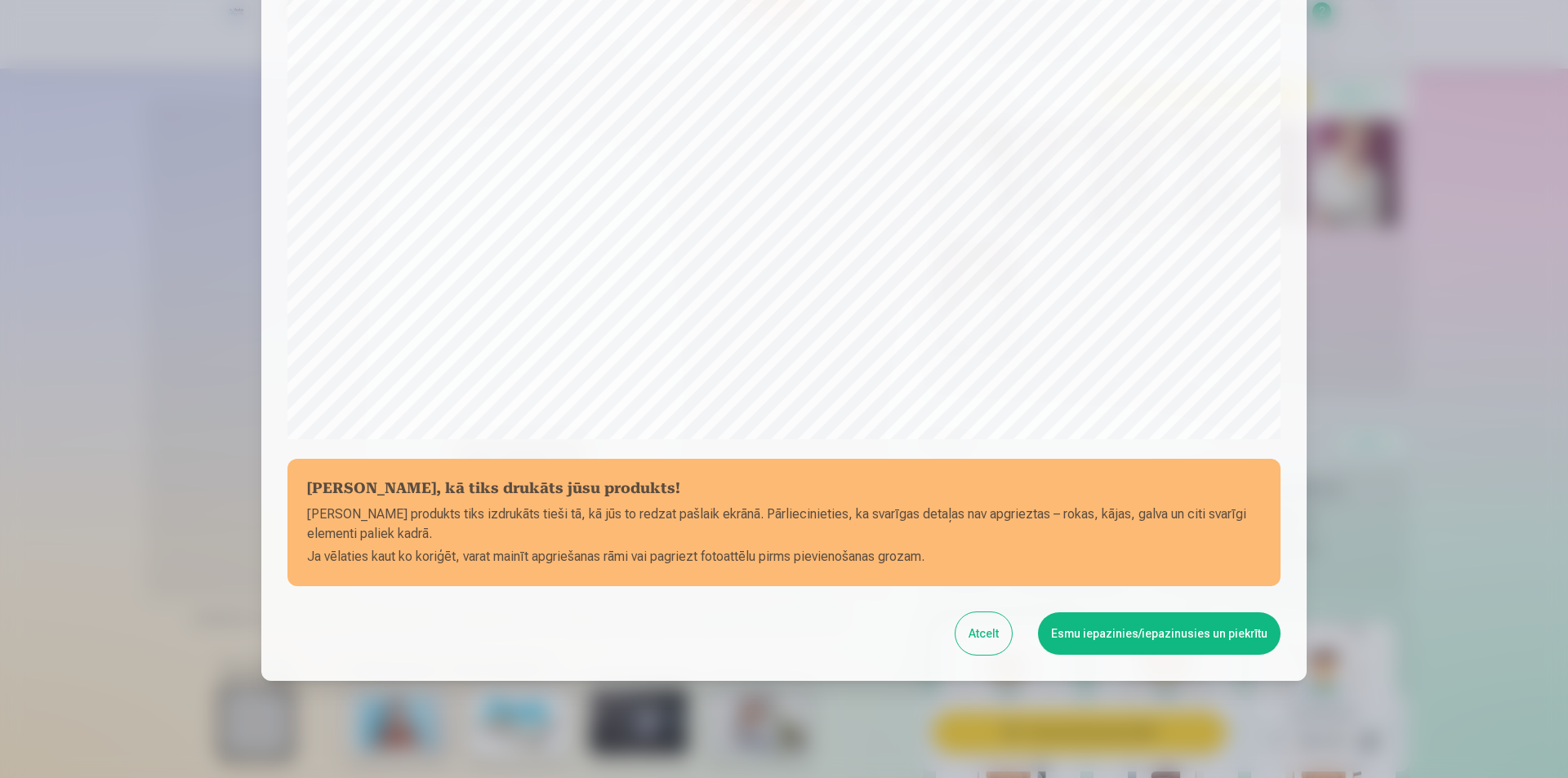
scroll to position [398, 0]
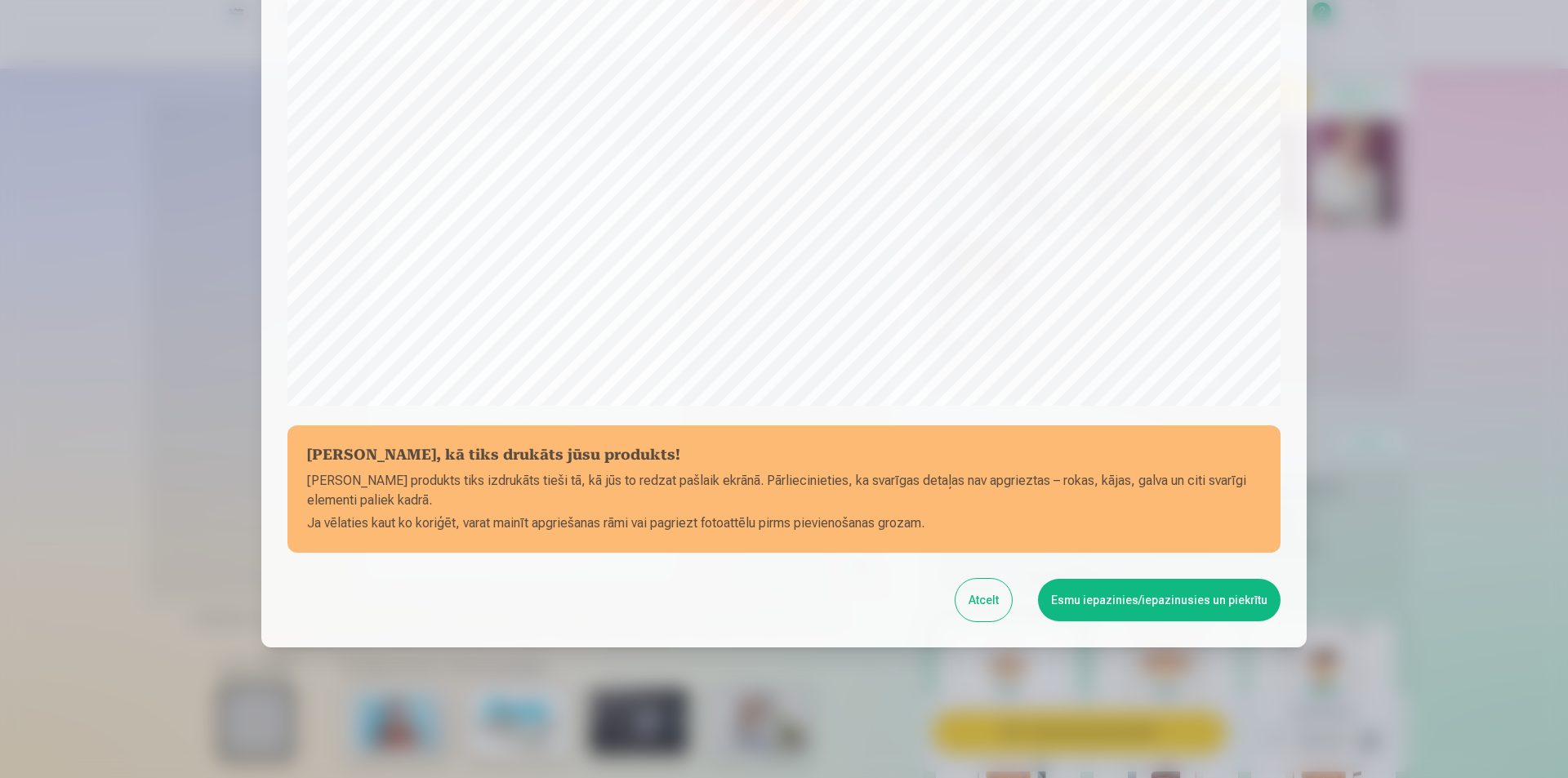
click at [1178, 590] on button "Esmu iepazinies/iepazinusies un piekrītu" at bounding box center [1159, 600] width 243 height 43
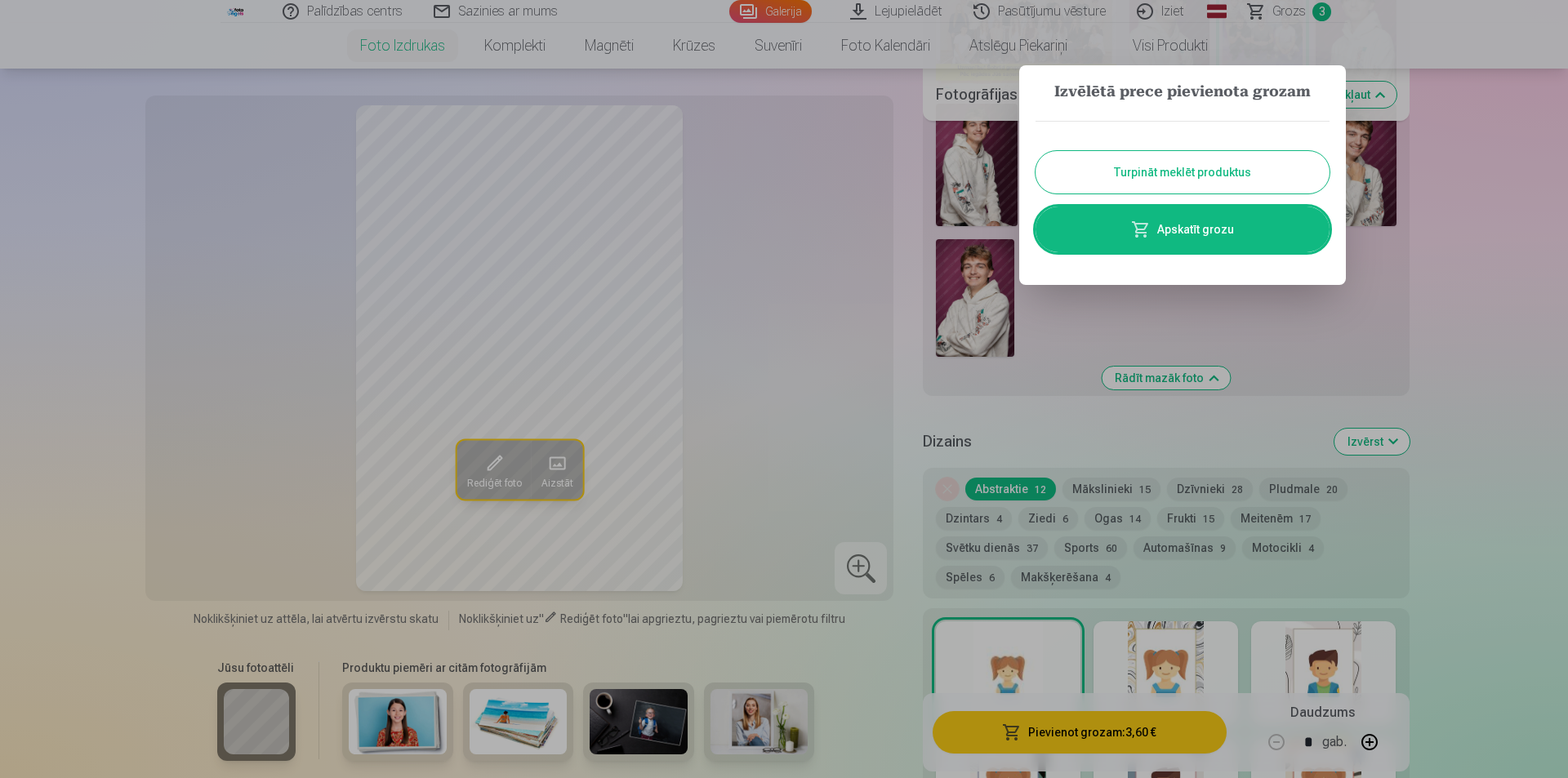
click at [1216, 238] on link "Apskatīt grozu" at bounding box center [1182, 230] width 294 height 46
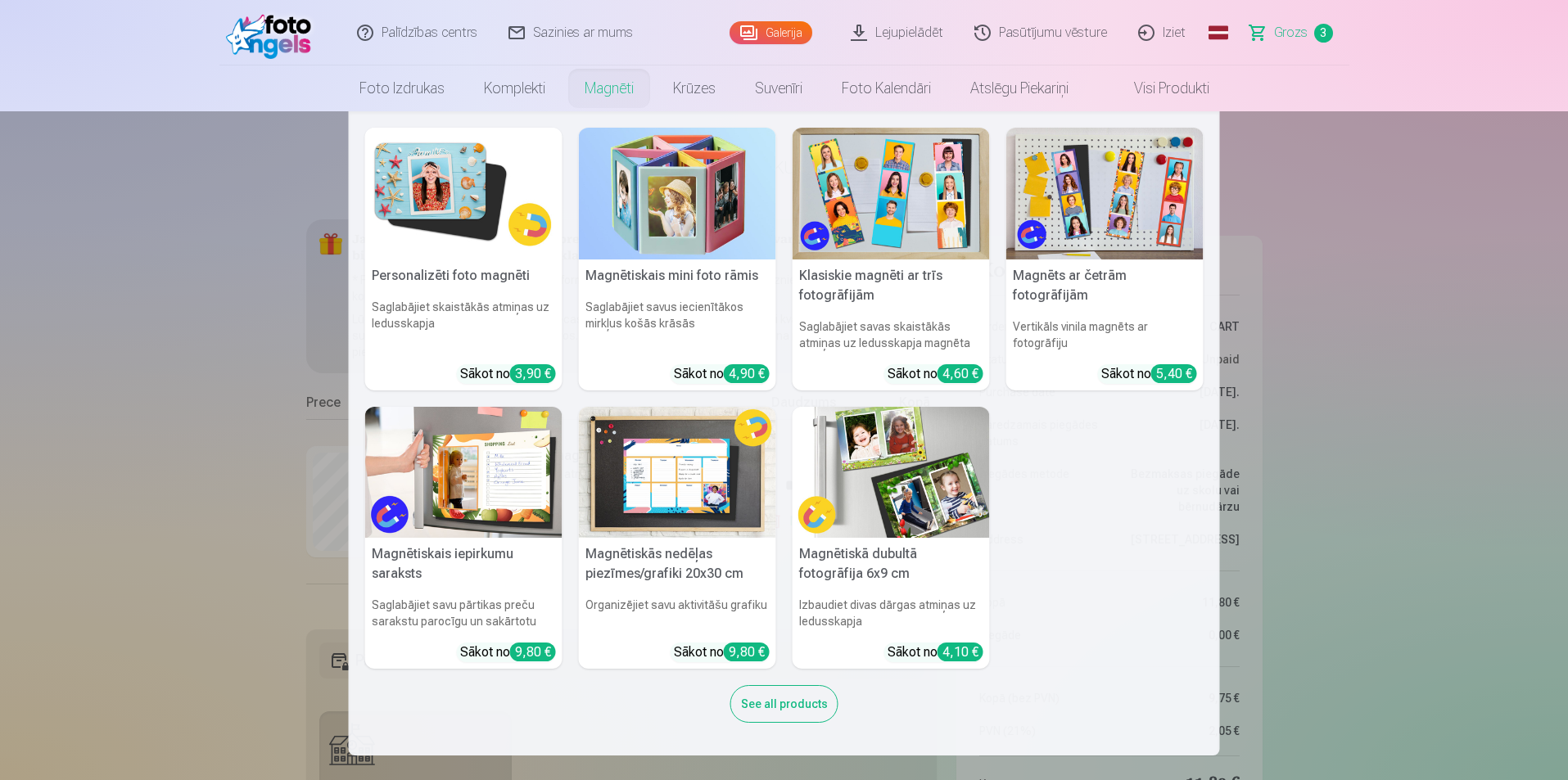
click at [608, 85] on link "Magnēti" at bounding box center [609, 89] width 89 height 46
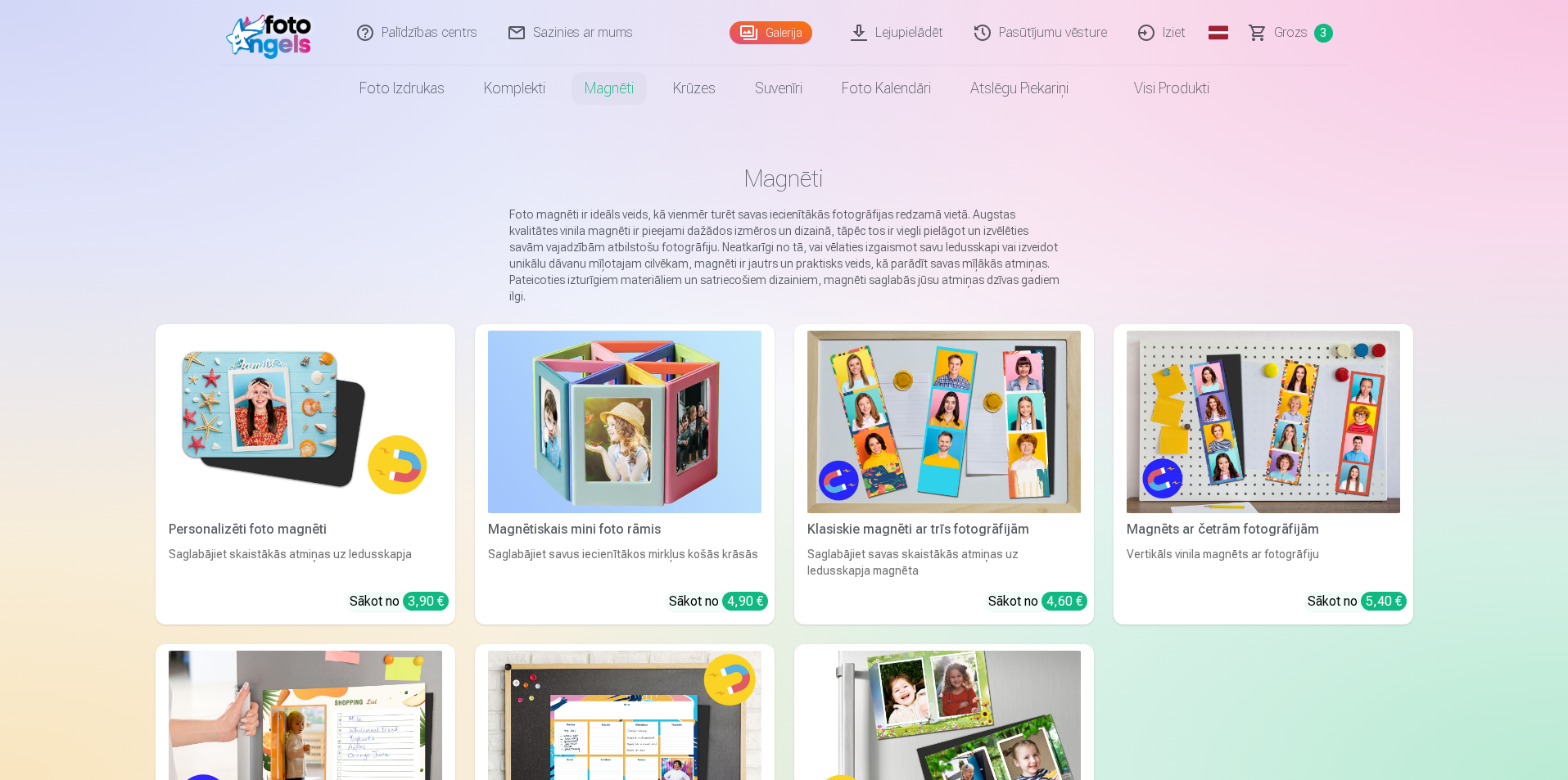
click at [909, 440] on img at bounding box center [944, 422] width 274 height 182
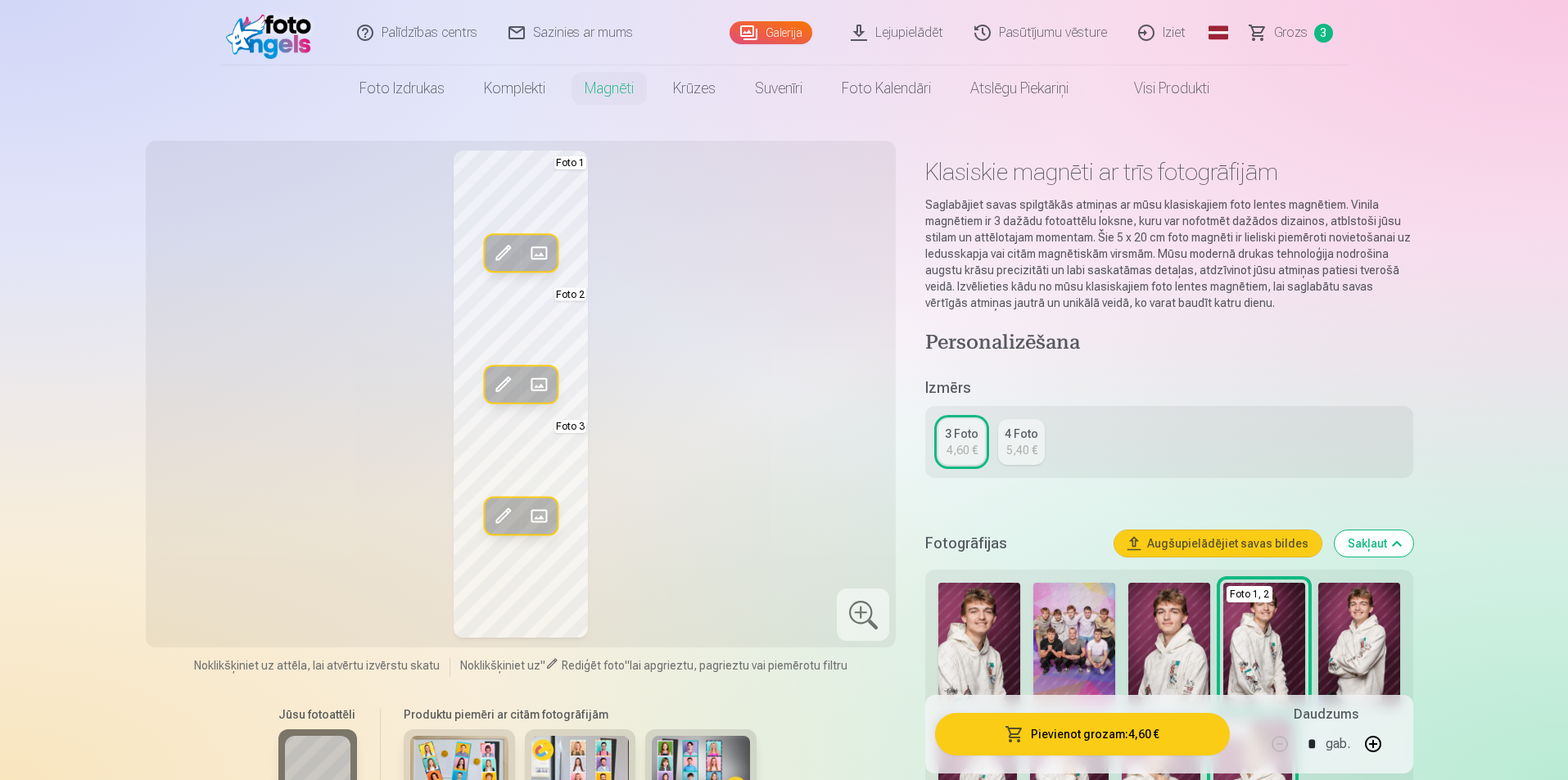
click at [1244, 629] on img at bounding box center [1264, 644] width 82 height 122
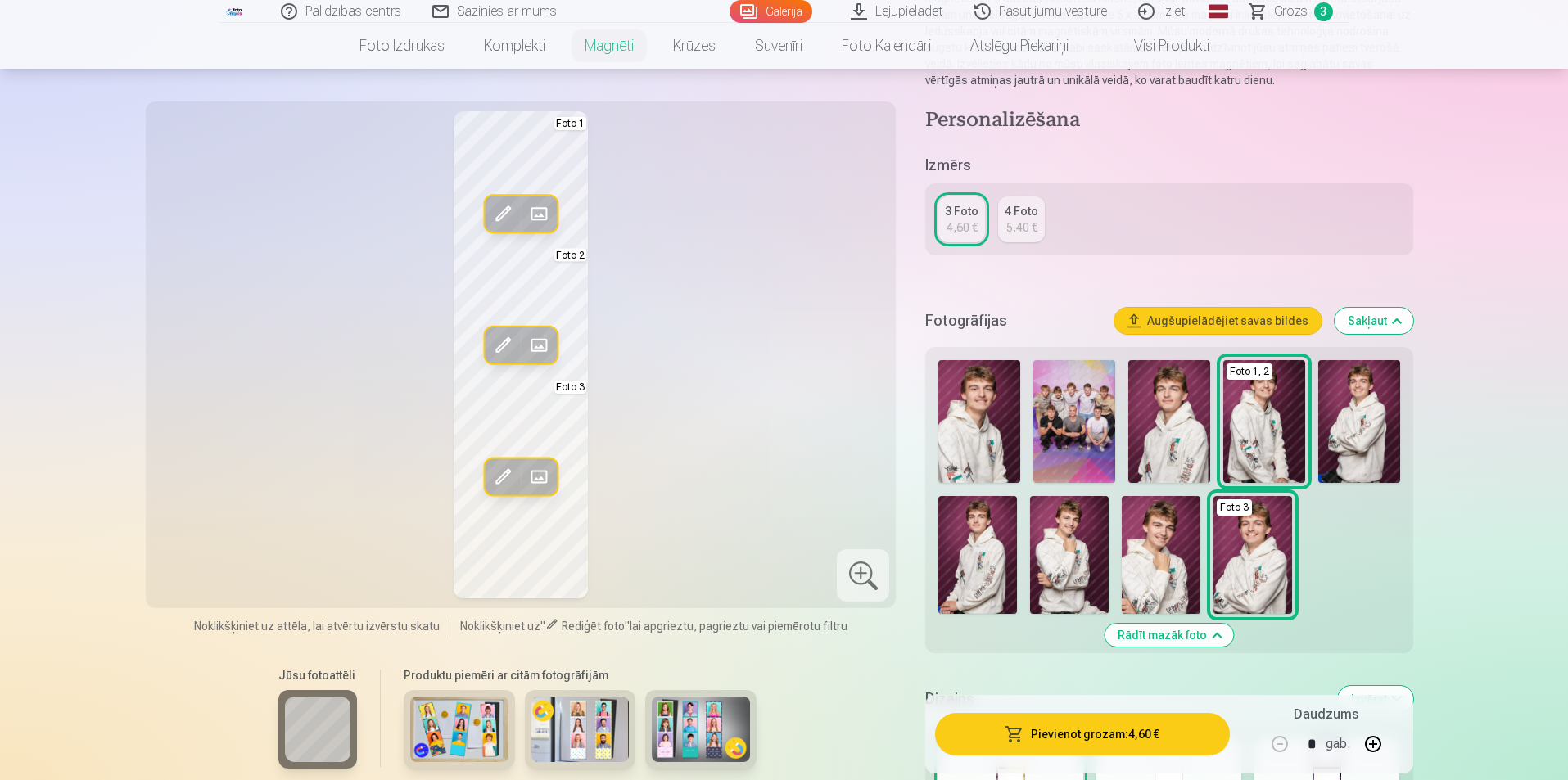
scroll to position [246, 0]
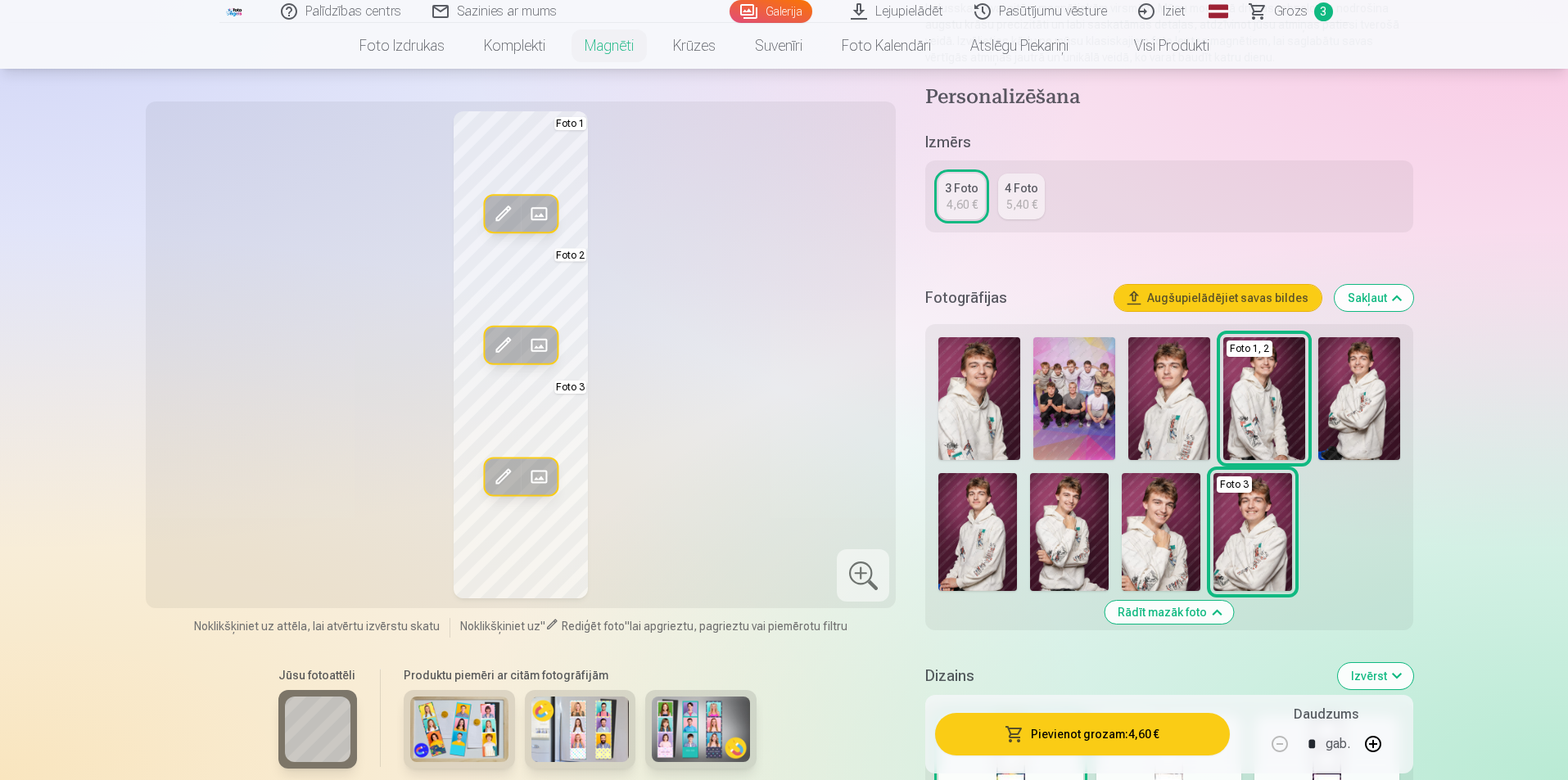
click at [1163, 387] on img at bounding box center [1169, 398] width 82 height 122
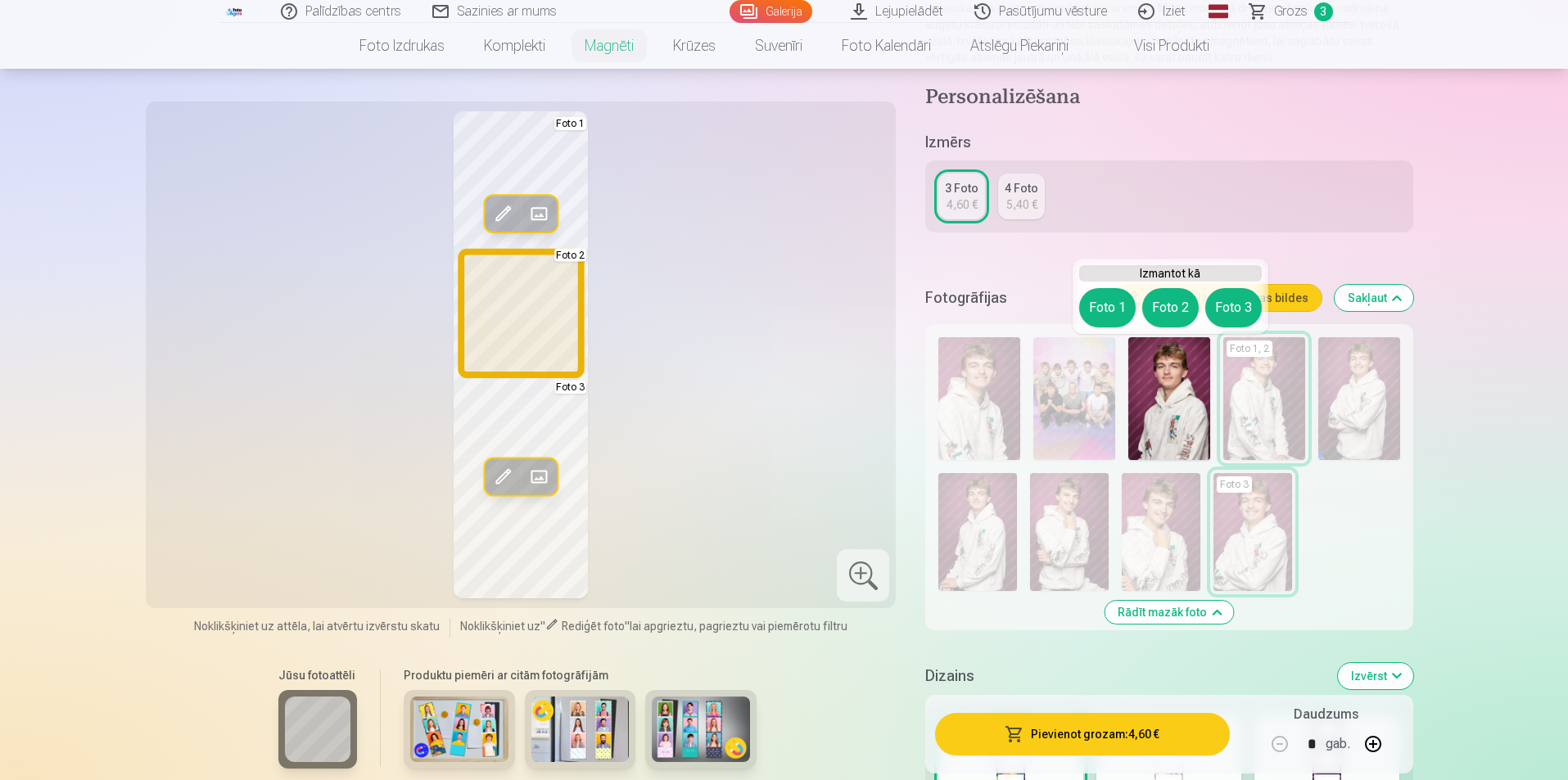
click at [1166, 302] on button "Foto 2" at bounding box center [1170, 307] width 57 height 39
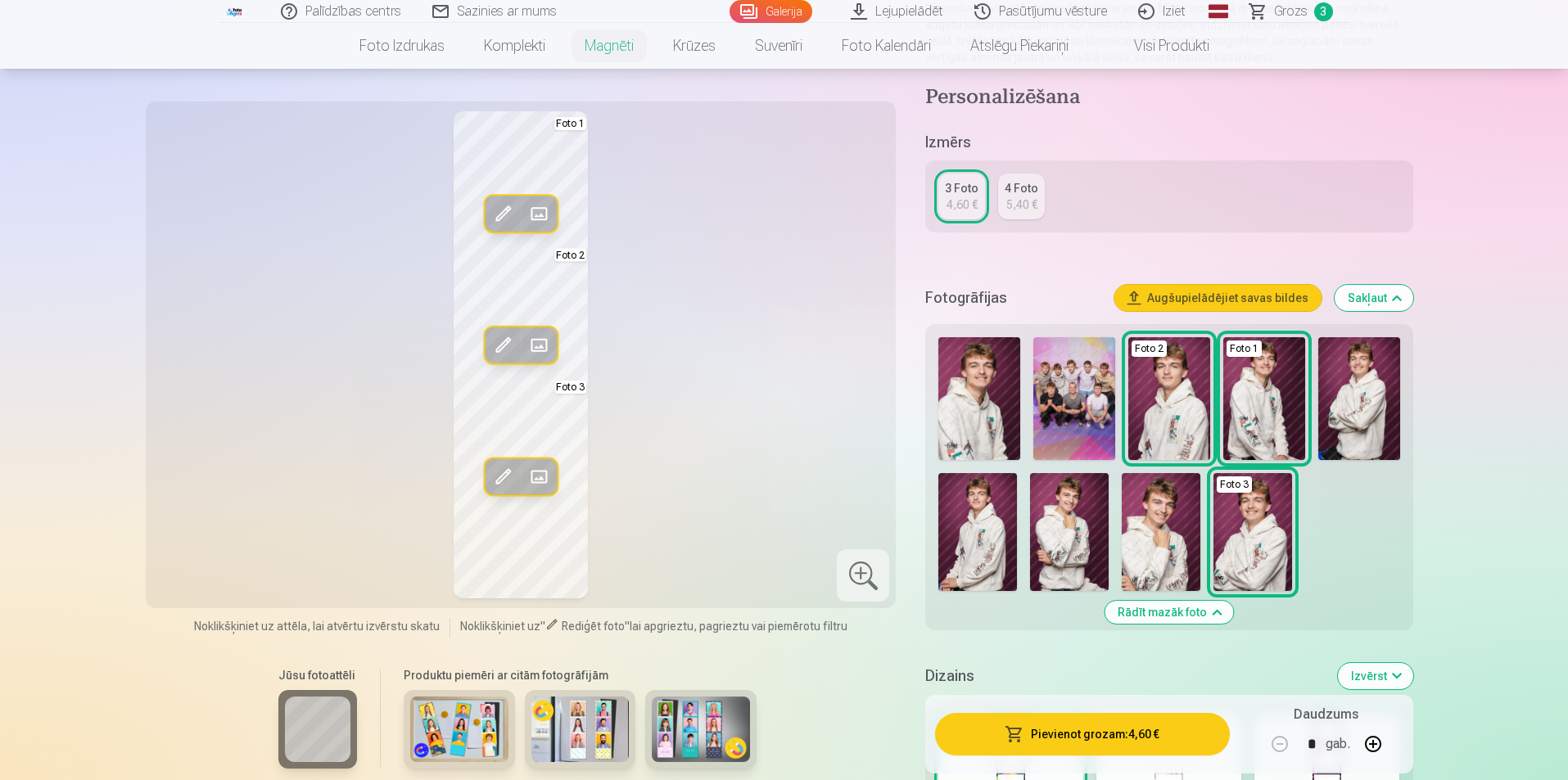
click at [1179, 553] on img at bounding box center [1161, 531] width 79 height 118
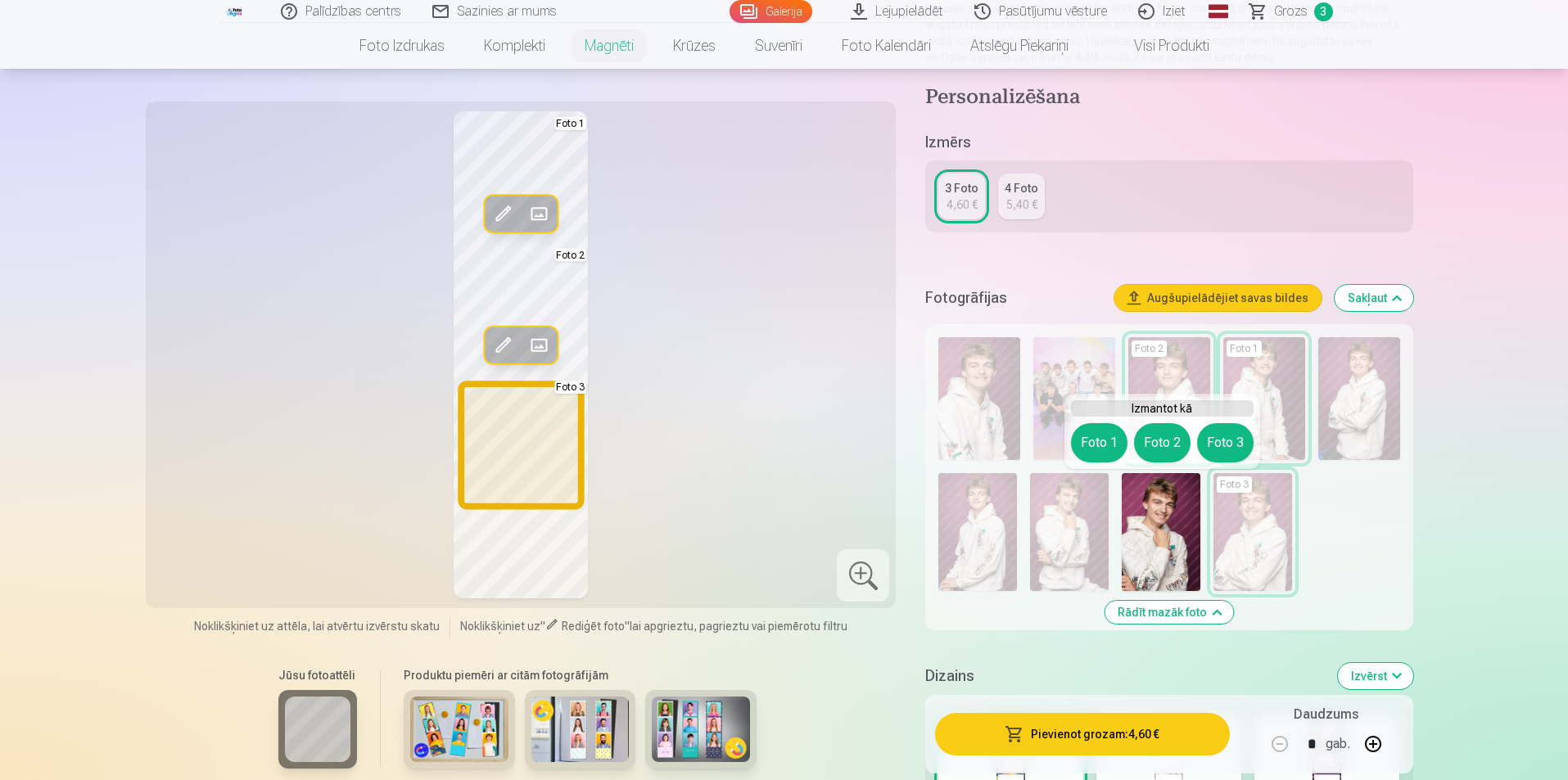
click at [1222, 447] on button "Foto 3" at bounding box center [1225, 443] width 57 height 39
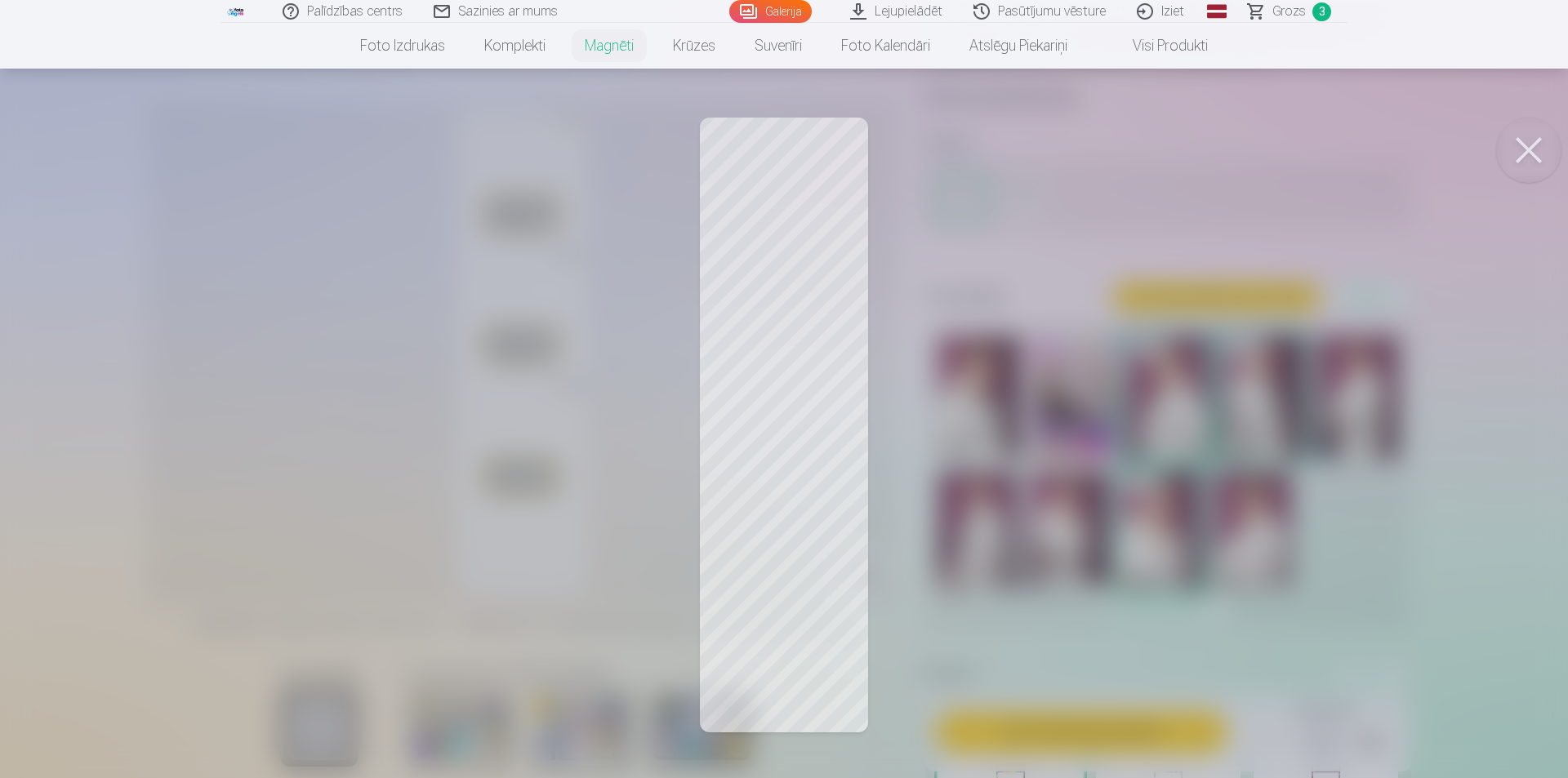
click at [1526, 142] on button at bounding box center [1529, 150] width 66 height 66
click at [1528, 139] on button at bounding box center [1529, 150] width 66 height 66
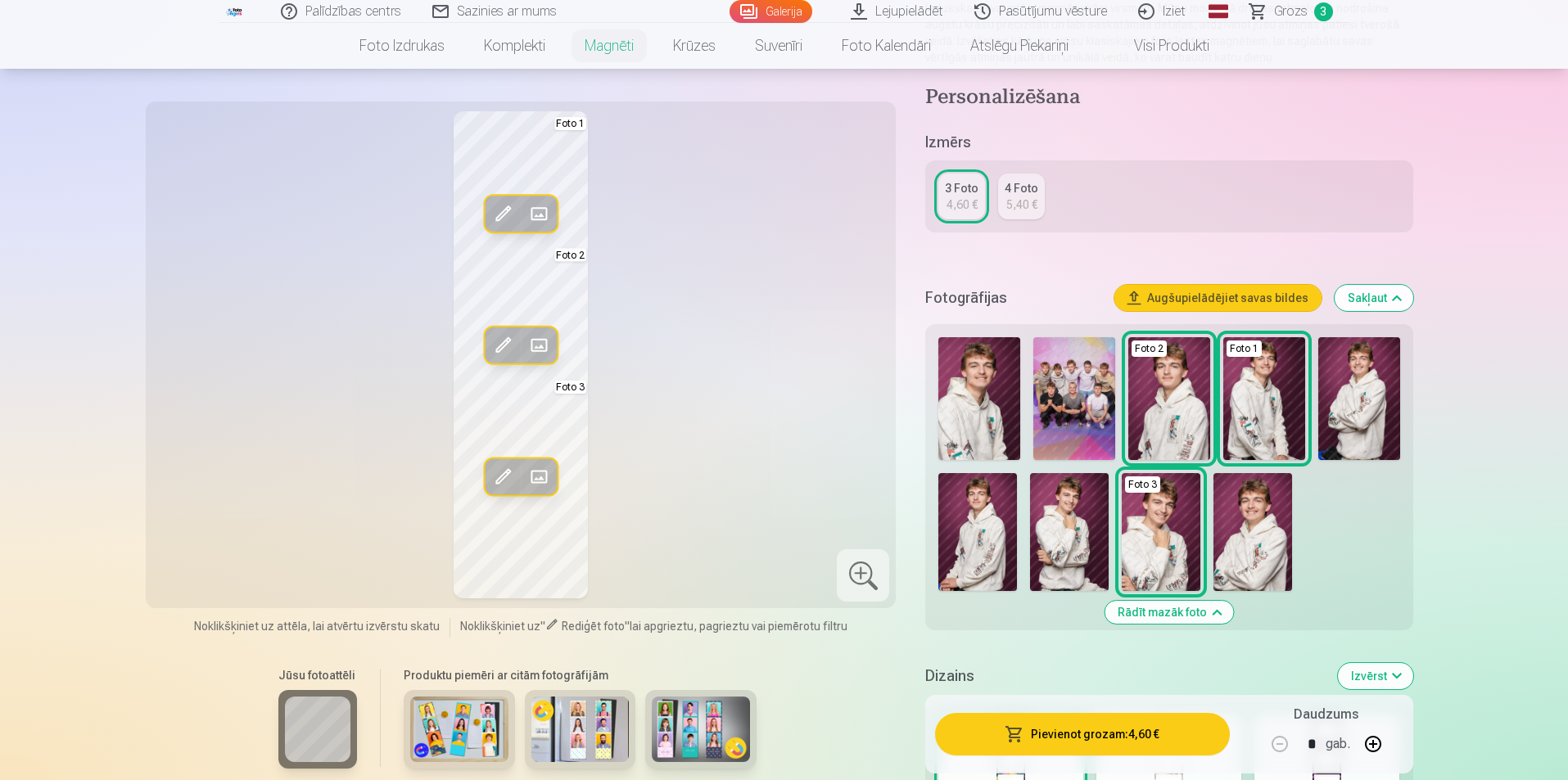
click at [1251, 552] on img at bounding box center [1253, 531] width 79 height 118
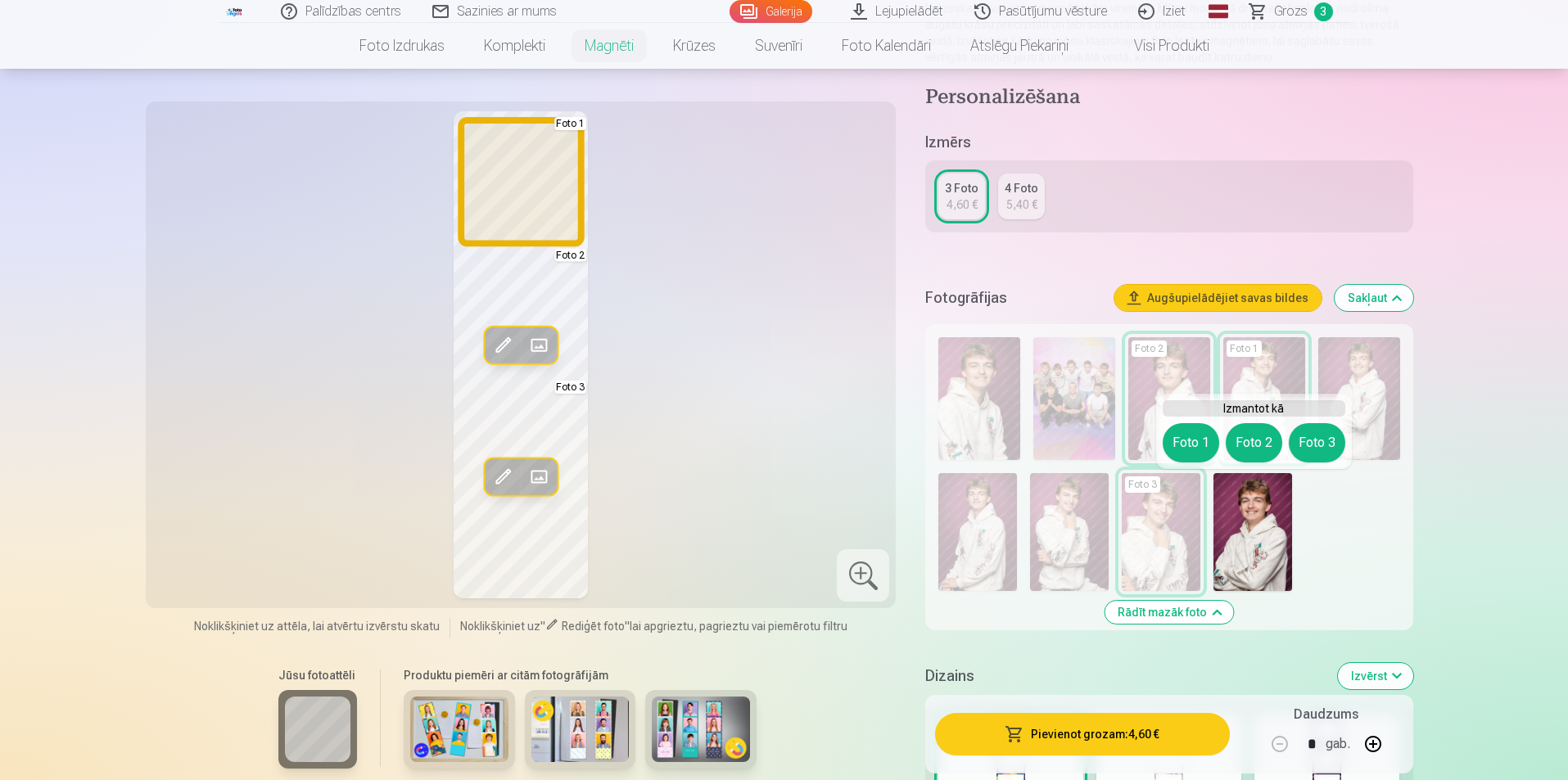
click at [1171, 436] on button "Foto 1" at bounding box center [1191, 443] width 57 height 39
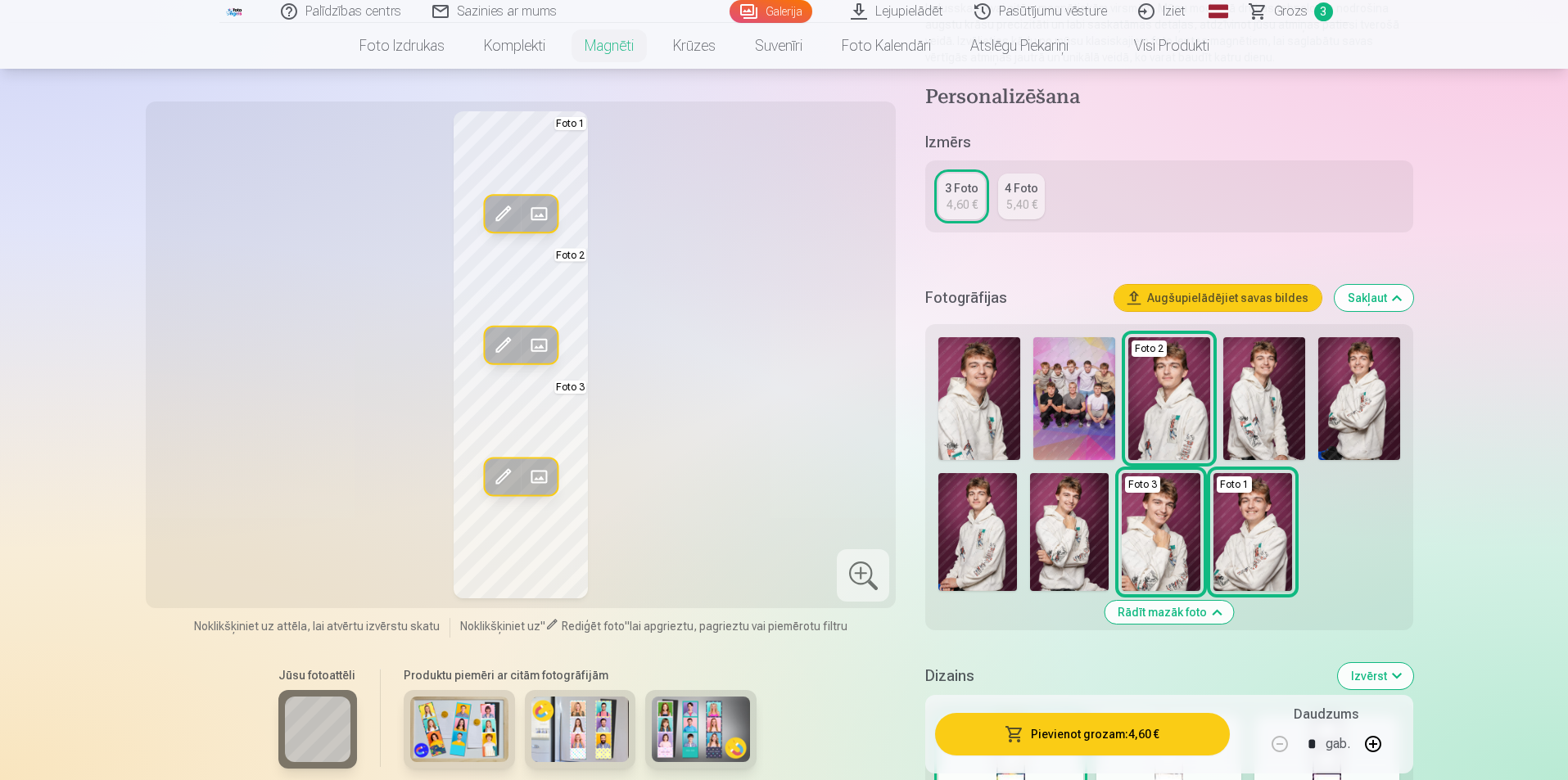
click at [1074, 505] on img at bounding box center [1070, 531] width 79 height 118
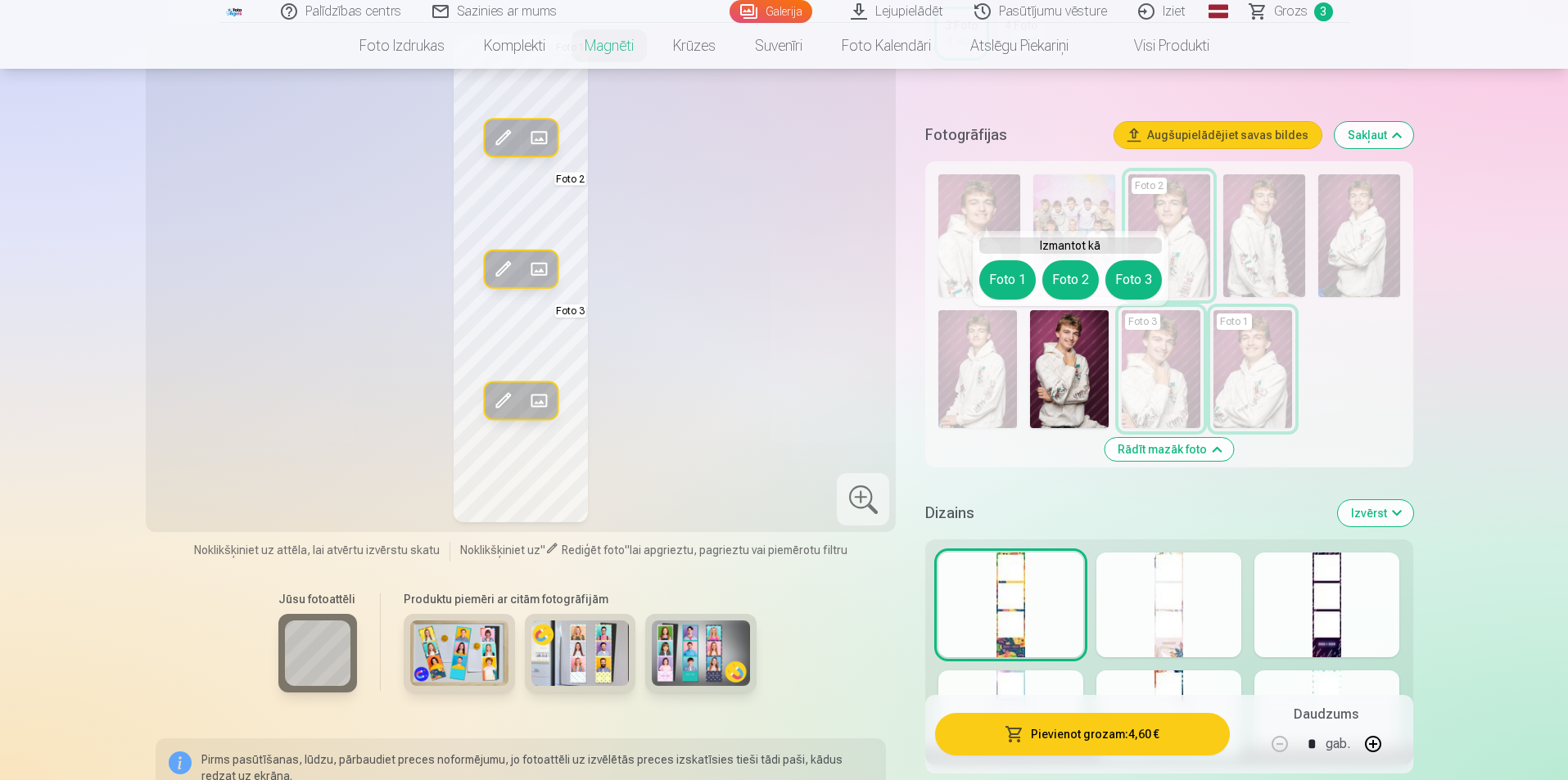
scroll to position [409, 0]
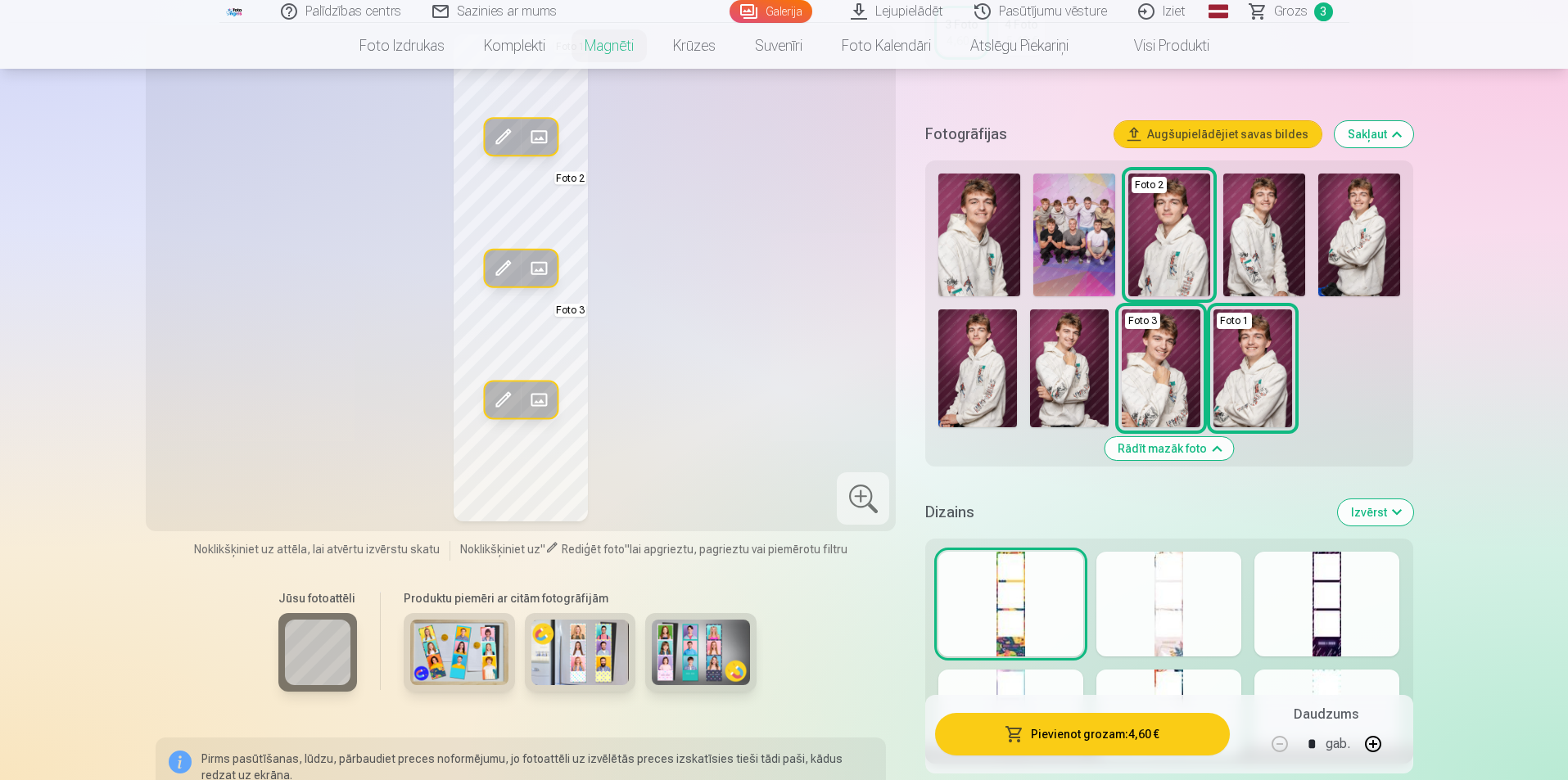
click at [1375, 505] on button "Izvērst" at bounding box center [1376, 512] width 76 height 26
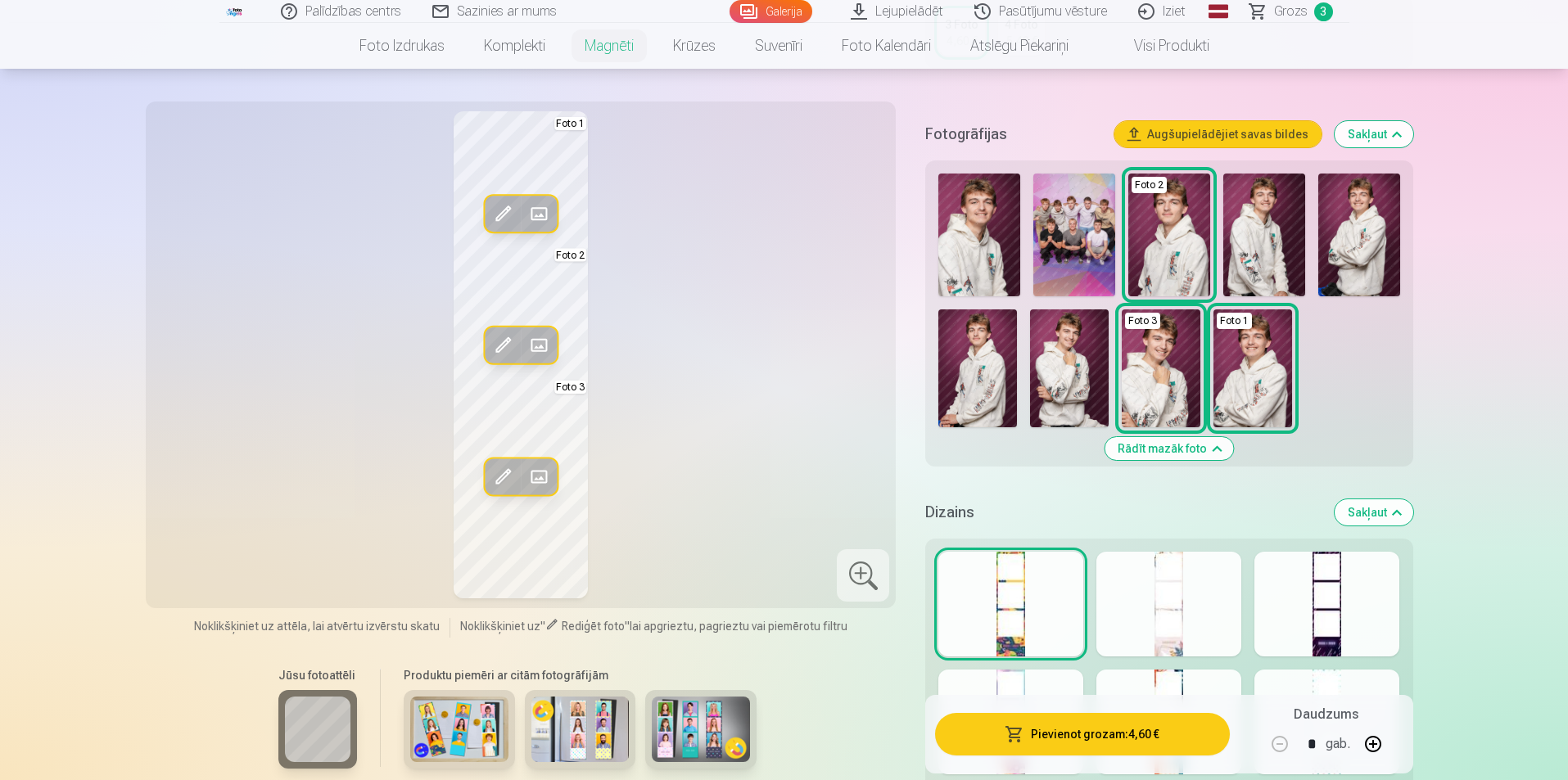
click at [1296, 602] on div at bounding box center [1326, 603] width 145 height 104
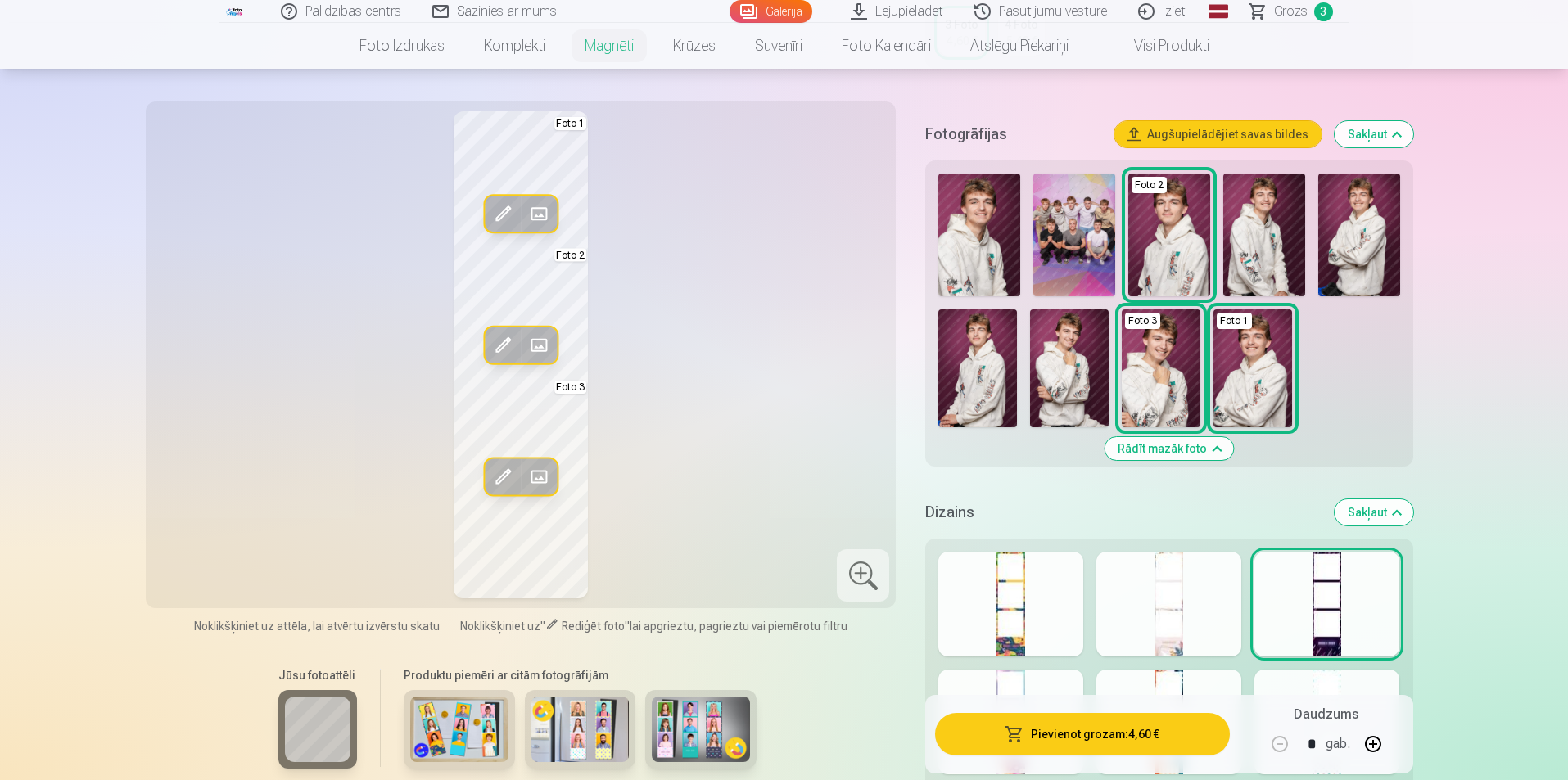
click at [1192, 604] on div at bounding box center [1168, 603] width 145 height 104
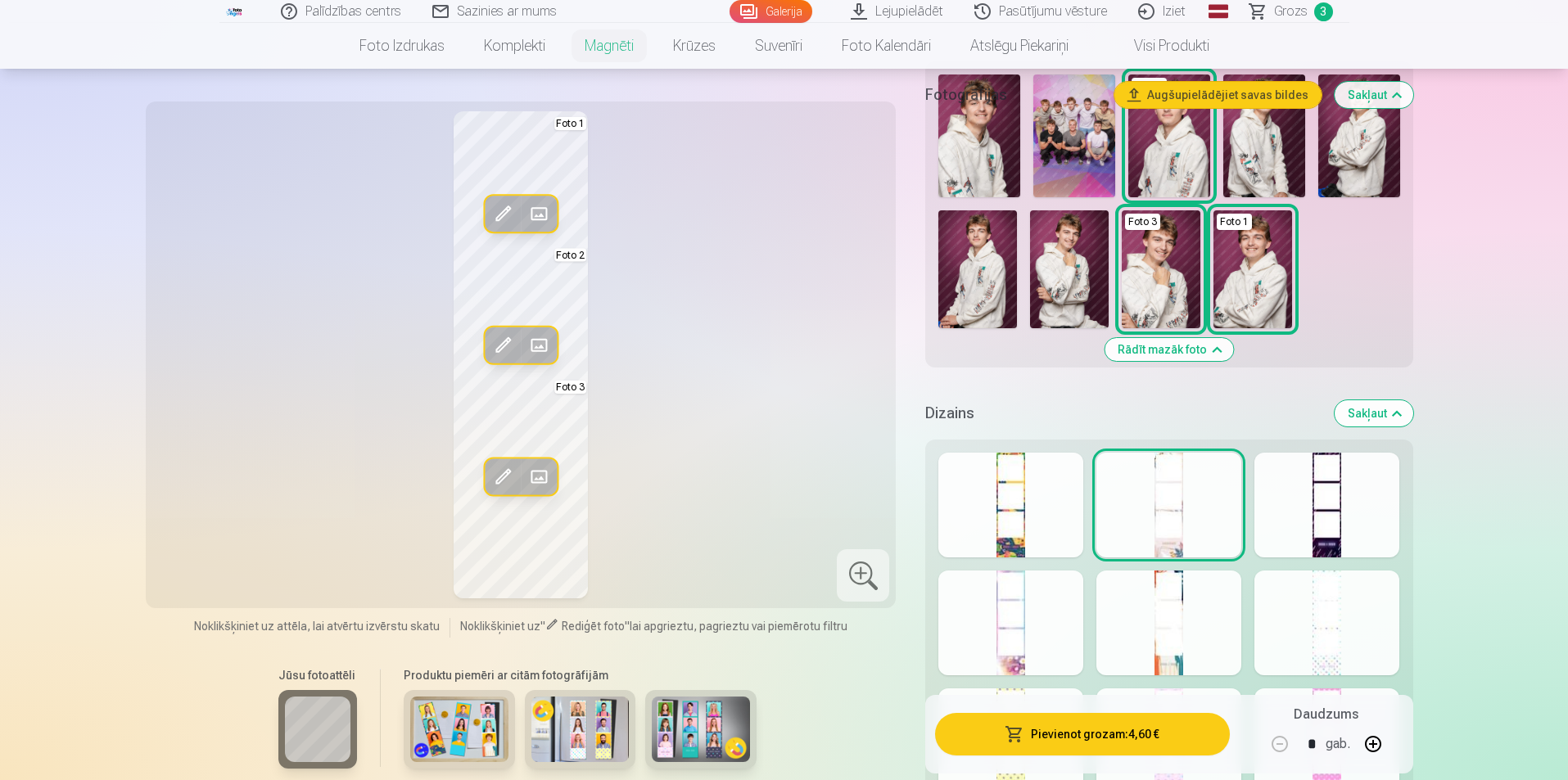
scroll to position [655, 0]
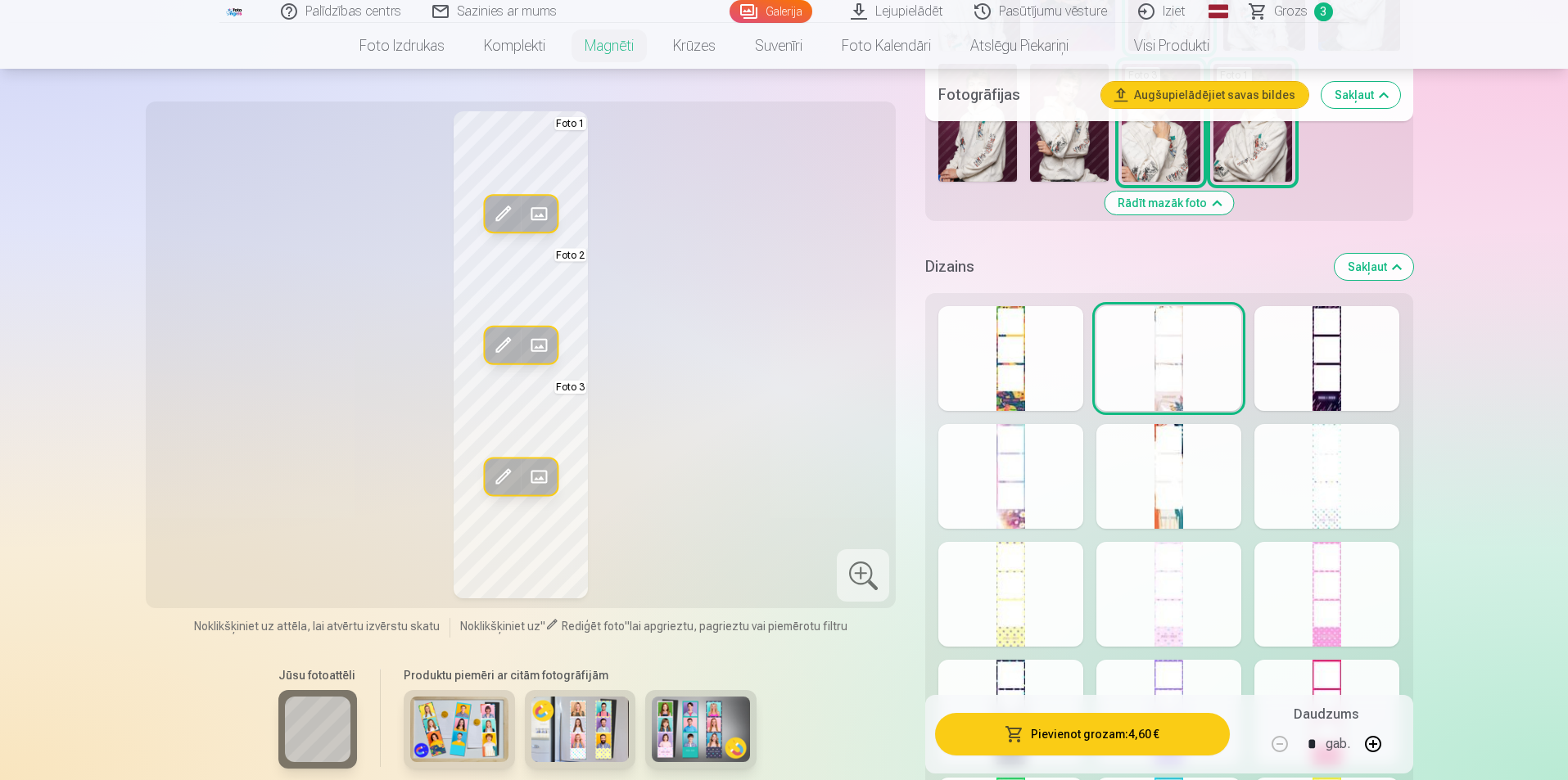
click at [1299, 450] on div at bounding box center [1326, 476] width 145 height 104
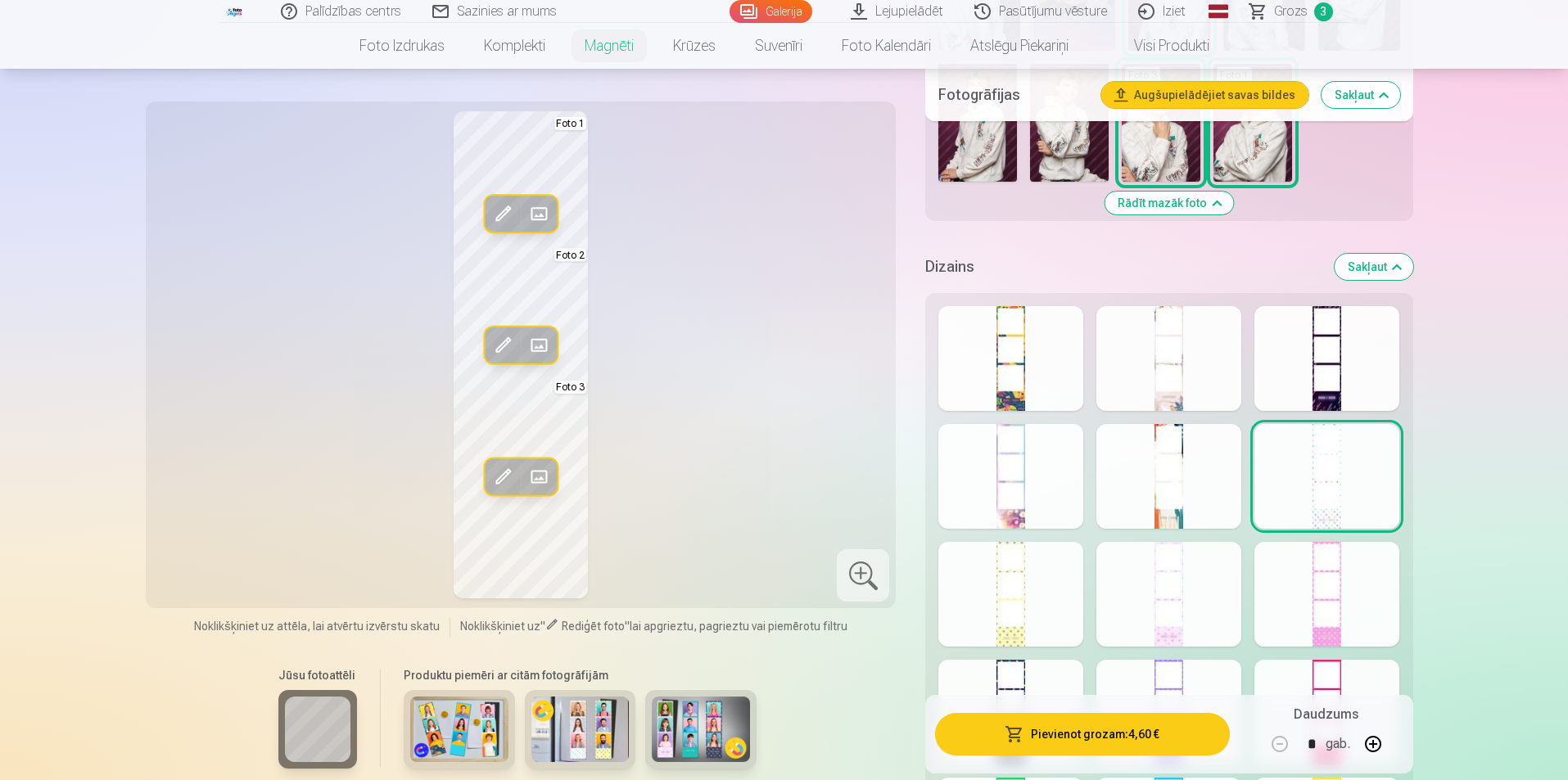
click at [1321, 570] on div at bounding box center [1326, 593] width 145 height 104
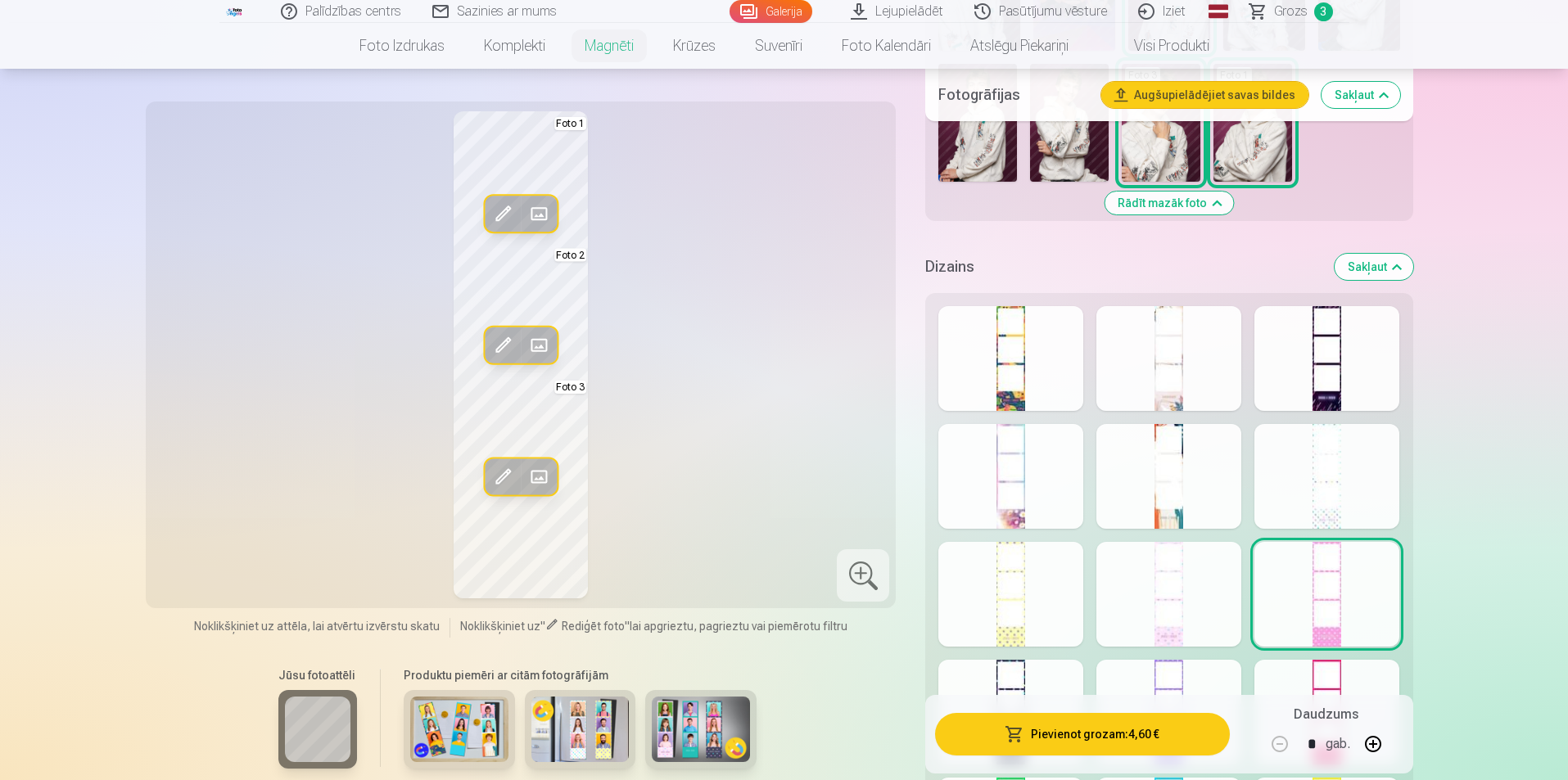
click at [1316, 361] on div at bounding box center [1326, 358] width 145 height 104
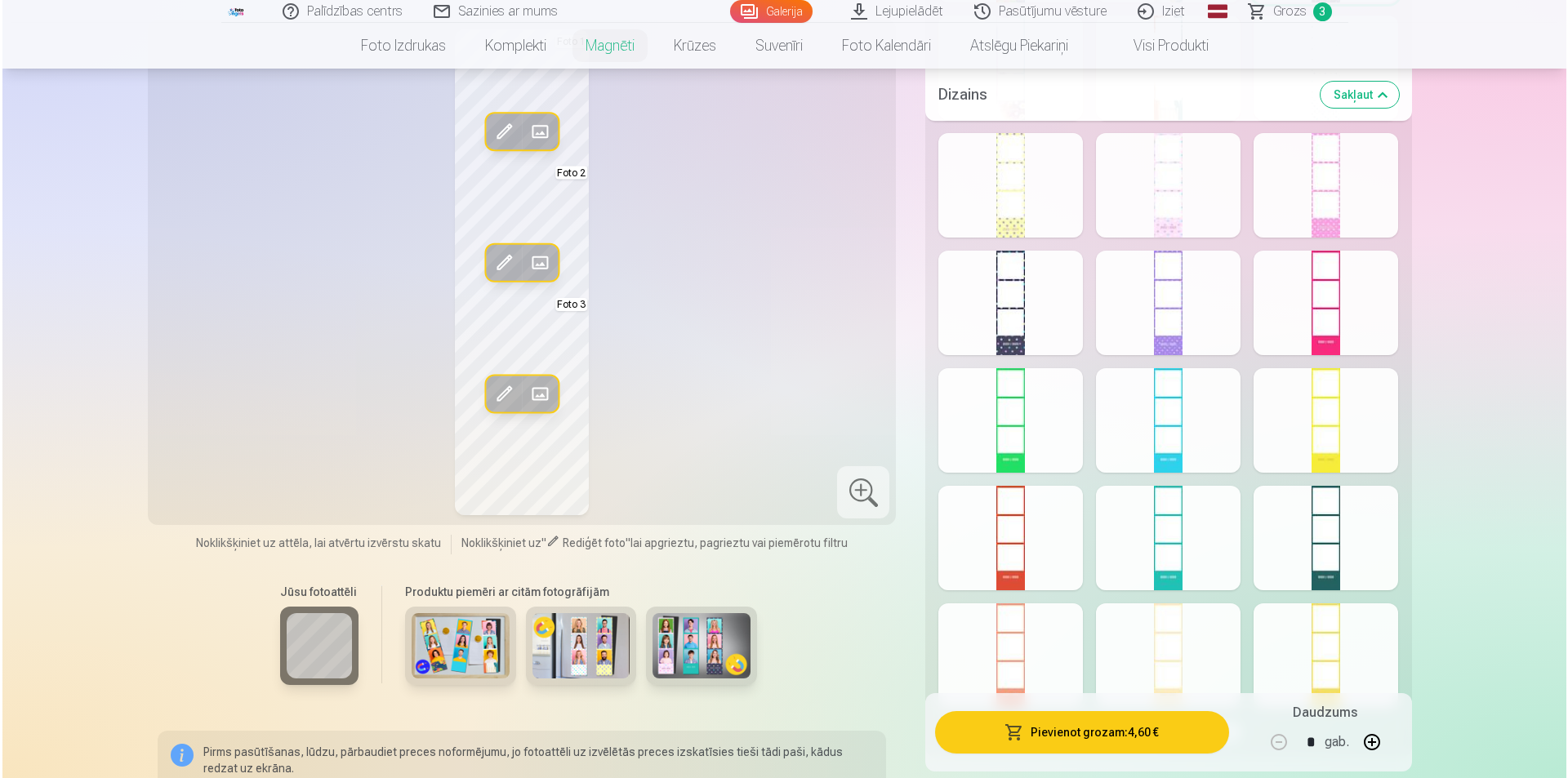
scroll to position [1061, 0]
click at [1069, 735] on button "Pievienot grozam : 4,60 €" at bounding box center [1078, 732] width 293 height 43
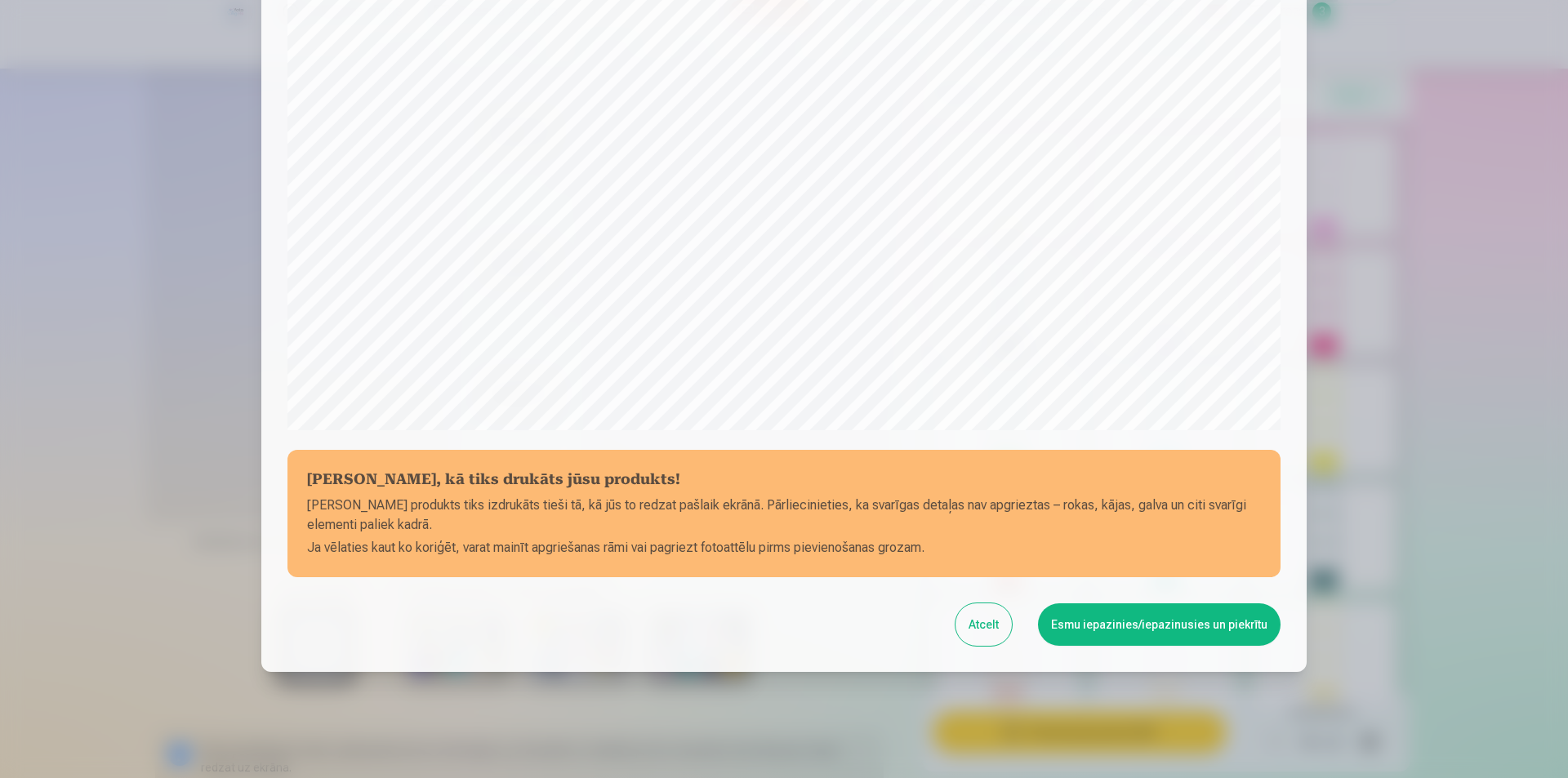
scroll to position [398, 0]
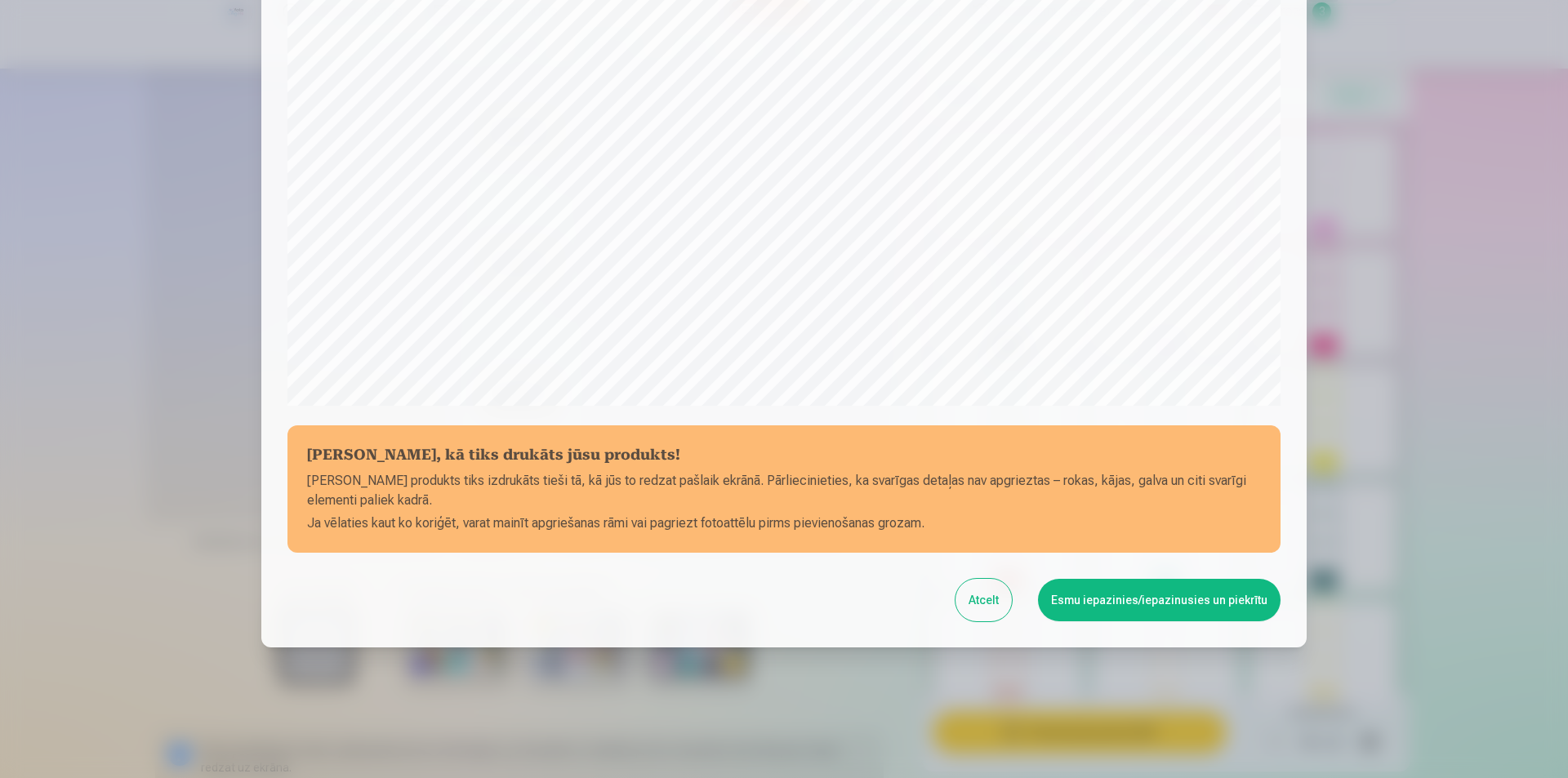
click at [1165, 600] on button "Esmu iepazinies/iepazinusies un piekrītu" at bounding box center [1159, 600] width 243 height 43
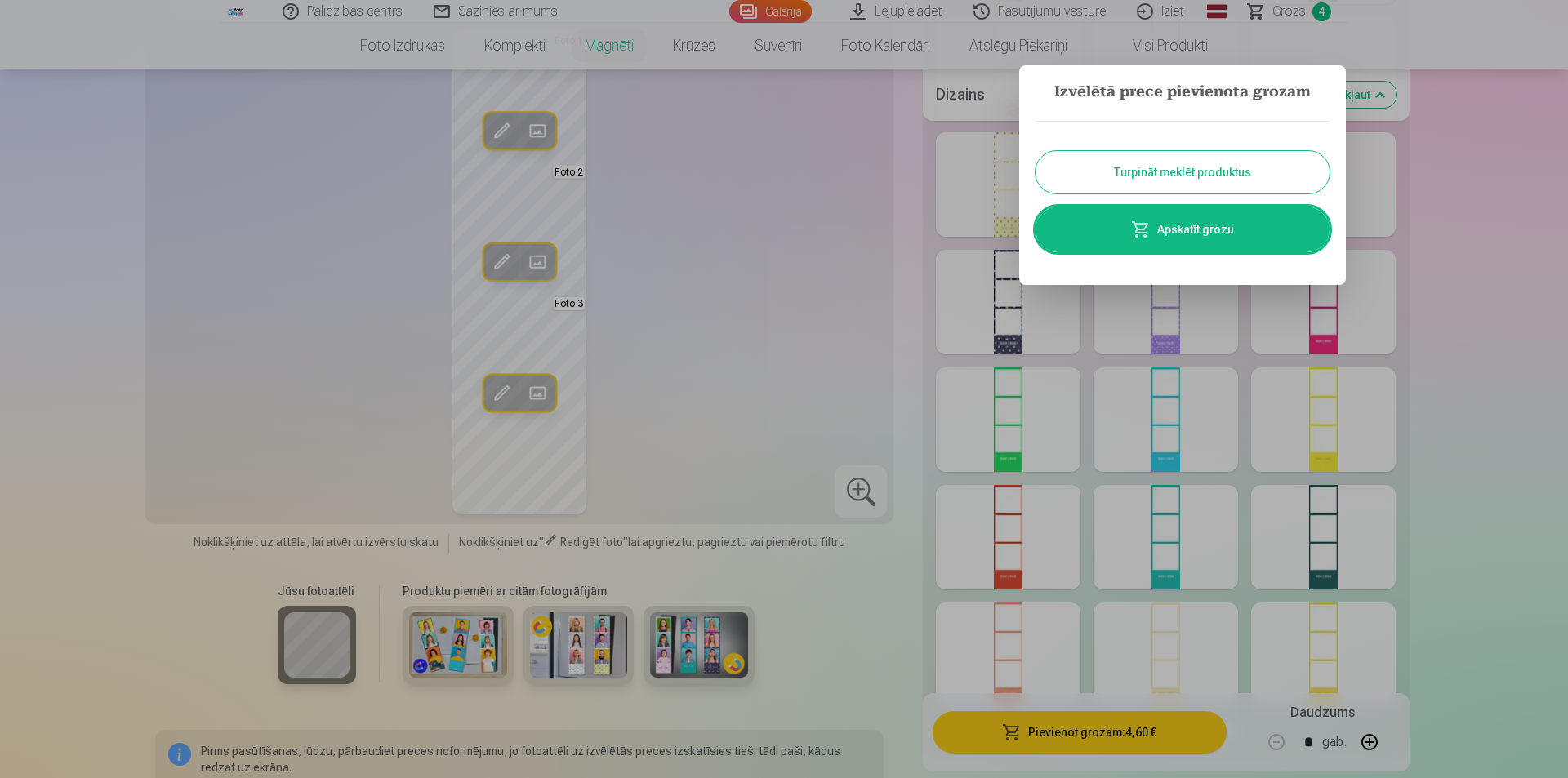
click at [1203, 235] on link "Apskatīt grozu" at bounding box center [1182, 230] width 294 height 46
